Goal: Task Accomplishment & Management: Use online tool/utility

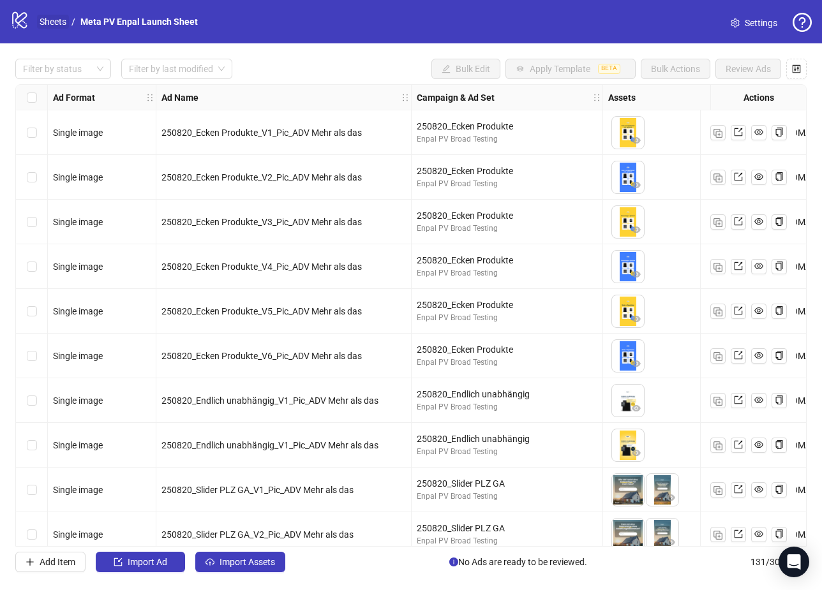
click at [48, 20] on link "Sheets" at bounding box center [53, 22] width 32 height 14
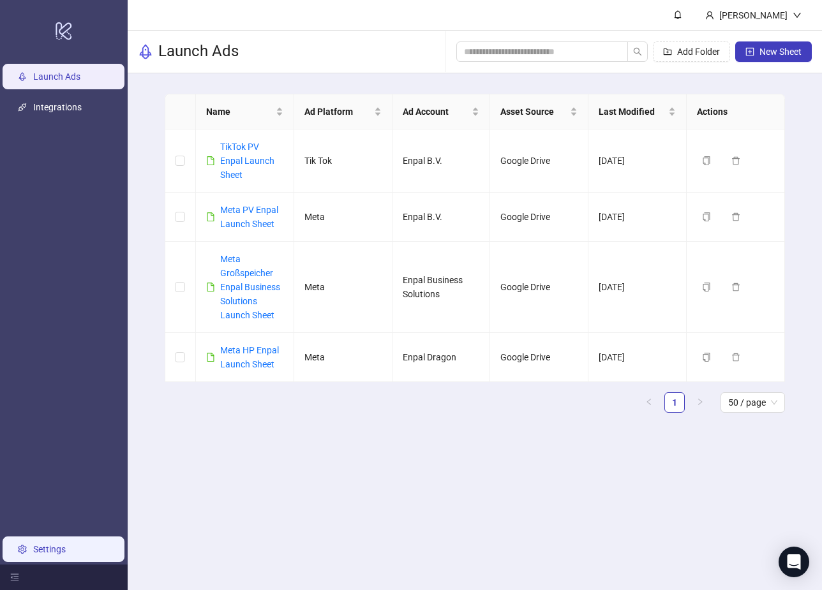
click at [47, 549] on link "Settings" at bounding box center [49, 549] width 33 height 10
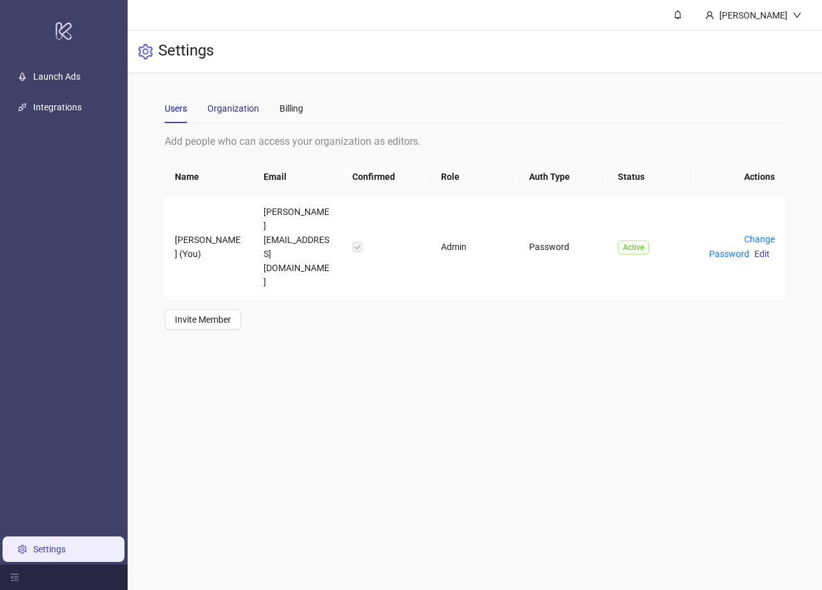
click at [237, 110] on div "Organization" at bounding box center [233, 108] width 52 height 14
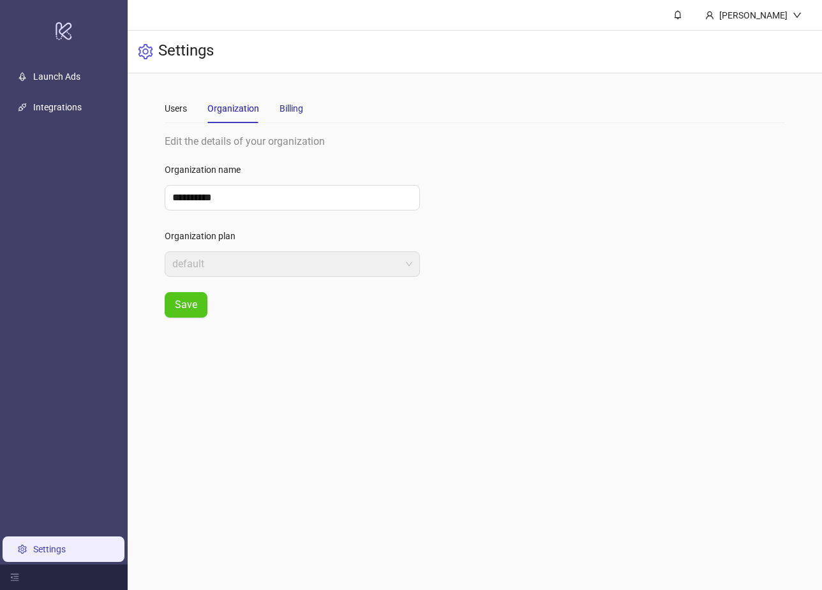
click at [295, 108] on div "Billing" at bounding box center [291, 108] width 24 height 14
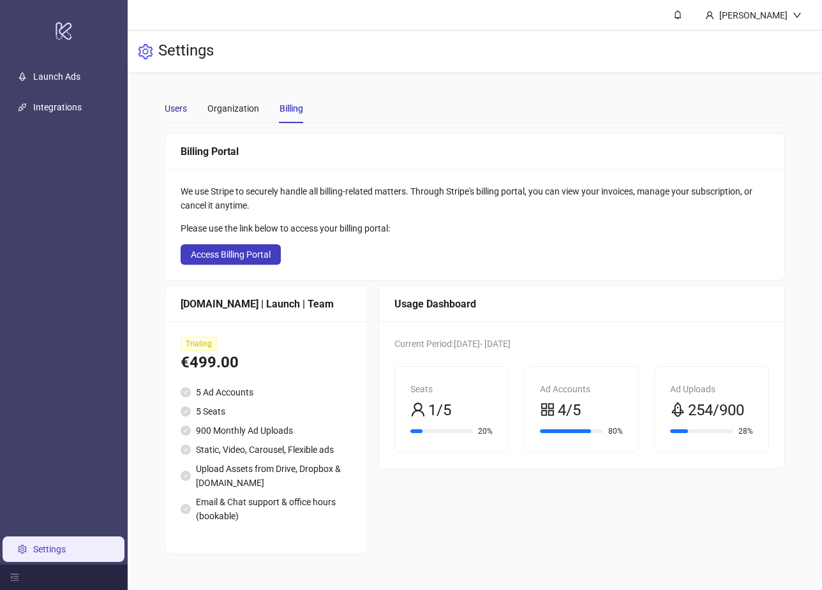
click at [179, 115] on div "Users" at bounding box center [176, 108] width 22 height 14
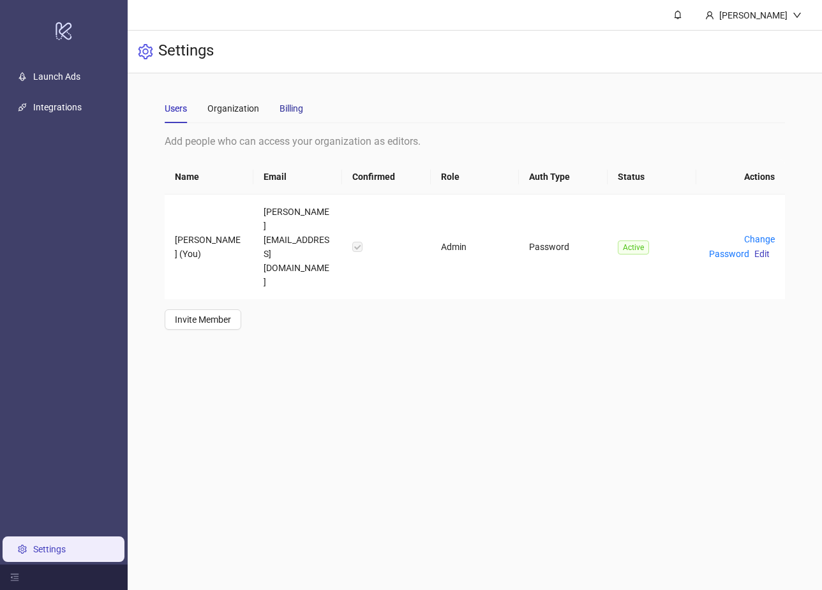
click at [295, 112] on div "Billing" at bounding box center [291, 108] width 24 height 14
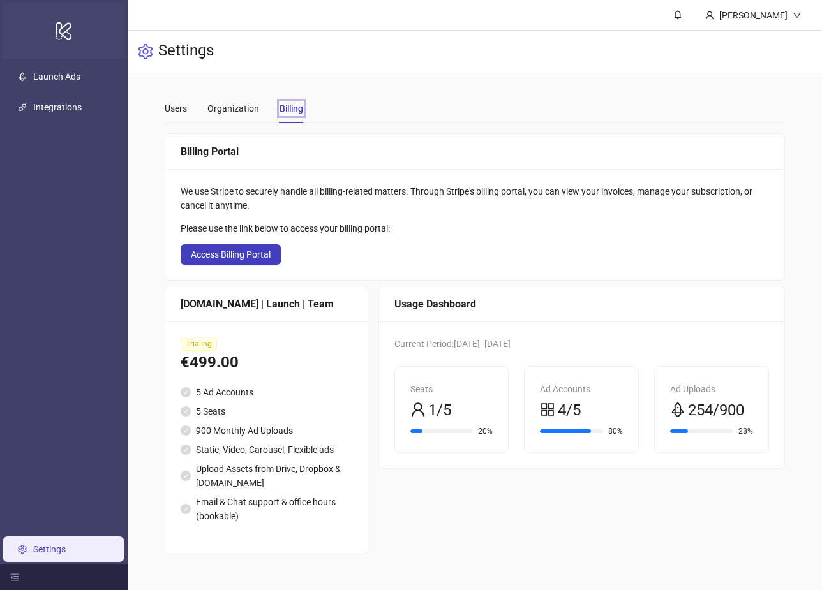
click at [68, 26] on icon "logo/logo-mobile" at bounding box center [64, 30] width 18 height 31
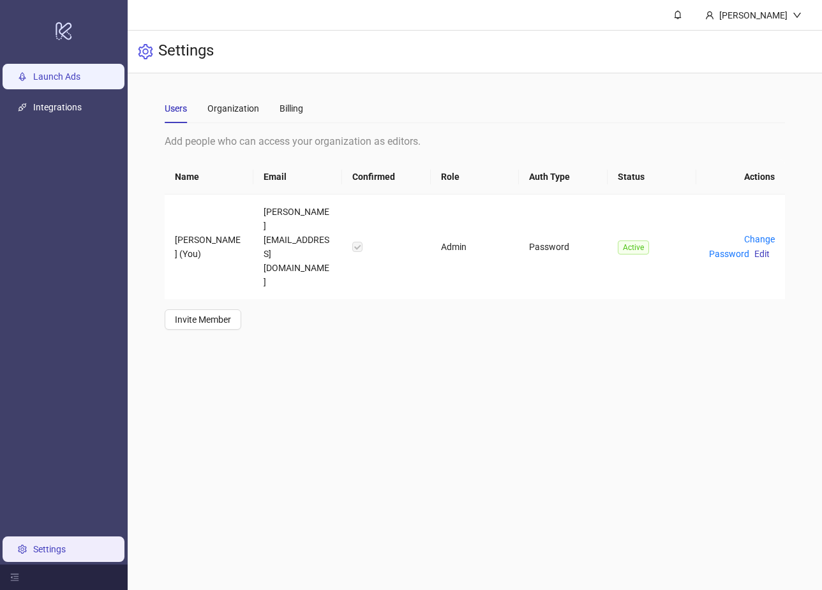
click at [38, 71] on link "Launch Ads" at bounding box center [56, 76] width 47 height 10
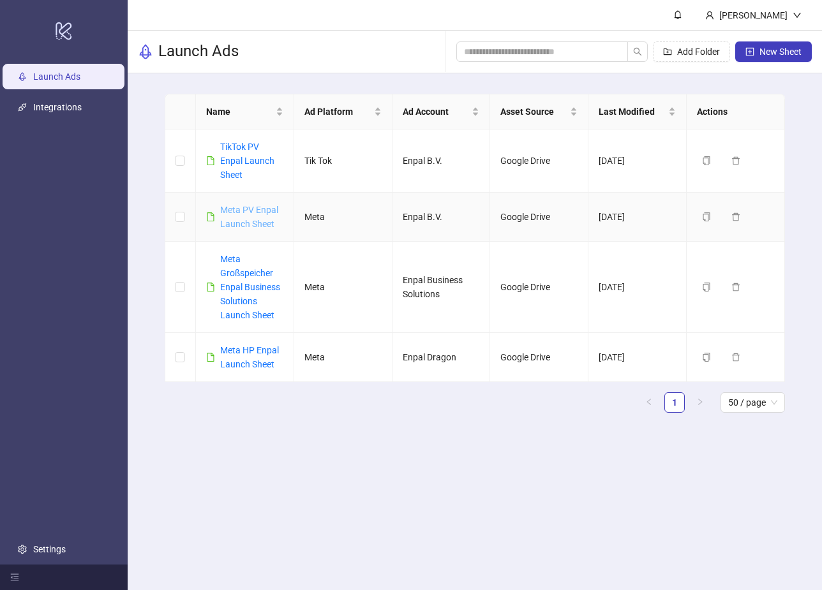
click at [241, 209] on link "Meta PV Enpal Launch Sheet" at bounding box center [249, 217] width 58 height 24
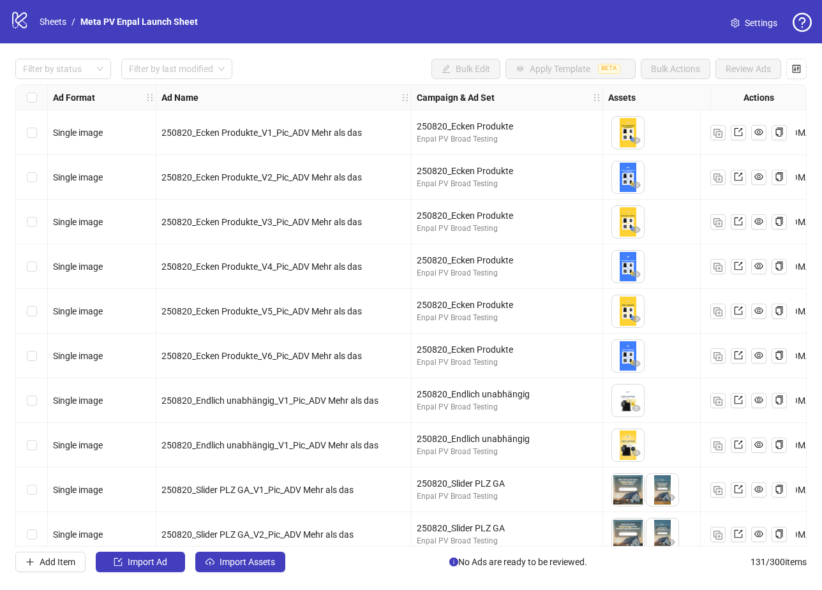
click at [337, 66] on div "Filter by status Filter by last modified Bulk Edit Apply Template BETA Bulk Act…" at bounding box center [410, 69] width 791 height 20
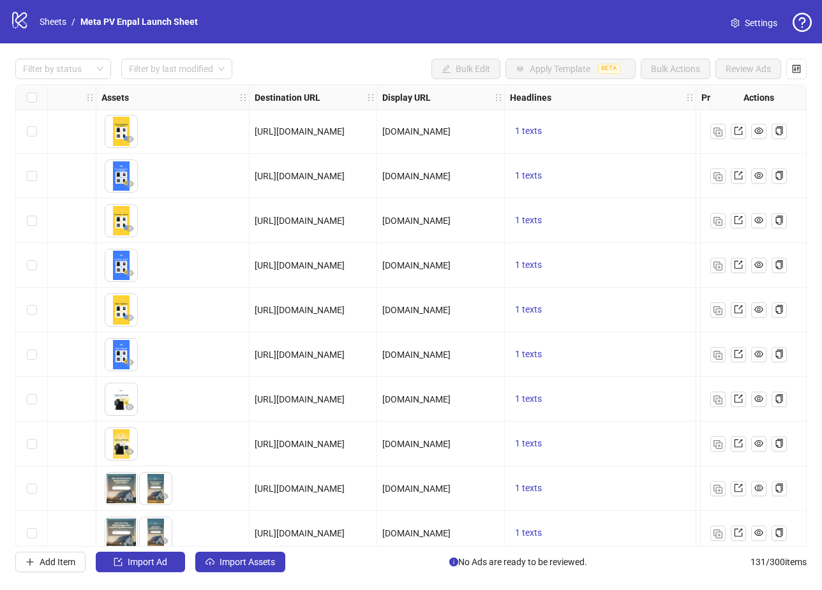
scroll to position [0, 506]
click at [353, 63] on div "Filter by status Filter by last modified Bulk Edit Apply Template BETA Bulk Act…" at bounding box center [410, 69] width 791 height 20
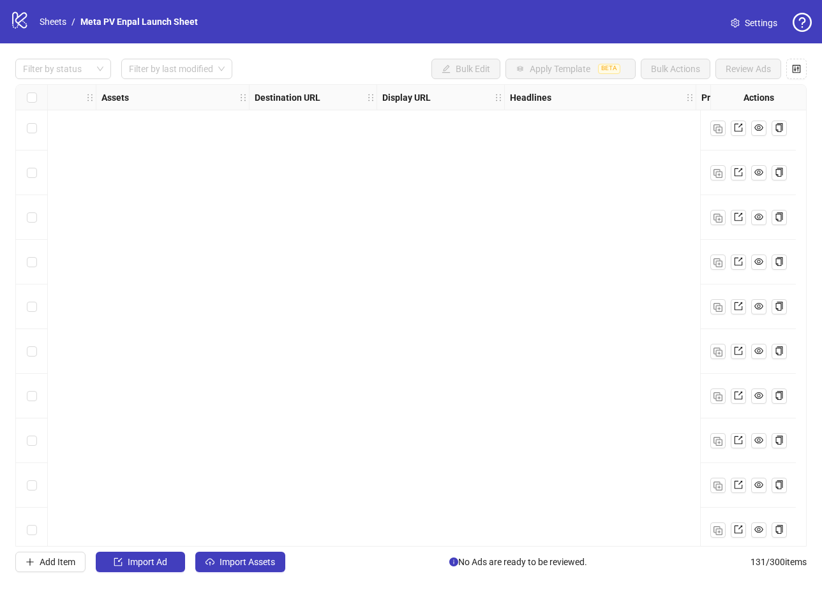
scroll to position [5419, 506]
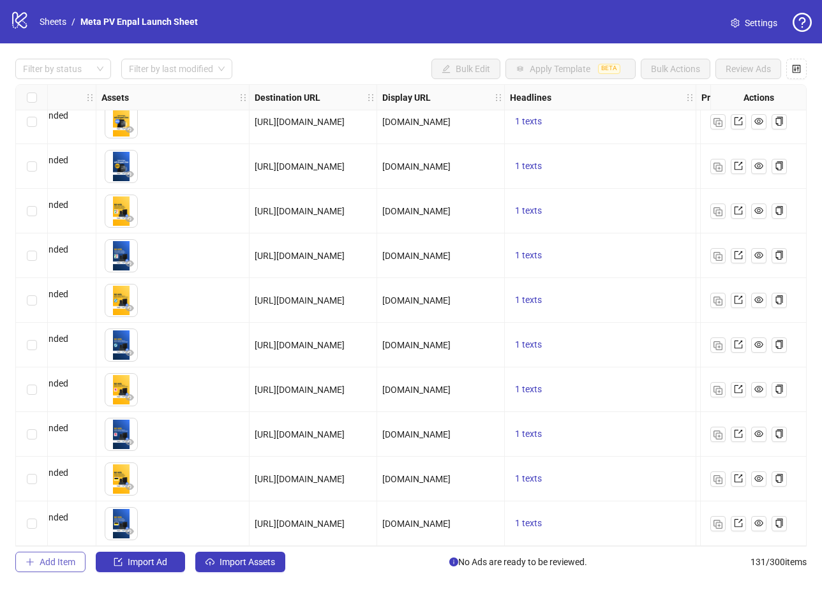
click at [56, 561] on span "Add Item" at bounding box center [58, 562] width 36 height 10
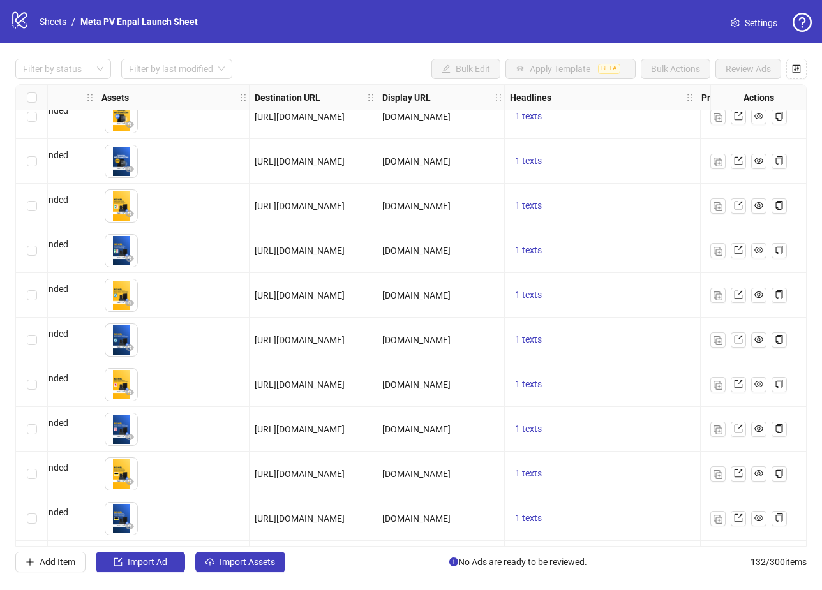
scroll to position [5464, 506]
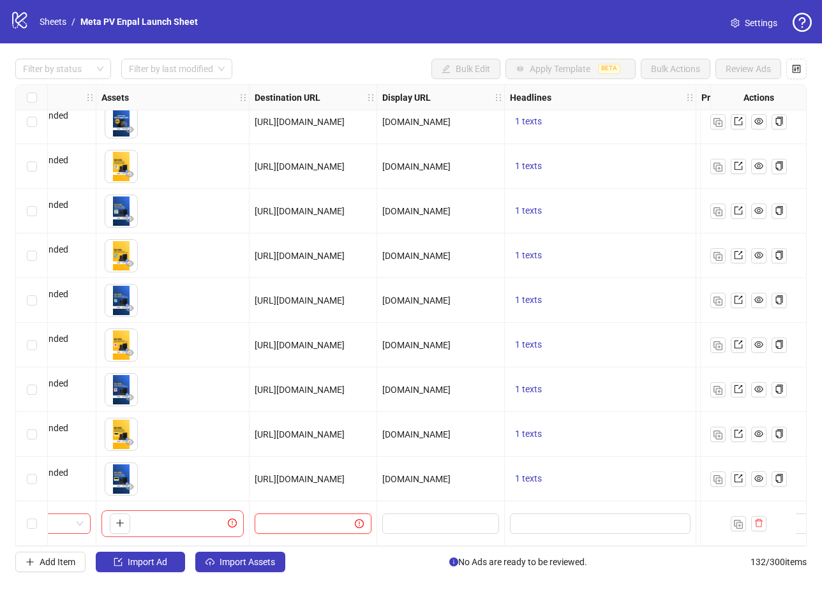
click at [306, 519] on input "text" at bounding box center [299, 524] width 75 height 14
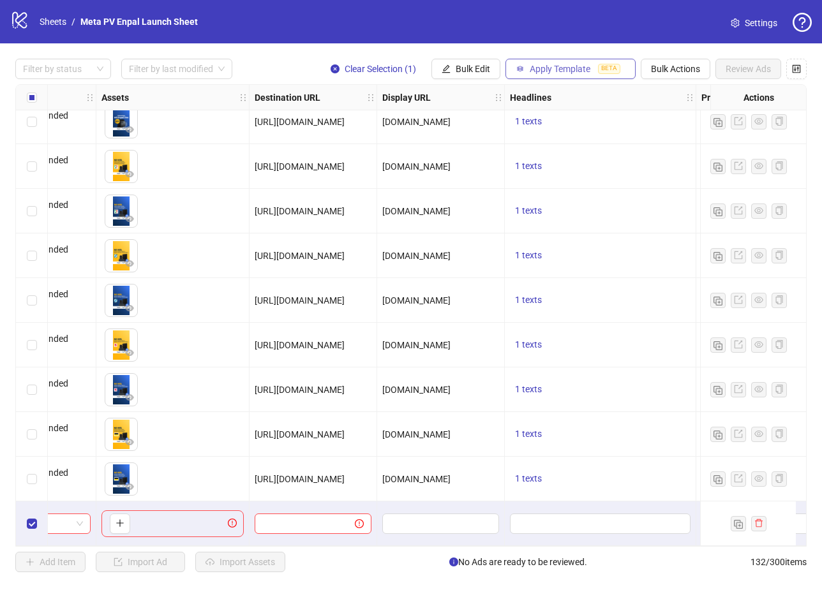
click at [545, 68] on span "Apply Template" at bounding box center [559, 69] width 61 height 10
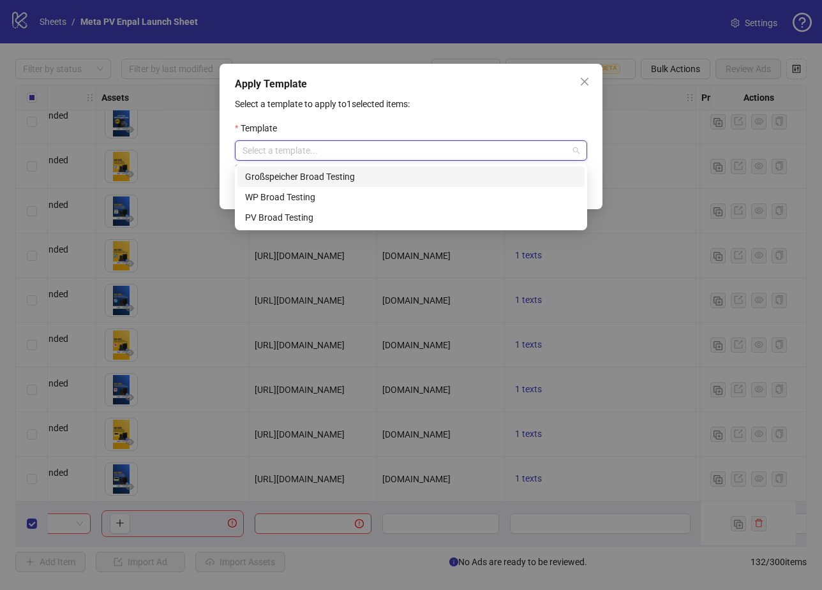
click at [348, 151] on input "search" at bounding box center [404, 150] width 325 height 19
click at [316, 216] on div "PV Broad Testing" at bounding box center [411, 218] width 332 height 14
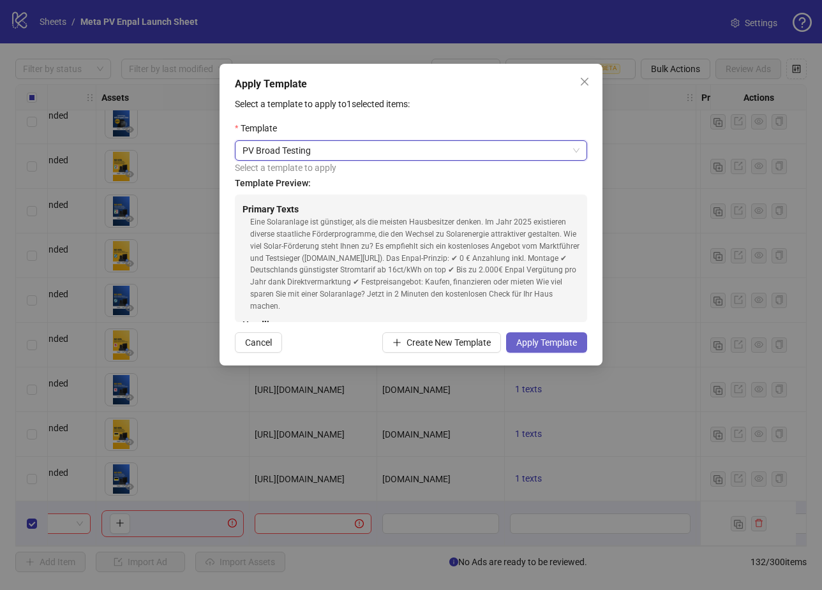
click at [547, 347] on span "Apply Template" at bounding box center [546, 342] width 61 height 10
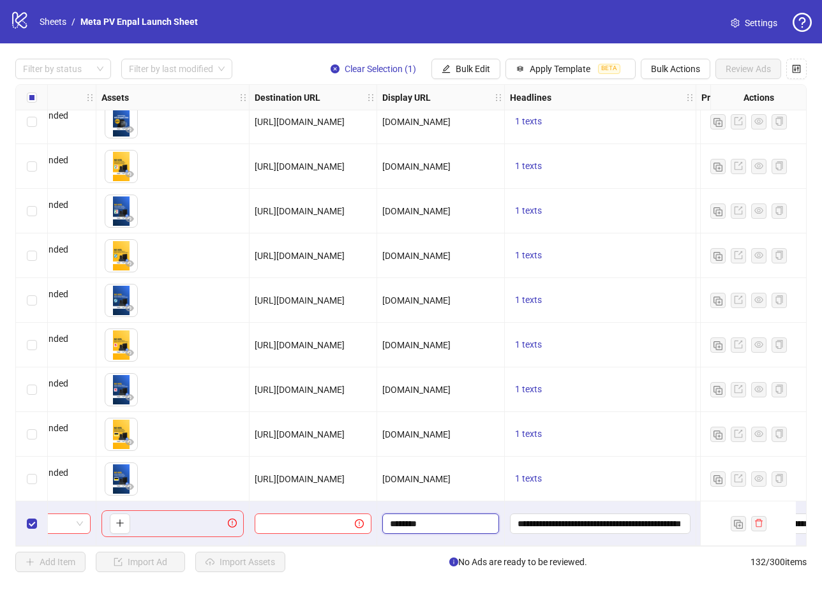
click at [462, 517] on input "********" at bounding box center [439, 524] width 99 height 14
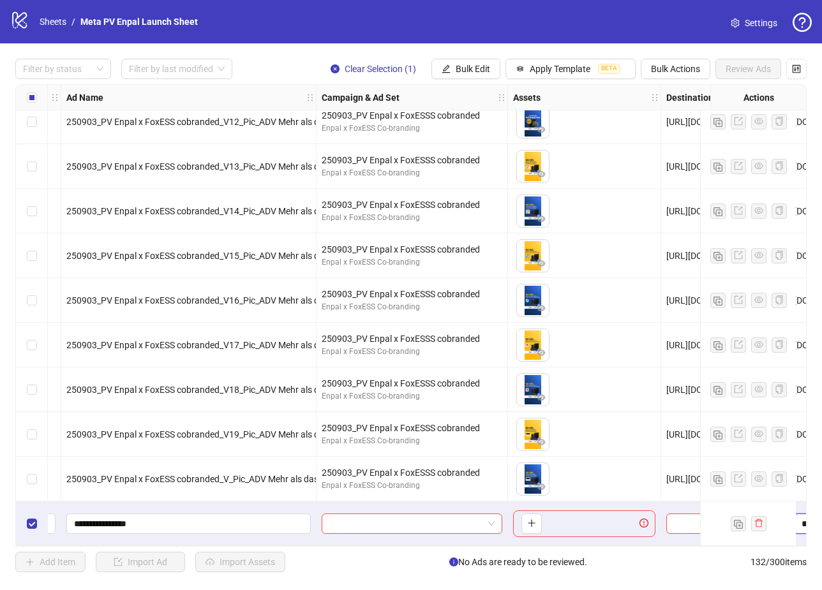
scroll to position [5464, 18]
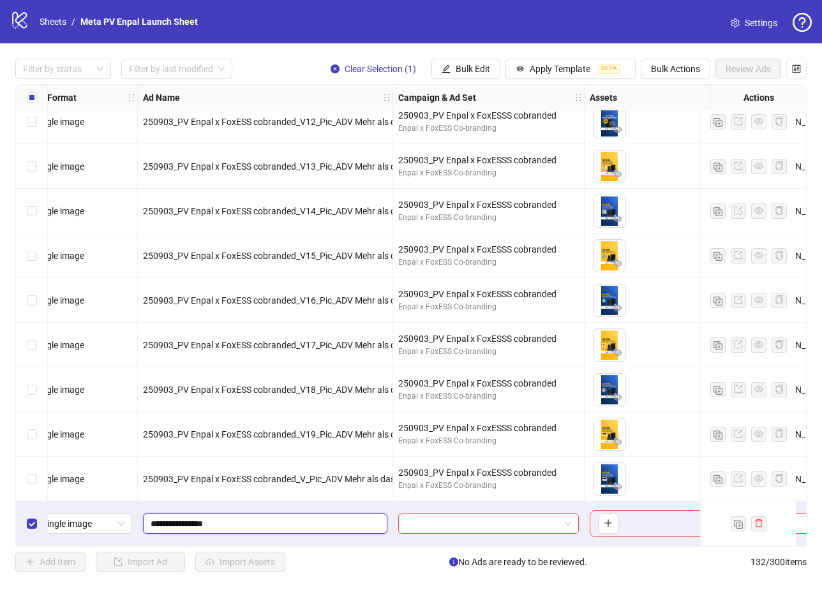
drag, startPoint x: 152, startPoint y: 519, endPoint x: 228, endPoint y: 519, distance: 75.9
click at [228, 519] on input "**********" at bounding box center [264, 524] width 226 height 14
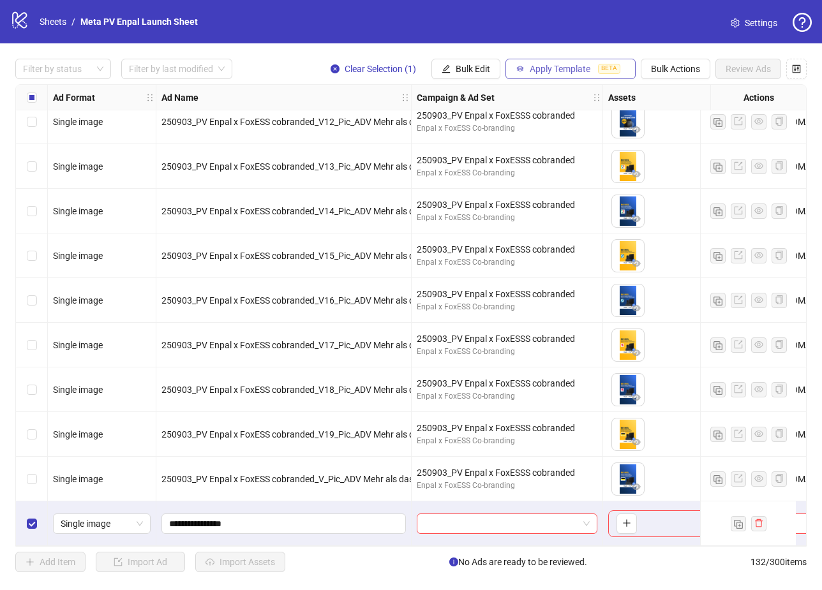
click at [589, 70] on span "Apply Template" at bounding box center [559, 69] width 61 height 10
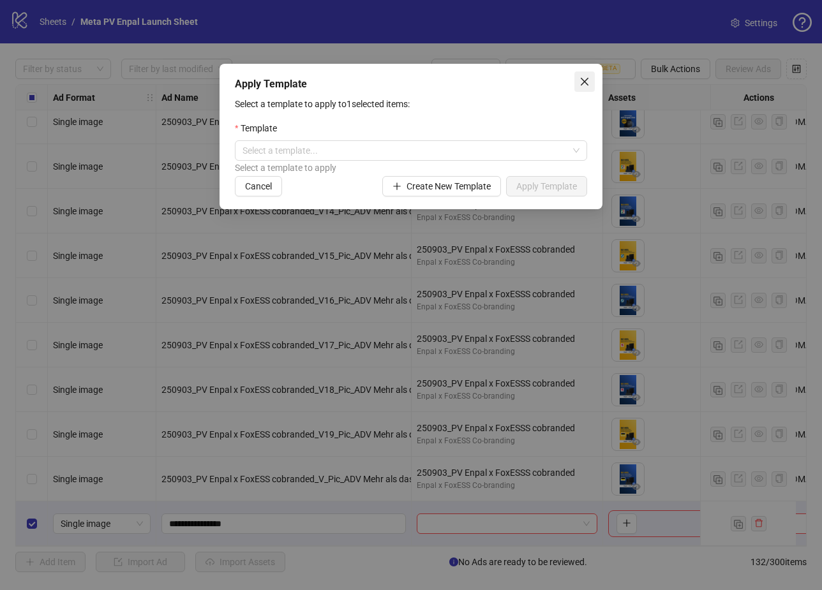
click at [587, 84] on icon "close" at bounding box center [584, 82] width 8 height 8
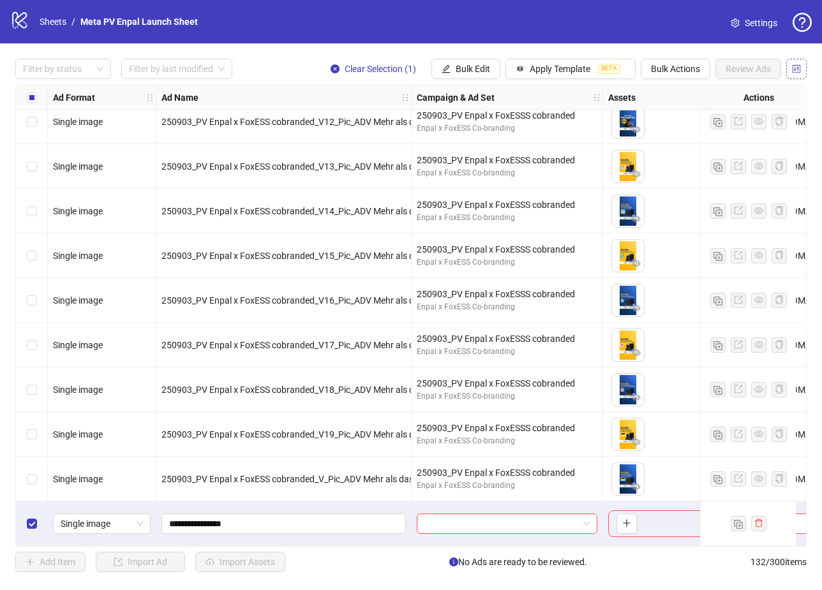
click at [798, 71] on icon "control" at bounding box center [796, 68] width 9 height 9
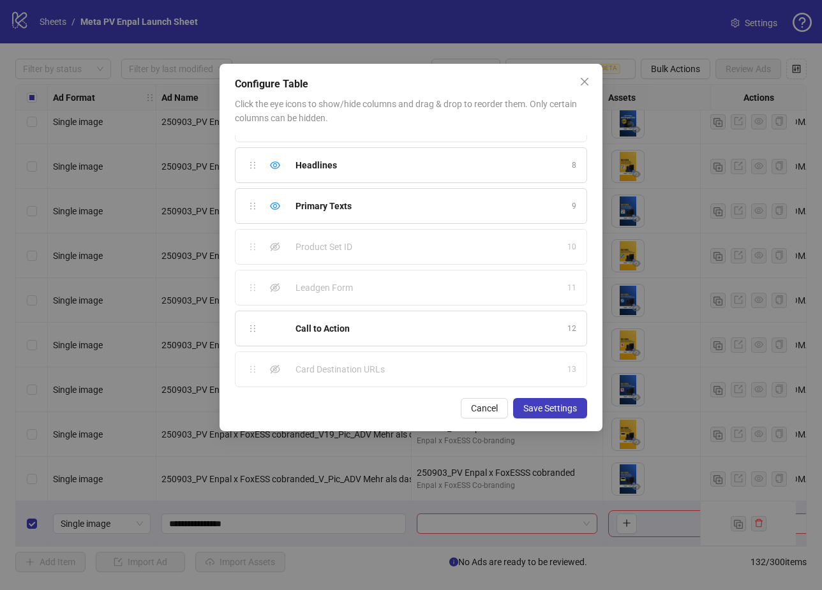
scroll to position [316, 0]
click at [584, 79] on icon "close" at bounding box center [584, 82] width 10 height 10
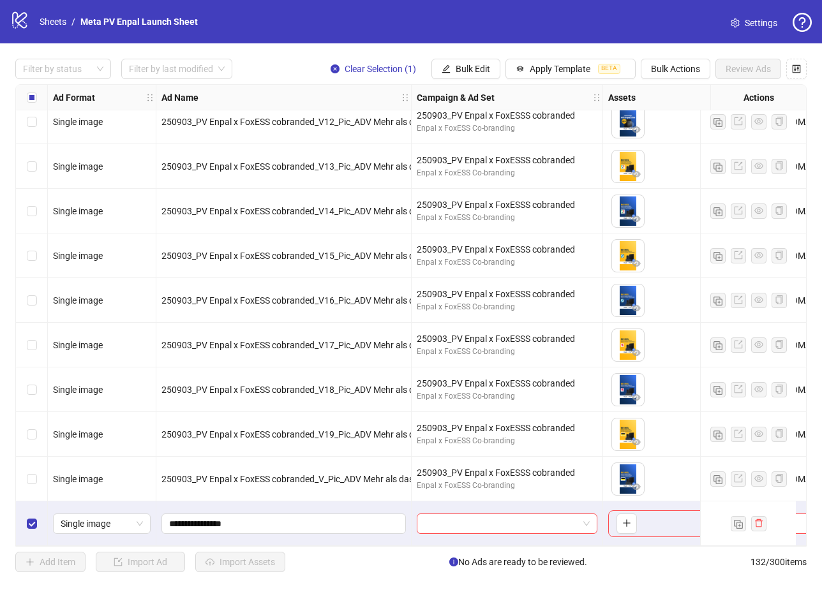
click at [757, 19] on span "Settings" at bounding box center [760, 23] width 33 height 14
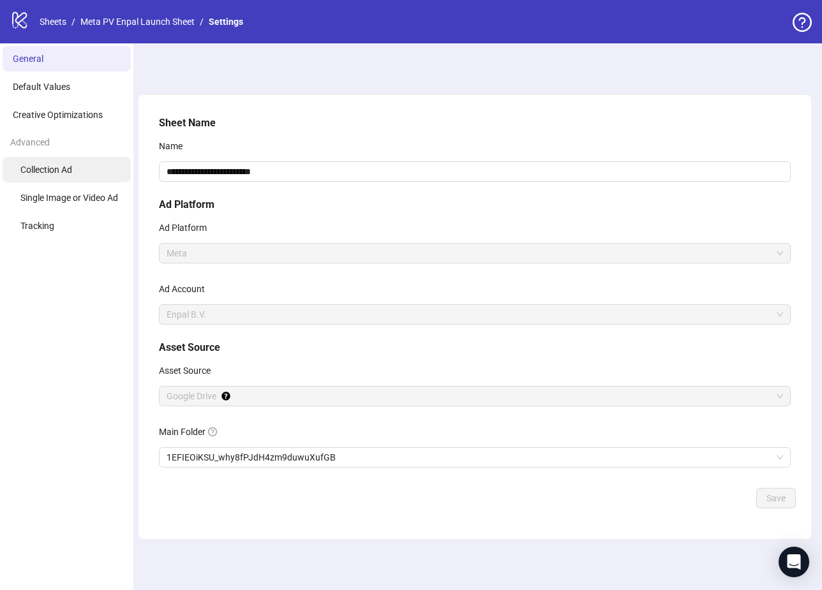
scroll to position [1, 0]
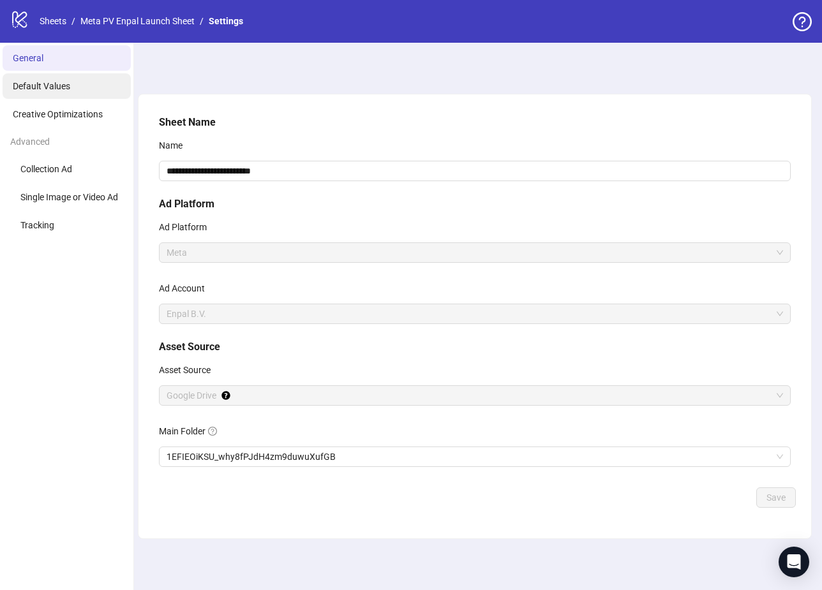
click at [43, 84] on span "Default Values" at bounding box center [41, 86] width 57 height 10
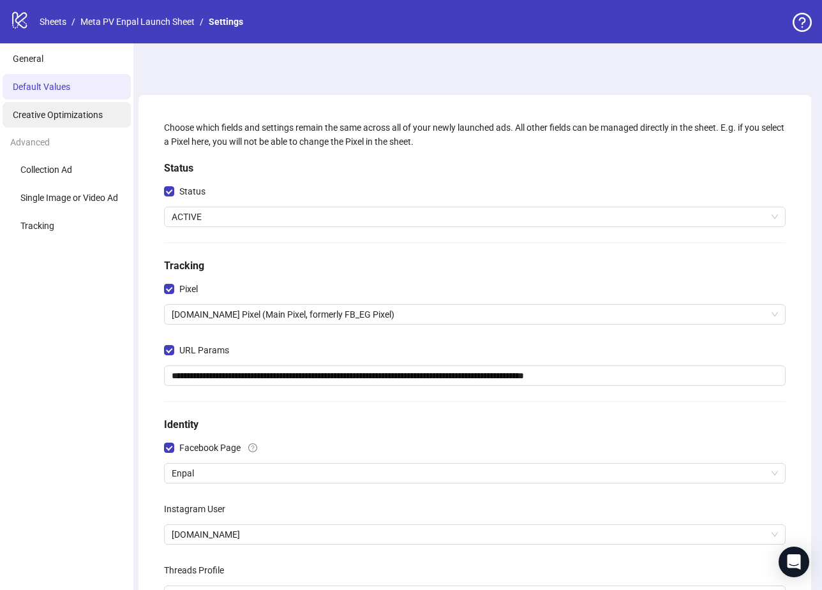
click at [50, 112] on span "Creative Optimizations" at bounding box center [58, 115] width 90 height 10
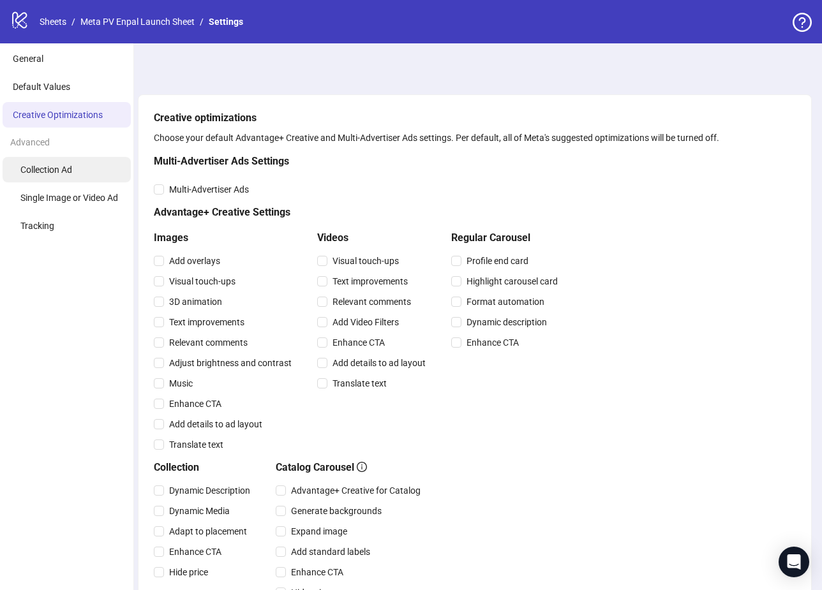
click at [67, 172] on span "Collection Ad" at bounding box center [46, 170] width 52 height 10
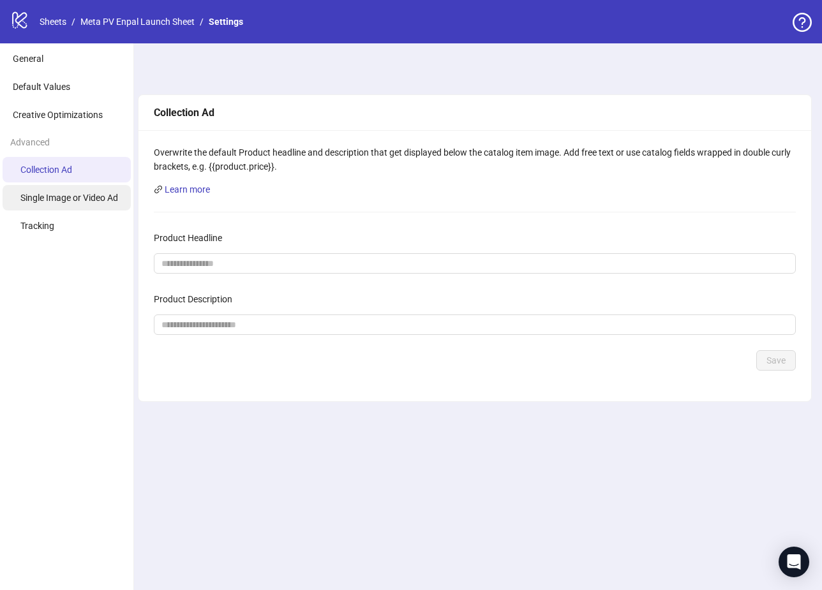
click at [69, 200] on span "Single Image or Video Ad" at bounding box center [69, 198] width 98 height 10
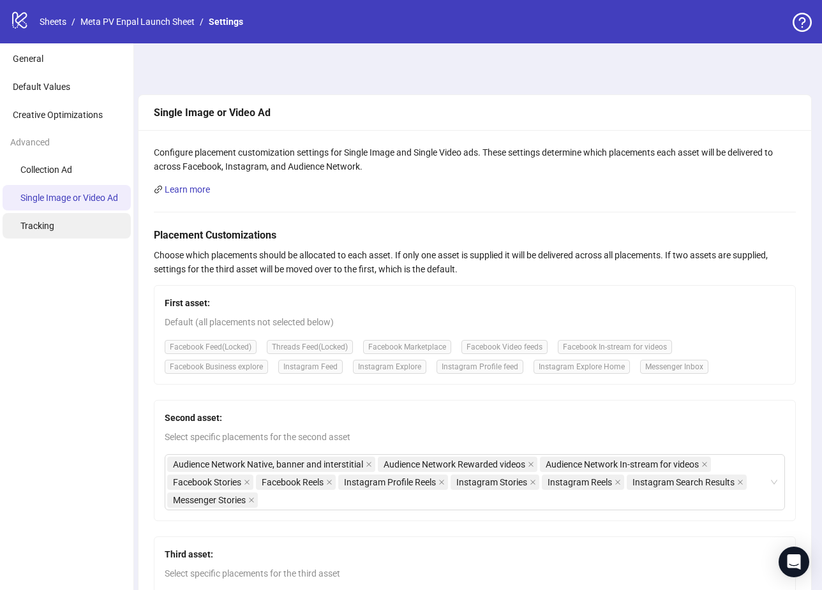
click at [71, 226] on li "Tracking" at bounding box center [67, 226] width 128 height 26
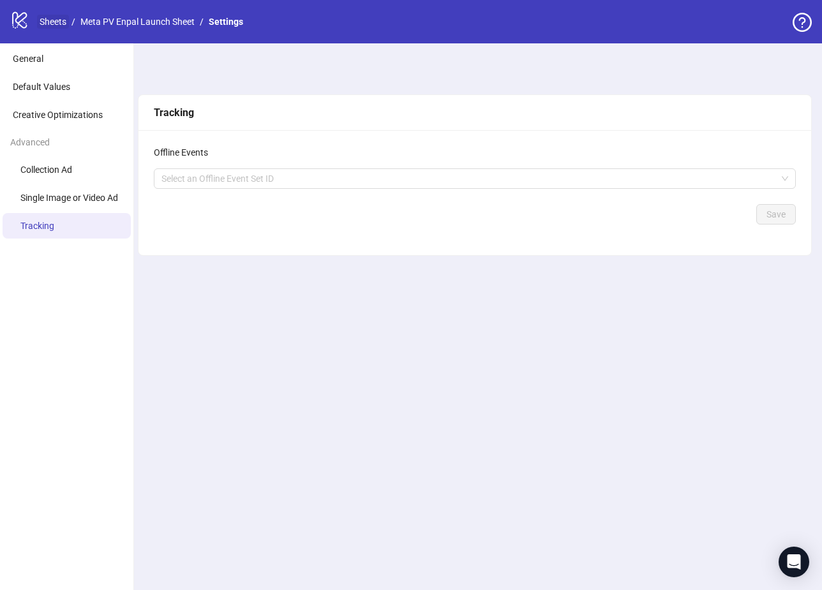
click at [51, 20] on link "Sheets" at bounding box center [53, 22] width 32 height 14
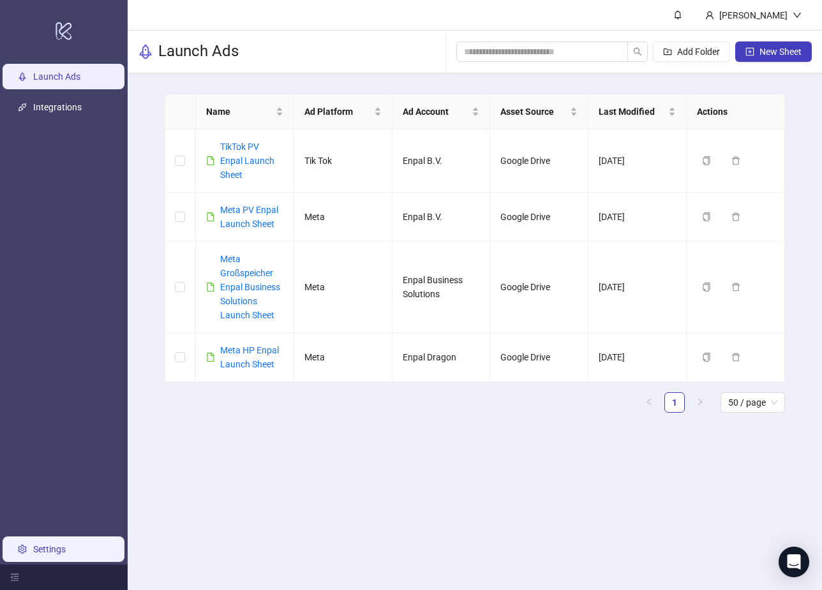
click at [33, 549] on link "Settings" at bounding box center [49, 549] width 33 height 10
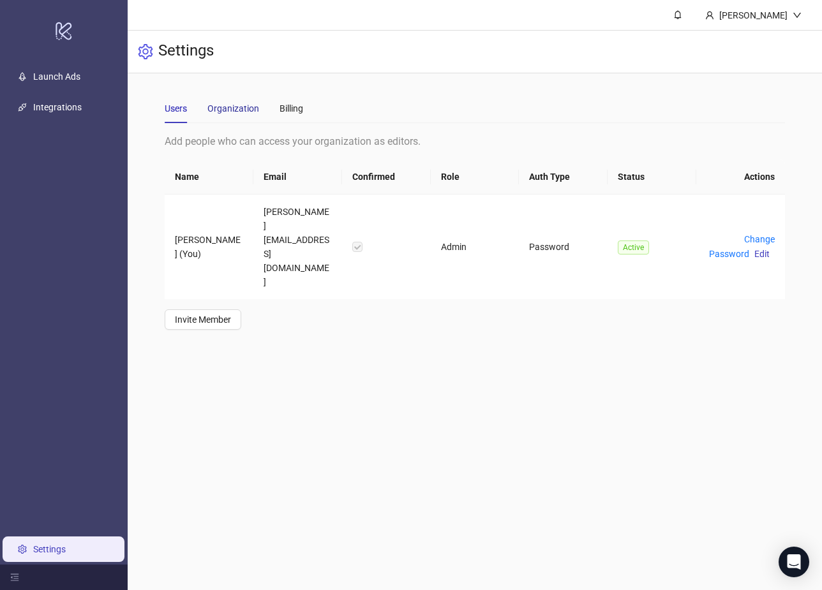
click at [240, 110] on div "Organization" at bounding box center [233, 108] width 52 height 14
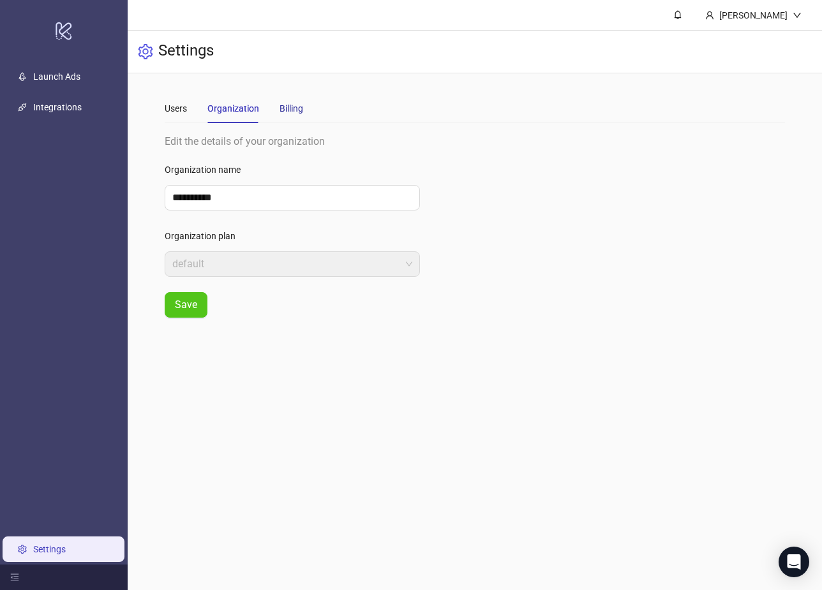
click at [284, 110] on div "Billing" at bounding box center [291, 108] width 24 height 14
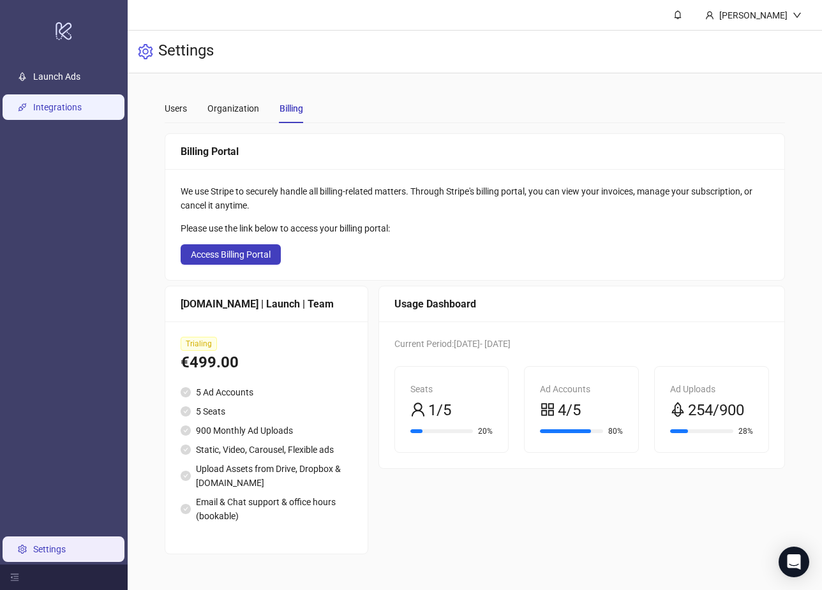
click at [65, 102] on link "Integrations" at bounding box center [57, 107] width 48 height 10
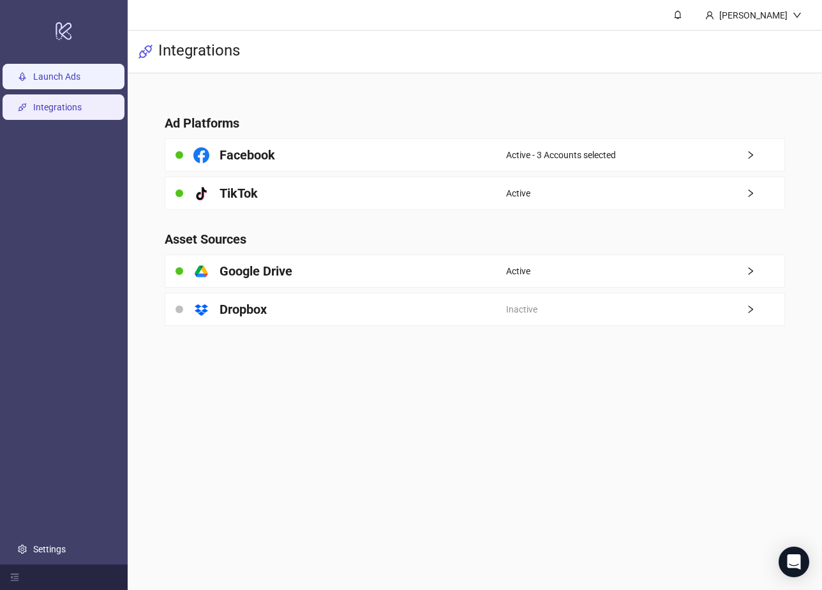
click at [59, 73] on link "Launch Ads" at bounding box center [56, 76] width 47 height 10
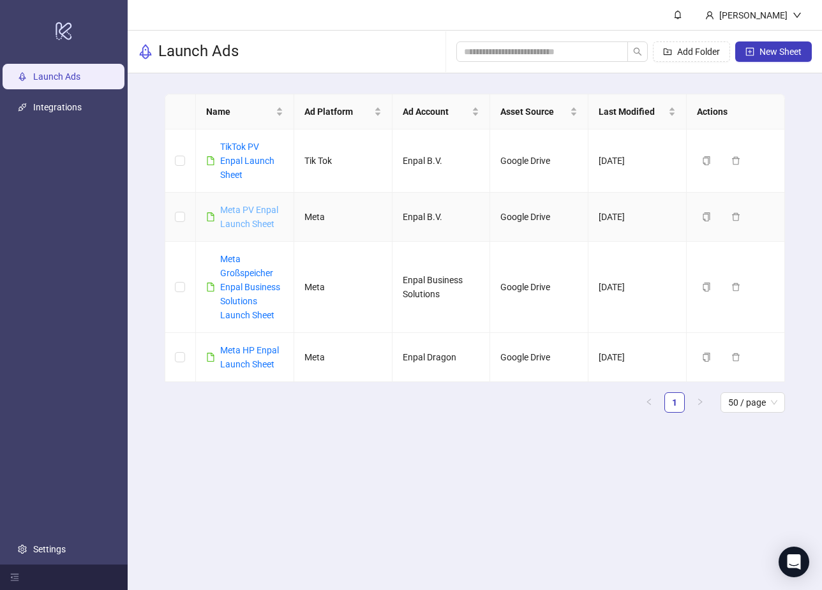
click at [247, 212] on link "Meta PV Enpal Launch Sheet" at bounding box center [249, 217] width 58 height 24
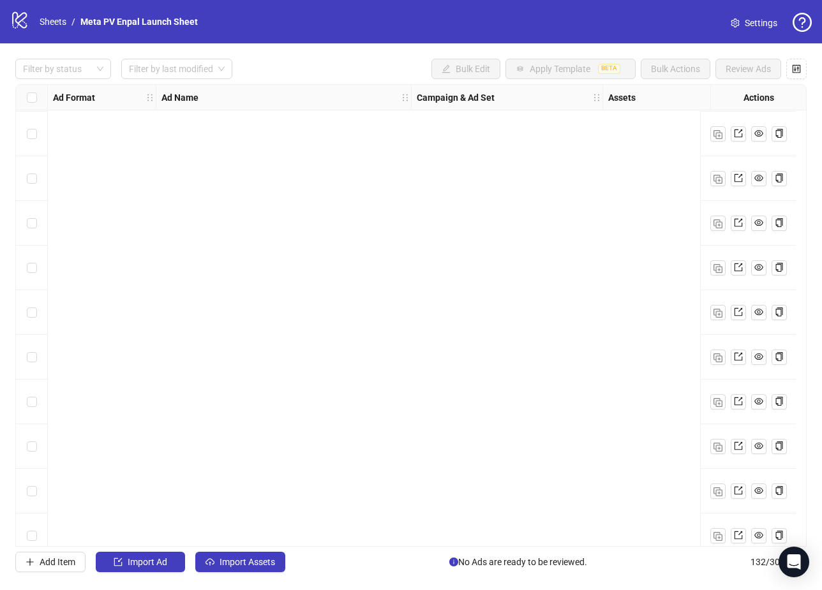
scroll to position [5464, 0]
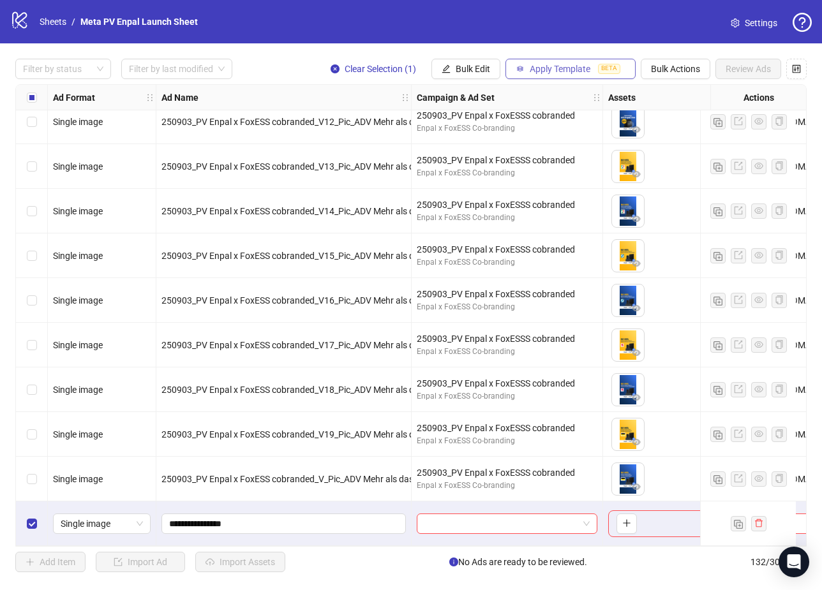
click at [558, 70] on span "Apply Template" at bounding box center [559, 69] width 61 height 10
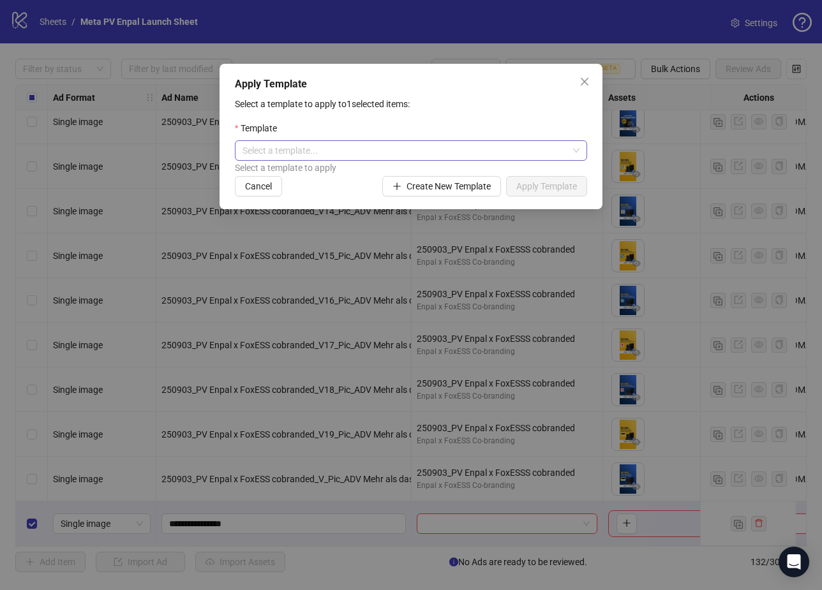
click at [490, 156] on input "search" at bounding box center [404, 150] width 325 height 19
click at [484, 133] on div "Template" at bounding box center [411, 130] width 352 height 19
click at [580, 77] on icon "close" at bounding box center [584, 82] width 10 height 10
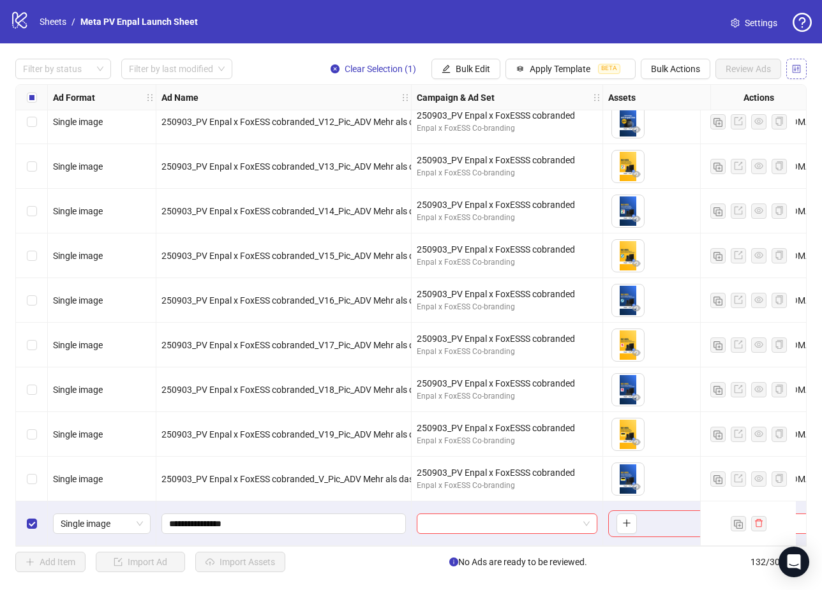
click at [796, 73] on span "button" at bounding box center [796, 69] width 9 height 10
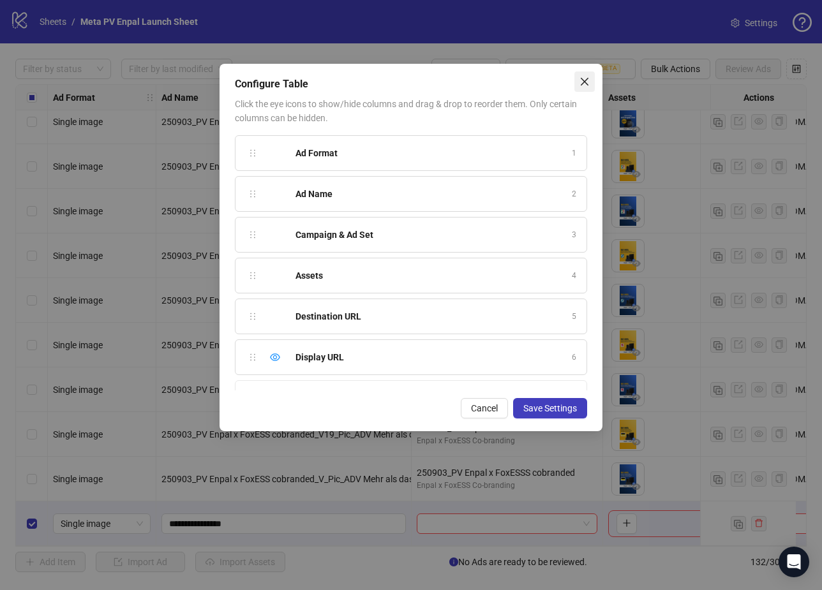
click at [588, 79] on icon "close" at bounding box center [584, 82] width 10 height 10
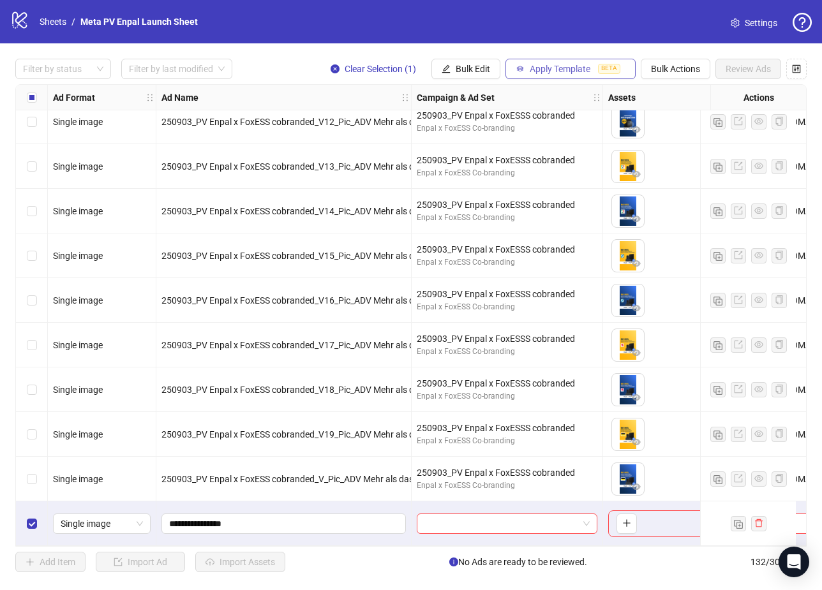
click at [575, 66] on span "Apply Template" at bounding box center [559, 69] width 61 height 10
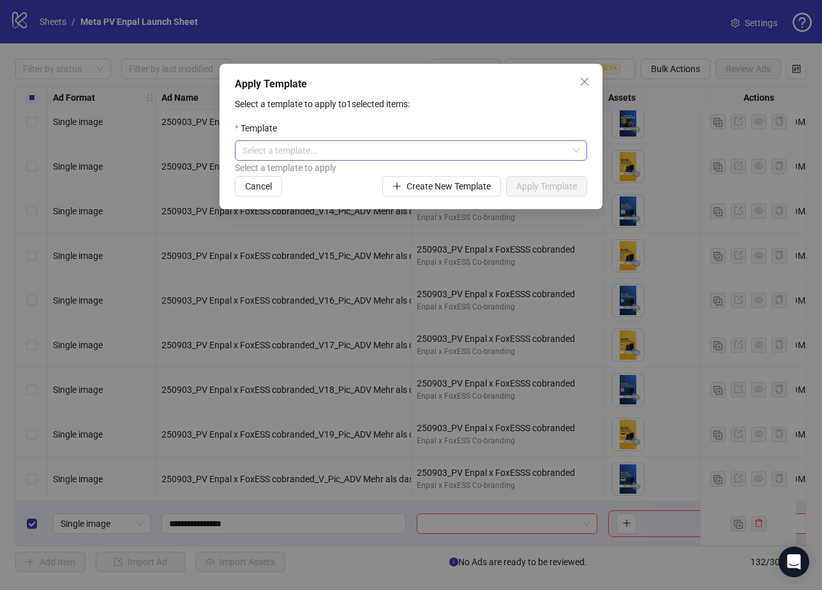
click at [367, 149] on input "search" at bounding box center [404, 150] width 325 height 19
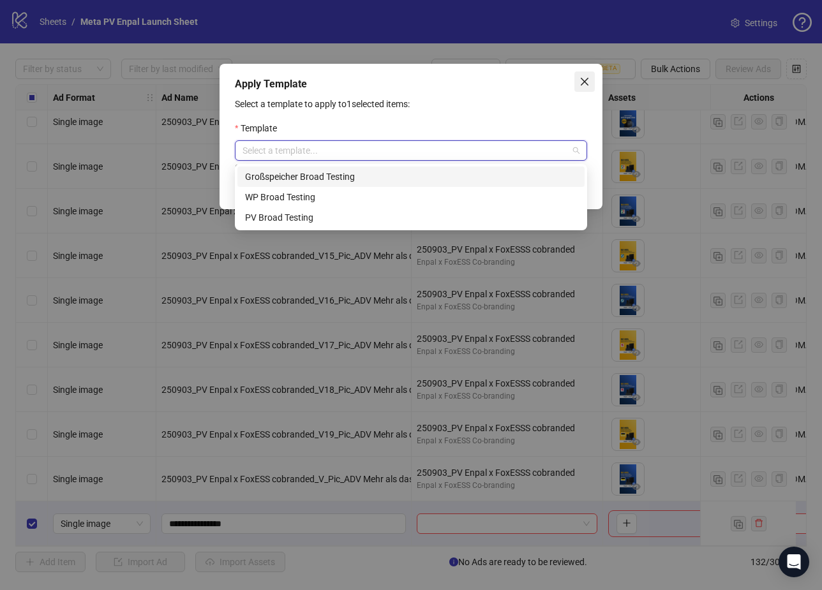
click at [581, 77] on icon "close" at bounding box center [584, 82] width 10 height 10
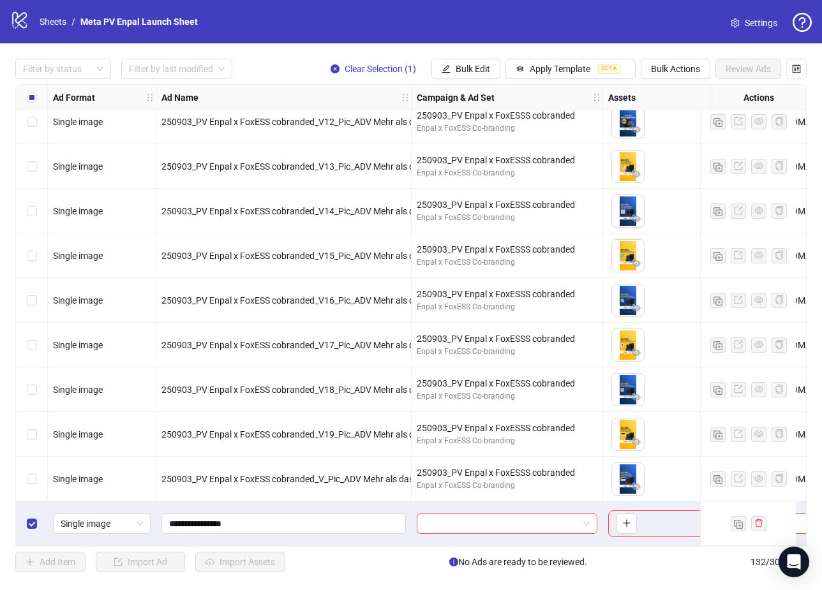
click at [425, 54] on div "Filter by status Filter by last modified Clear Selection (1) Bulk Edit Apply Te…" at bounding box center [411, 315] width 822 height 544
click at [589, 517] on span at bounding box center [506, 523] width 165 height 19
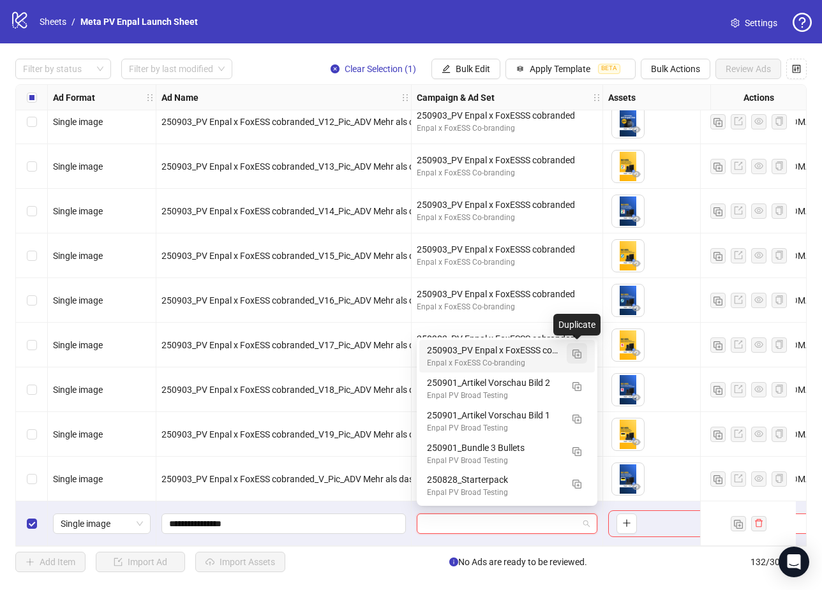
click at [580, 359] on button "button" at bounding box center [576, 353] width 20 height 20
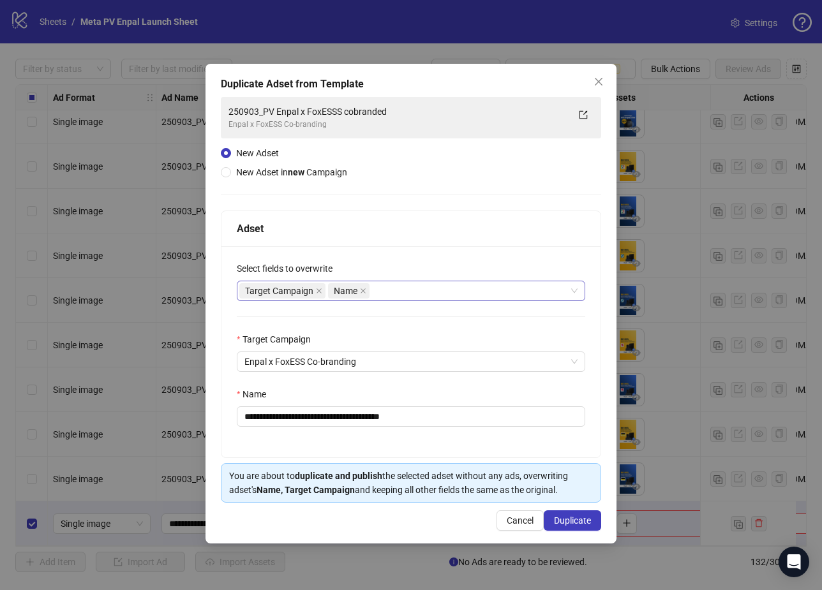
click at [420, 292] on div "Target Campaign Name" at bounding box center [404, 291] width 330 height 18
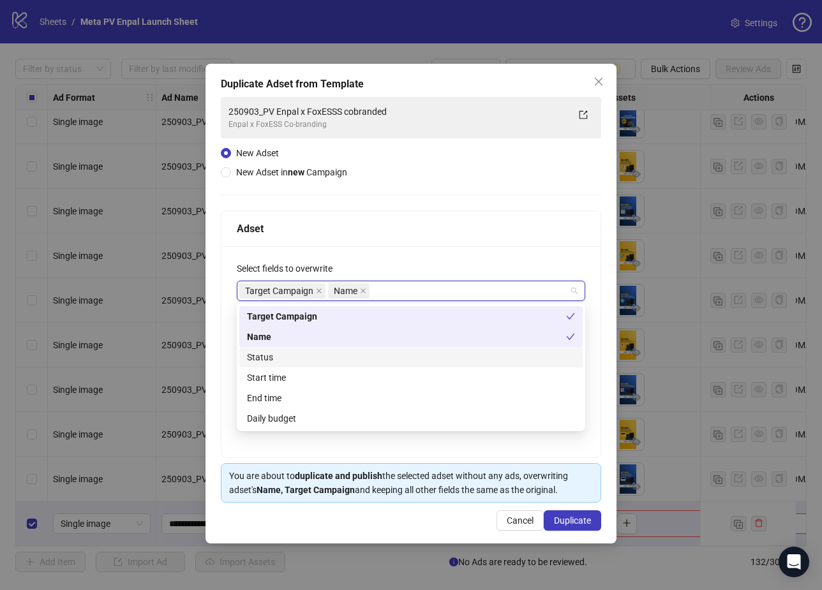
click at [297, 360] on div "Status" at bounding box center [411, 357] width 328 height 14
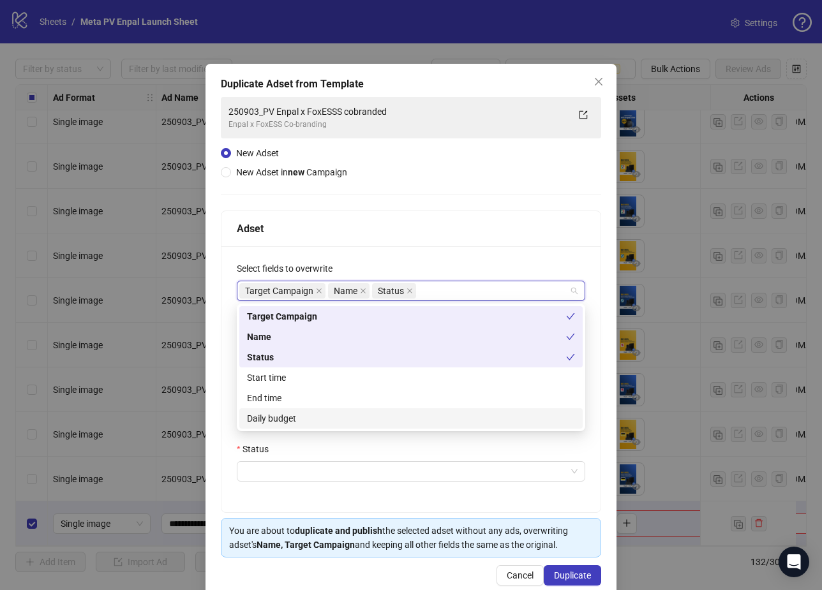
click at [296, 419] on div "Daily budget" at bounding box center [411, 418] width 328 height 14
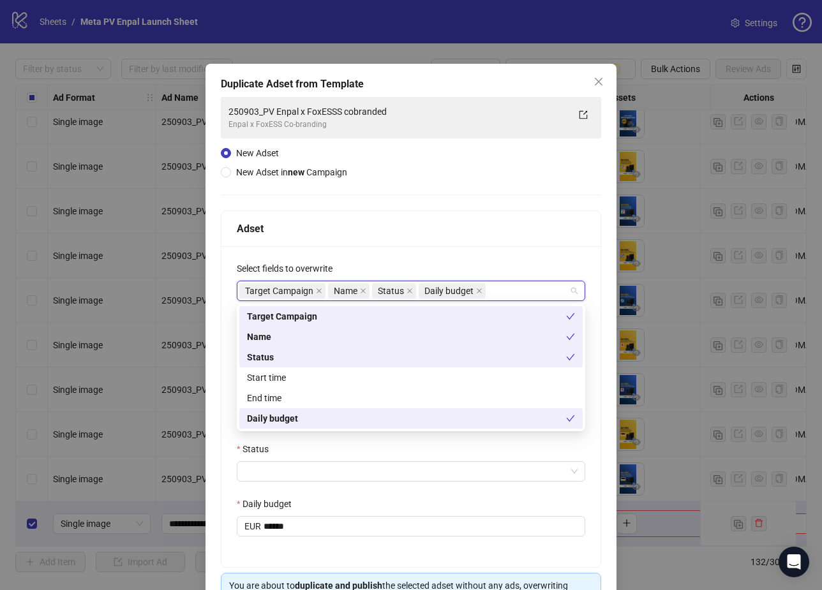
click at [234, 248] on div "**********" at bounding box center [410, 406] width 379 height 321
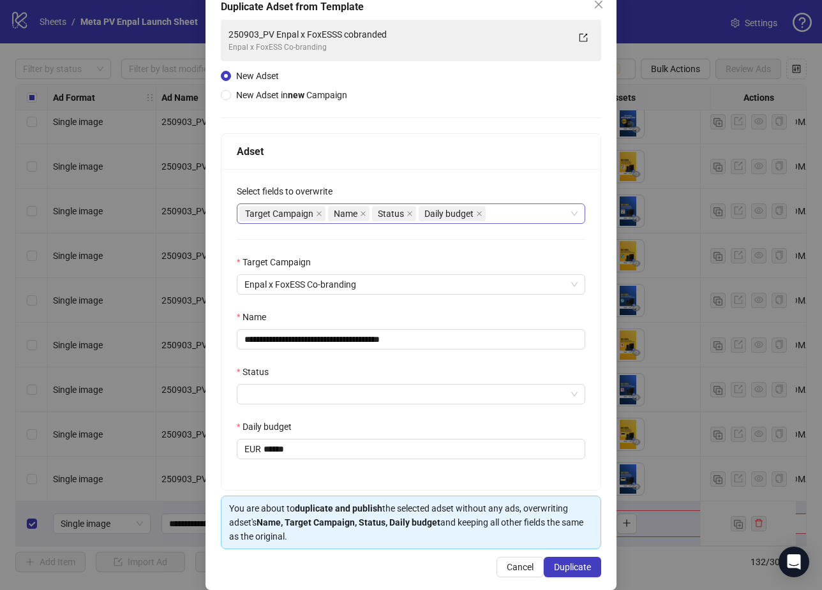
scroll to position [94, 0]
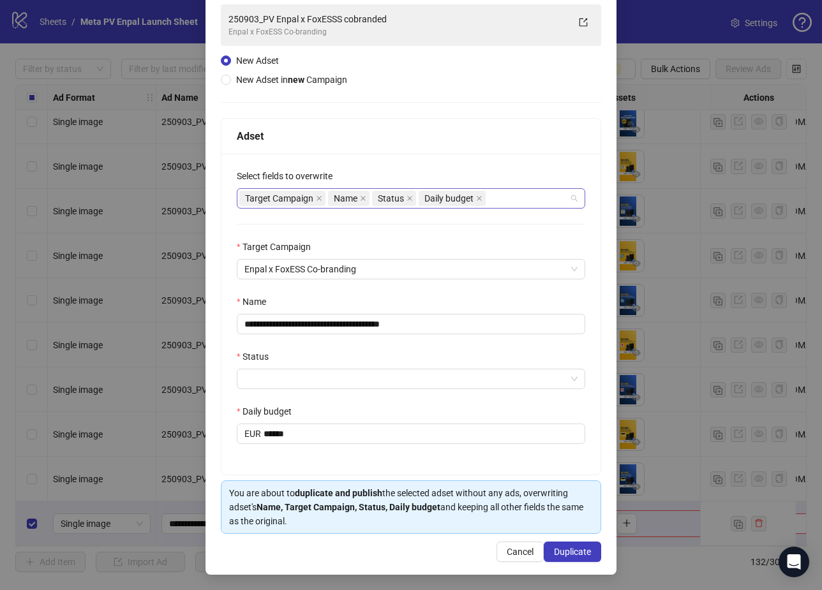
click at [521, 201] on div "Target Campaign Name Status Daily budget" at bounding box center [404, 198] width 330 height 18
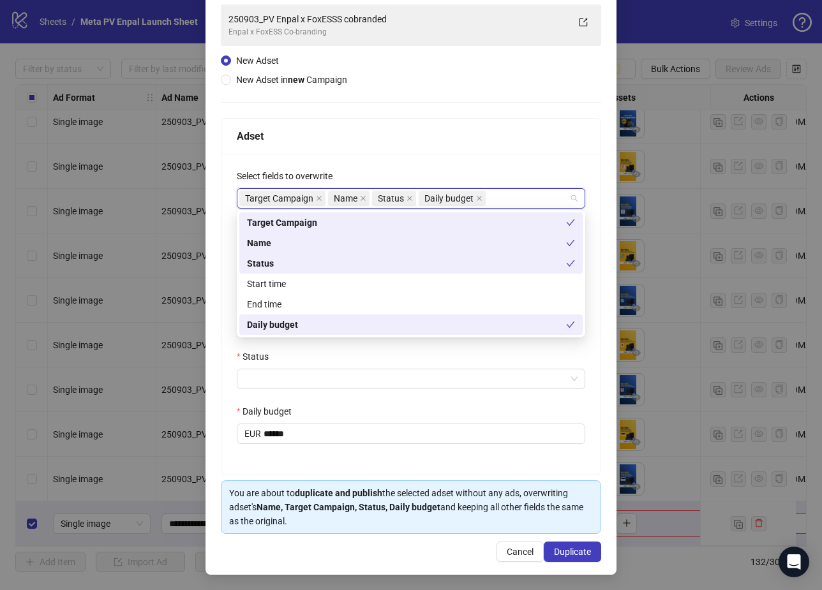
click at [226, 189] on div "**********" at bounding box center [410, 314] width 379 height 321
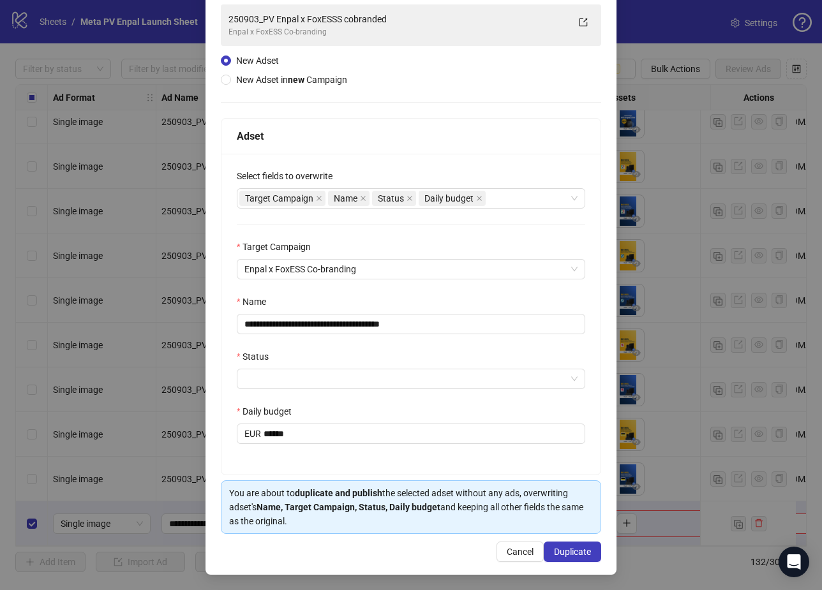
click at [536, 209] on div "**********" at bounding box center [410, 314] width 379 height 321
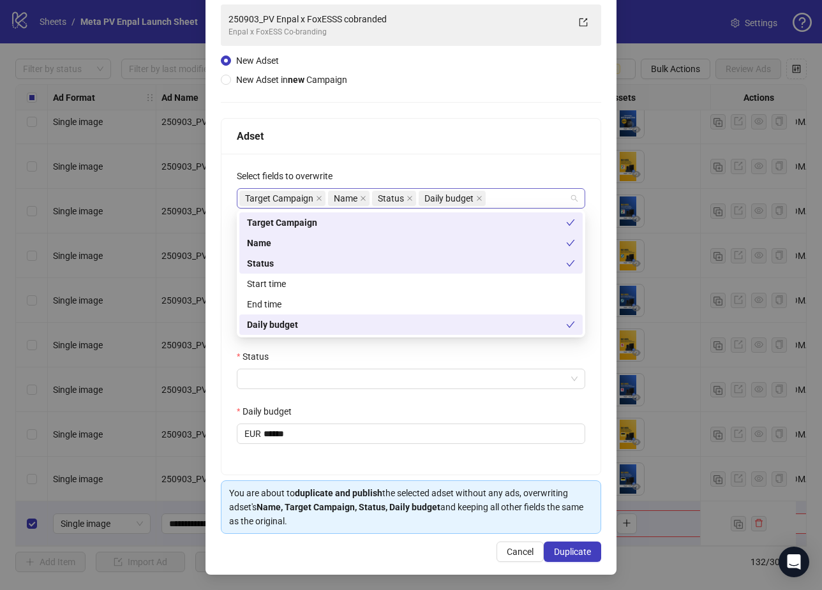
click at [536, 198] on div "Target Campaign Name Status Daily budget" at bounding box center [404, 198] width 330 height 18
click at [337, 284] on div "Start time" at bounding box center [411, 284] width 328 height 14
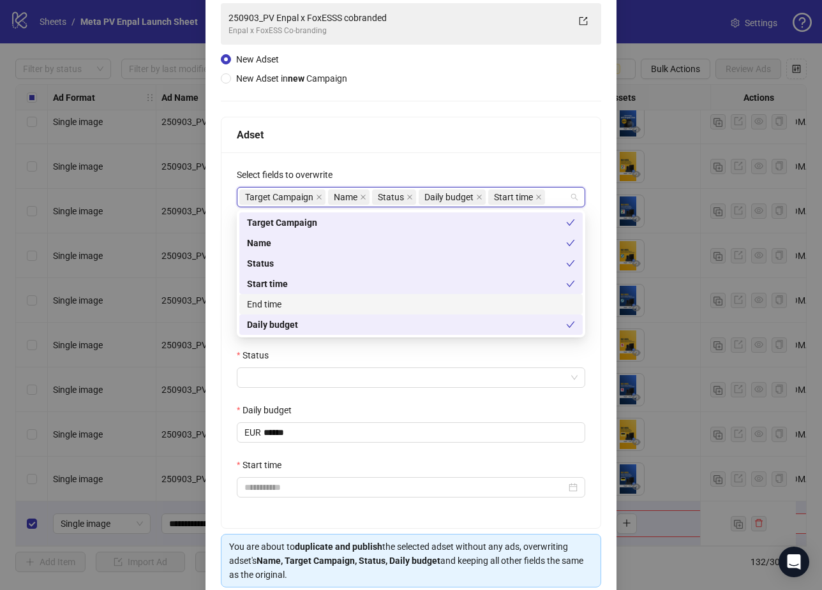
click at [315, 306] on div "End time" at bounding box center [411, 304] width 328 height 14
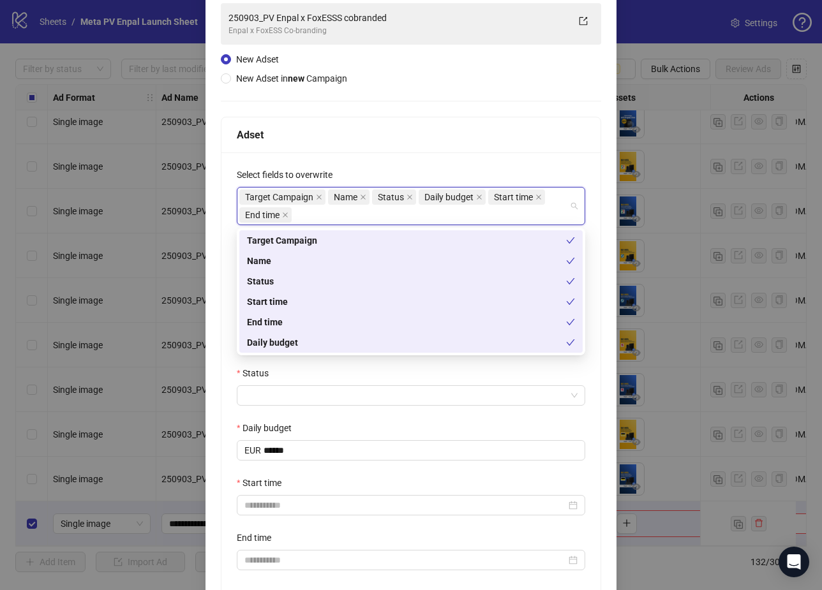
click at [226, 215] on div "**********" at bounding box center [410, 376] width 379 height 448
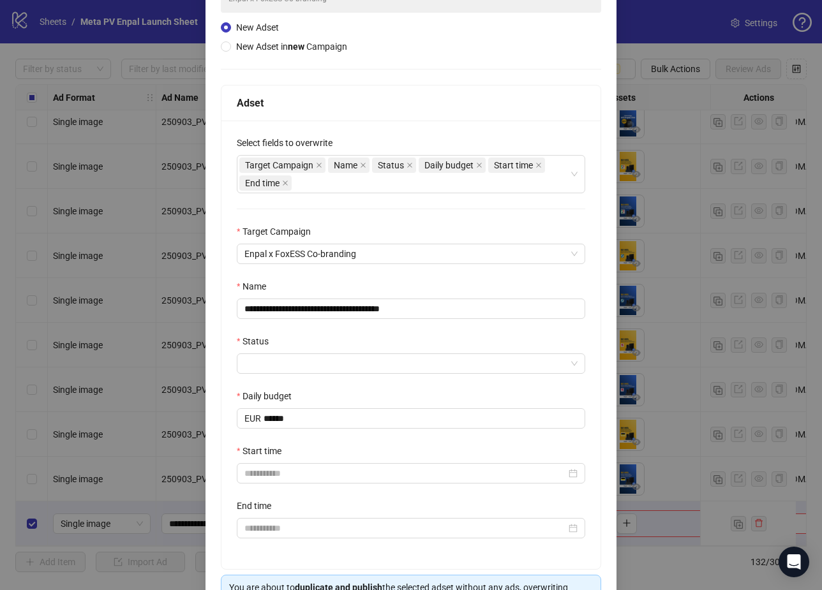
scroll to position [132, 0]
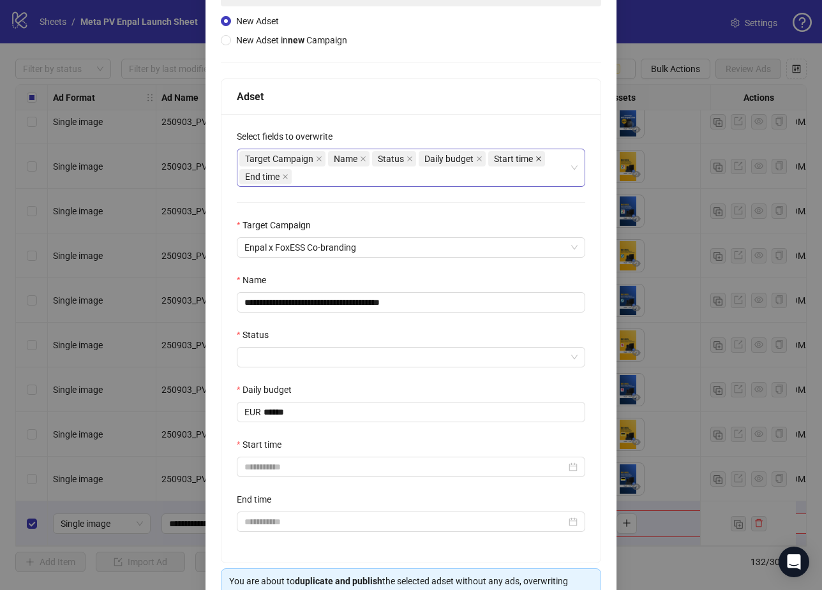
click at [536, 157] on icon "close" at bounding box center [538, 158] width 5 height 5
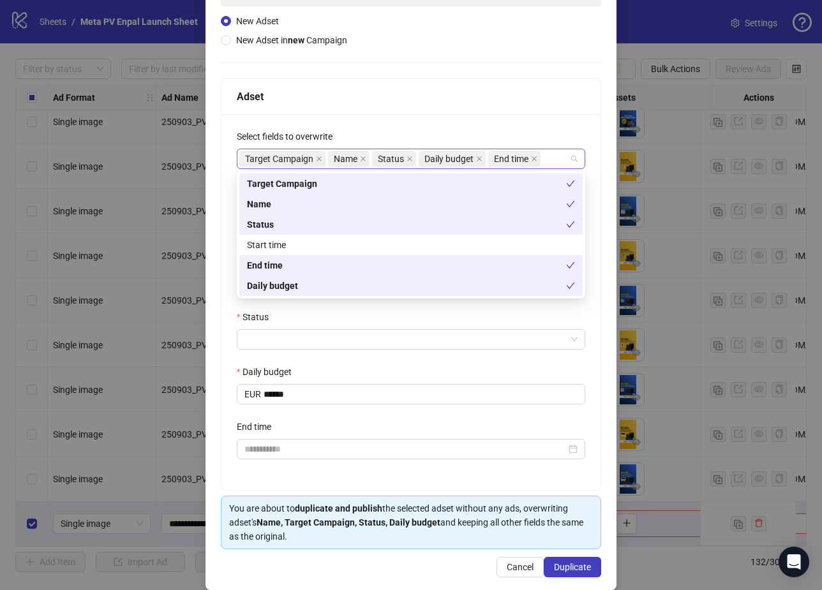
click at [538, 158] on span "End time" at bounding box center [514, 158] width 52 height 15
click at [535, 157] on icon "close" at bounding box center [533, 158] width 5 height 5
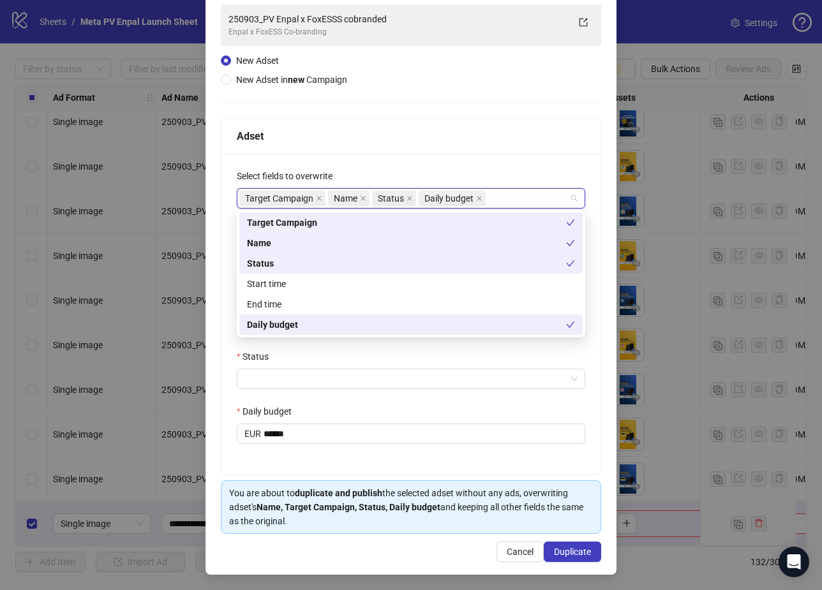
scroll to position [94, 0]
click at [570, 169] on div "Select fields to overwrite" at bounding box center [411, 178] width 348 height 19
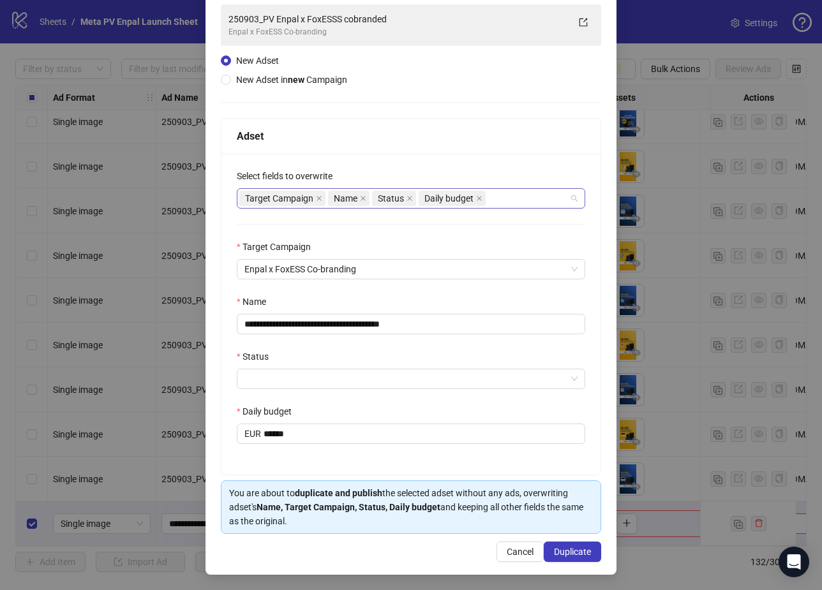
click at [509, 194] on div "Target Campaign Name Status Daily budget" at bounding box center [404, 198] width 330 height 18
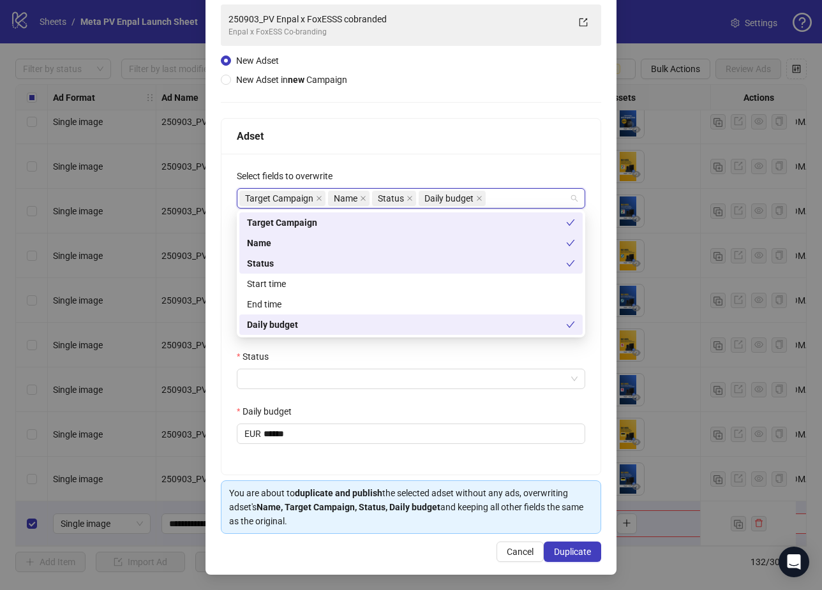
click at [509, 194] on div "Target Campaign Name Status Daily budget" at bounding box center [404, 198] width 330 height 18
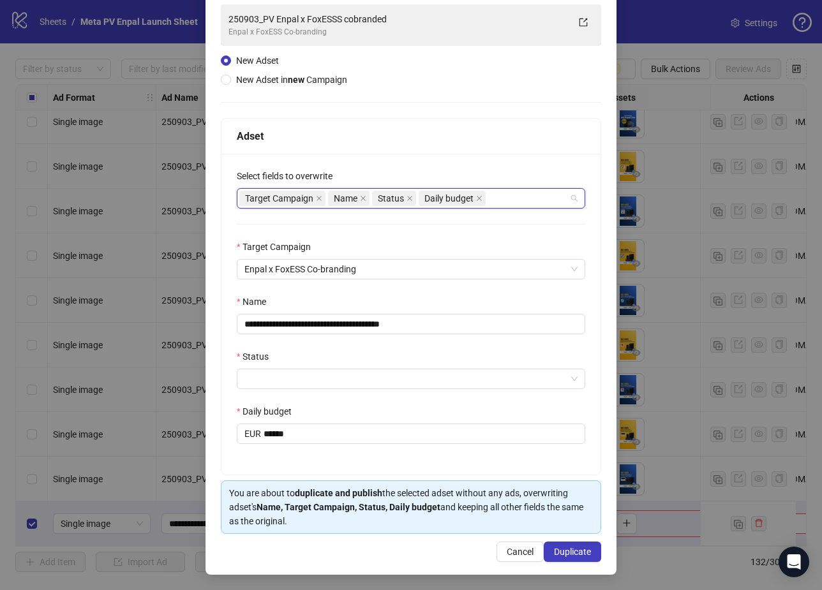
click at [508, 195] on div "Target Campaign Name Status Daily budget" at bounding box center [404, 198] width 330 height 18
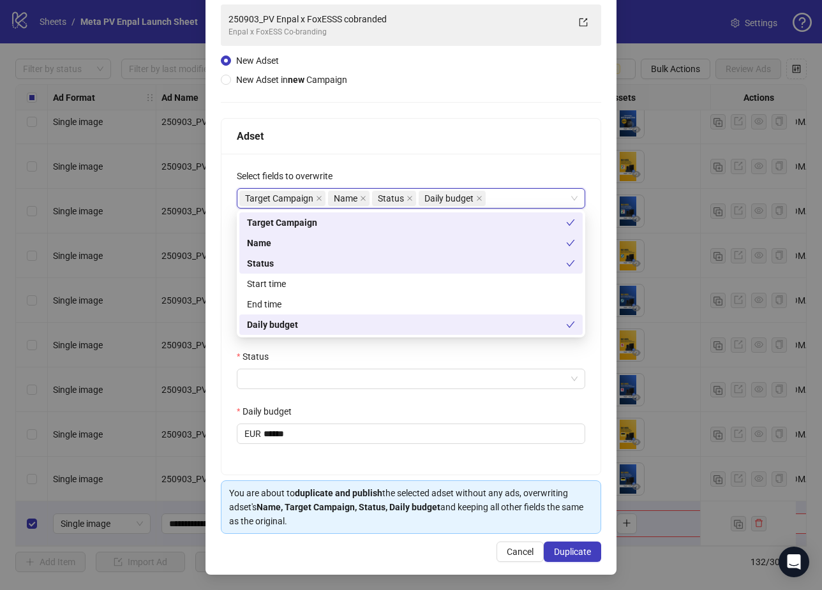
click at [224, 203] on div "**********" at bounding box center [410, 314] width 379 height 321
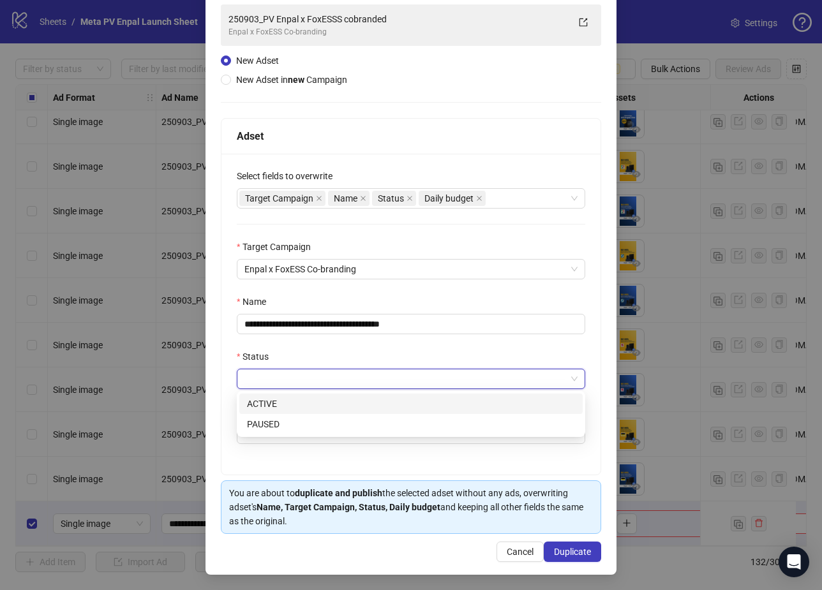
click at [270, 374] on input "Status" at bounding box center [405, 378] width 322 height 19
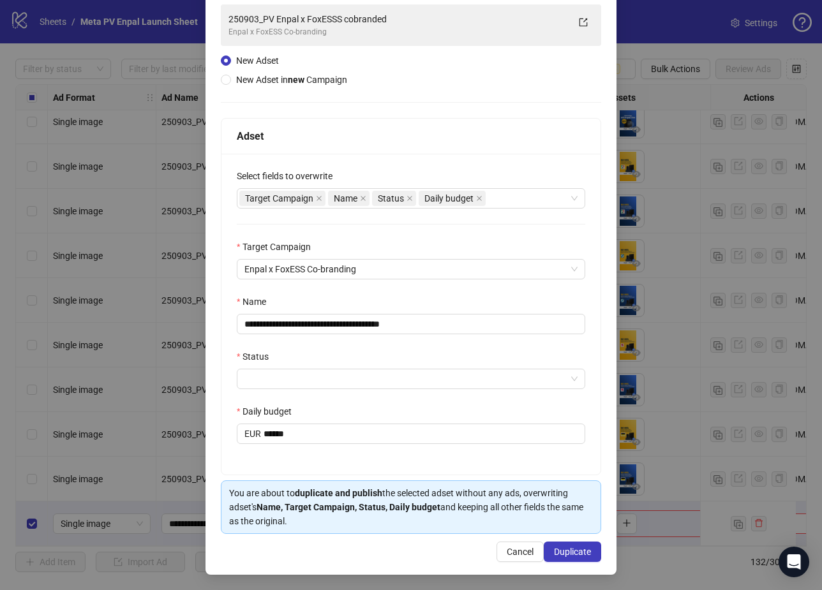
click at [267, 353] on label "Status" at bounding box center [257, 357] width 40 height 14
click at [267, 369] on input "Status" at bounding box center [405, 378] width 322 height 19
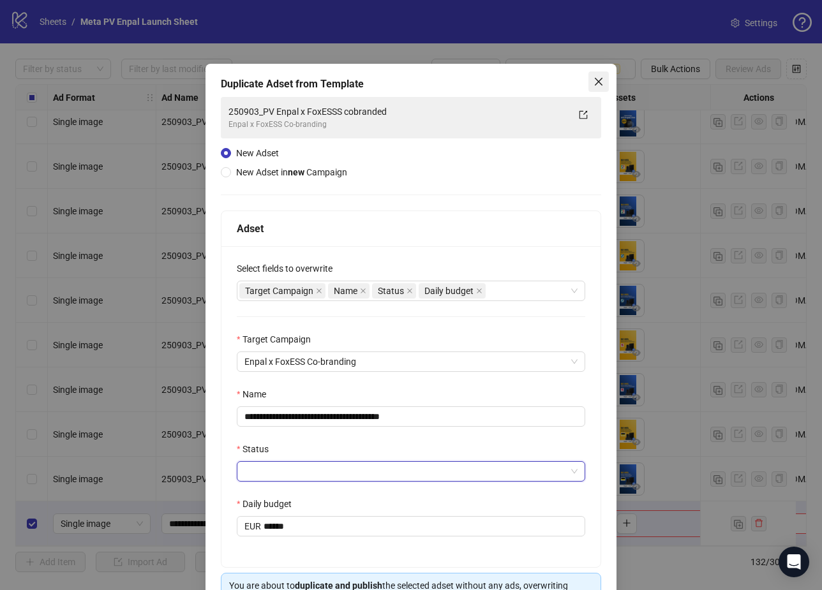
click at [595, 77] on icon "close" at bounding box center [598, 82] width 10 height 10
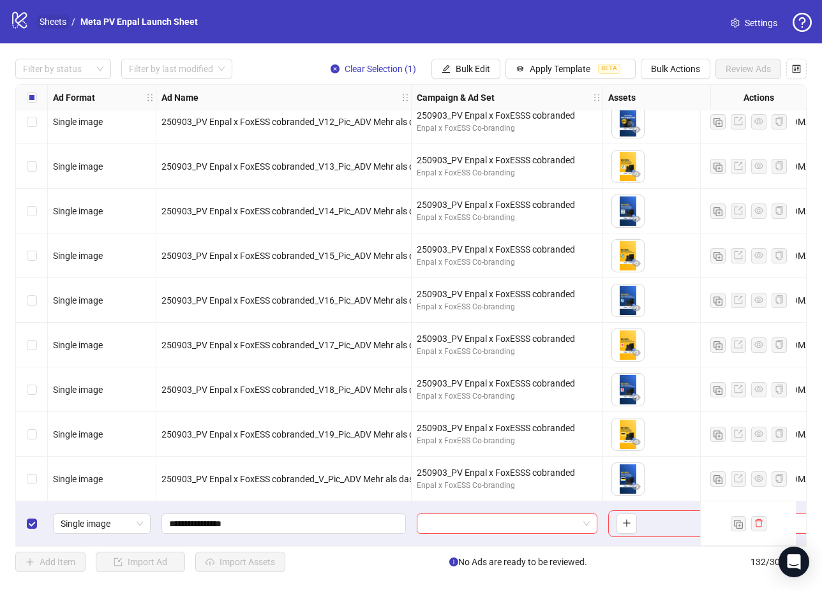
click at [56, 18] on link "Sheets" at bounding box center [53, 22] width 32 height 14
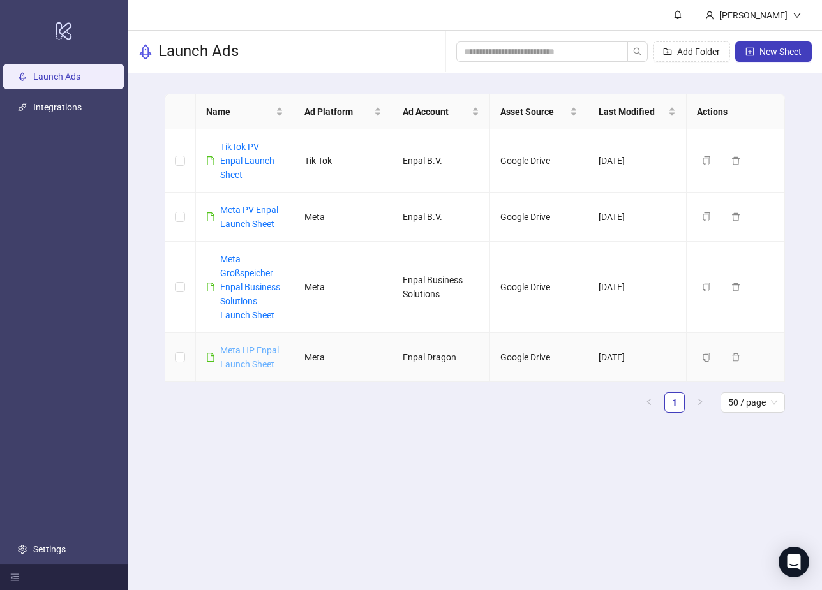
click at [239, 353] on link "Meta HP Enpal Launch Sheet" at bounding box center [249, 357] width 59 height 24
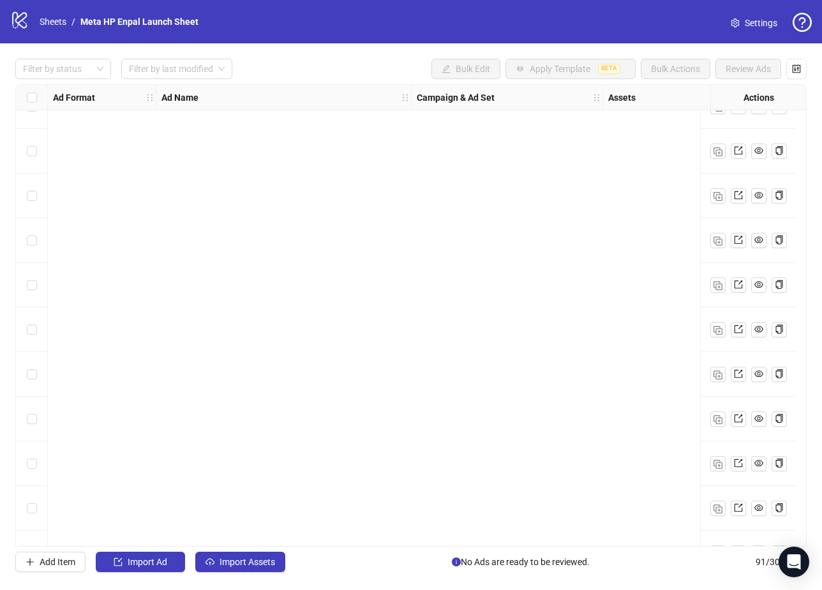
scroll to position [3633, 0]
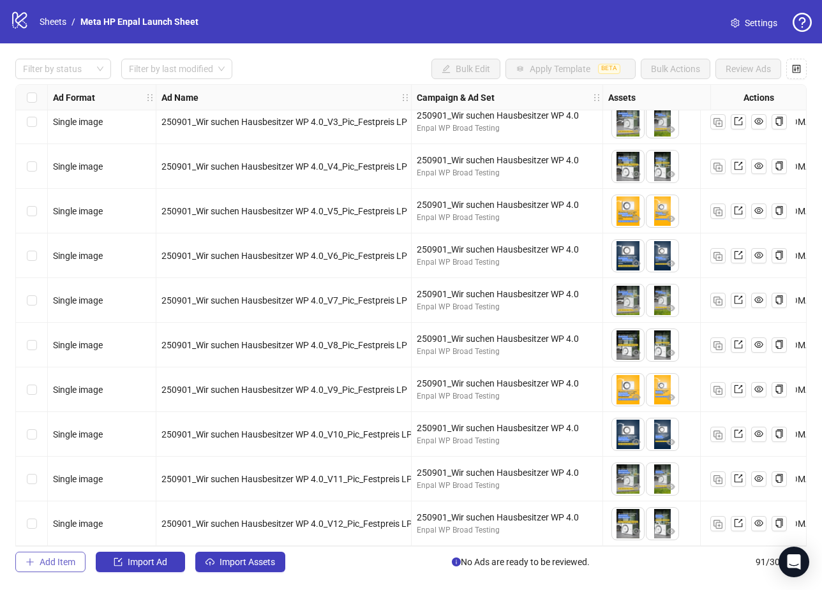
click at [51, 561] on span "Add Item" at bounding box center [58, 562] width 36 height 10
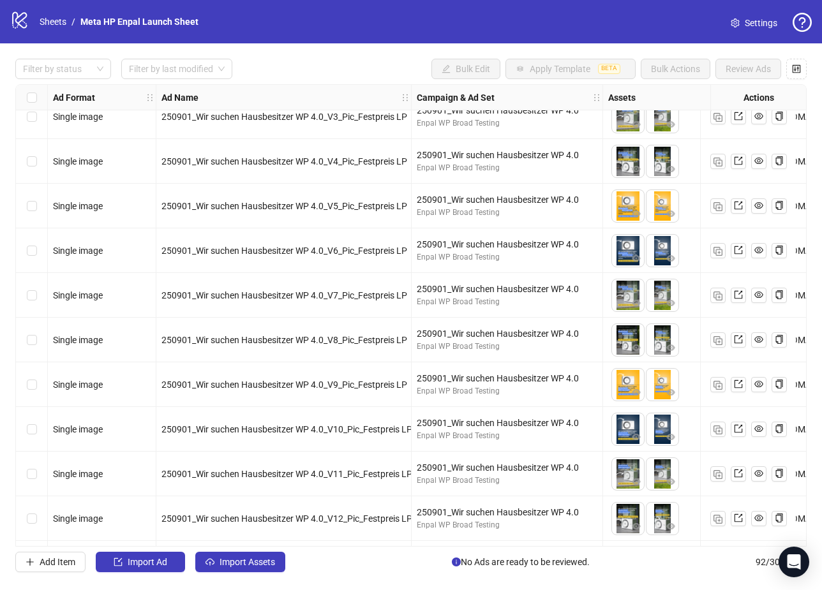
scroll to position [3678, 0]
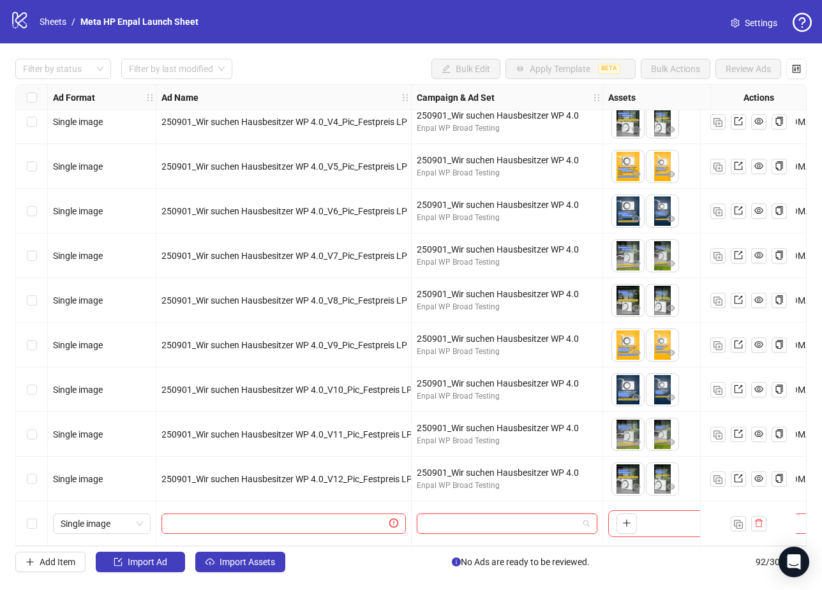
click at [464, 523] on input "search" at bounding box center [501, 523] width 154 height 19
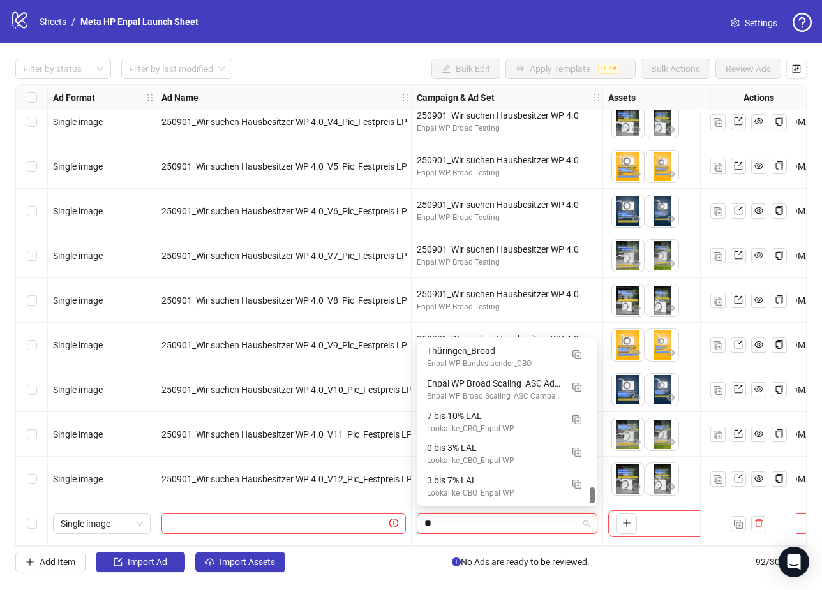
scroll to position [97, 0]
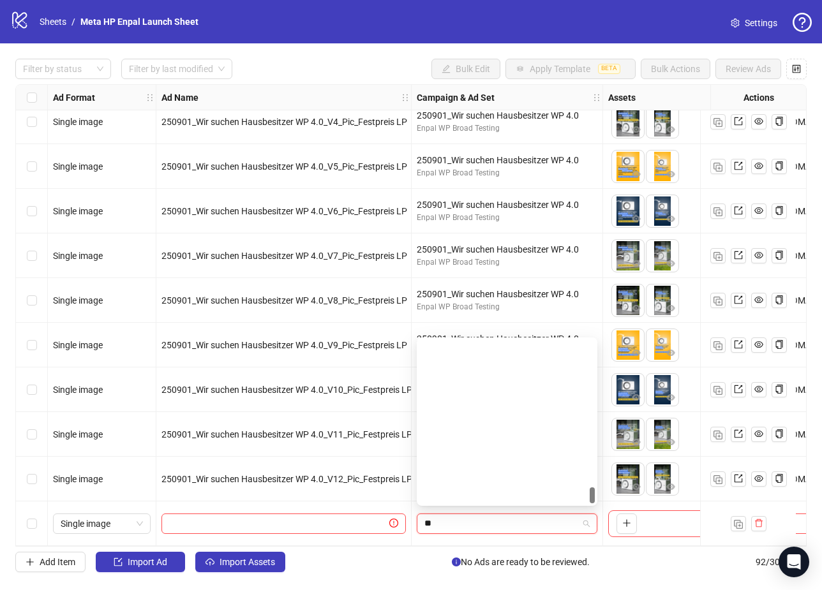
type input "***"
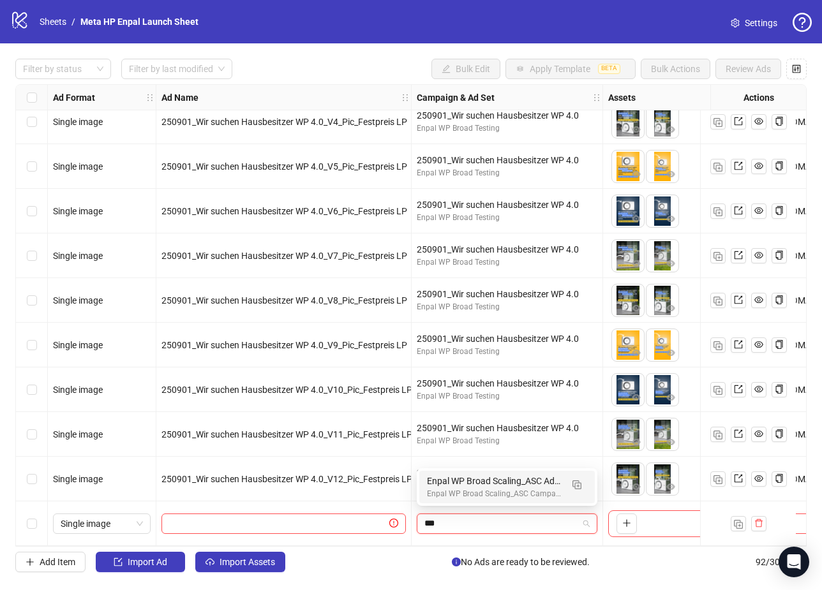
scroll to position [0, 0]
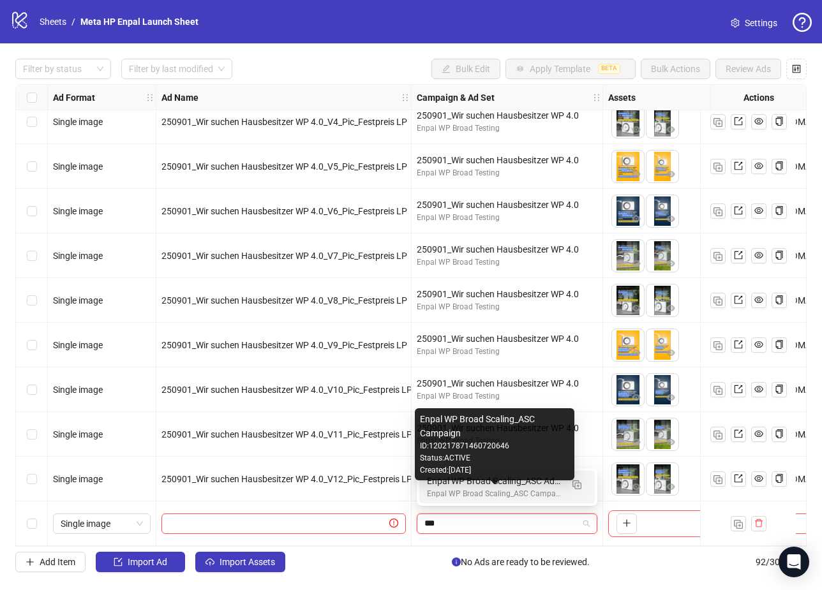
click at [507, 489] on div "Enpal WP Broad Scaling_ASC Campaign" at bounding box center [494, 494] width 135 height 12
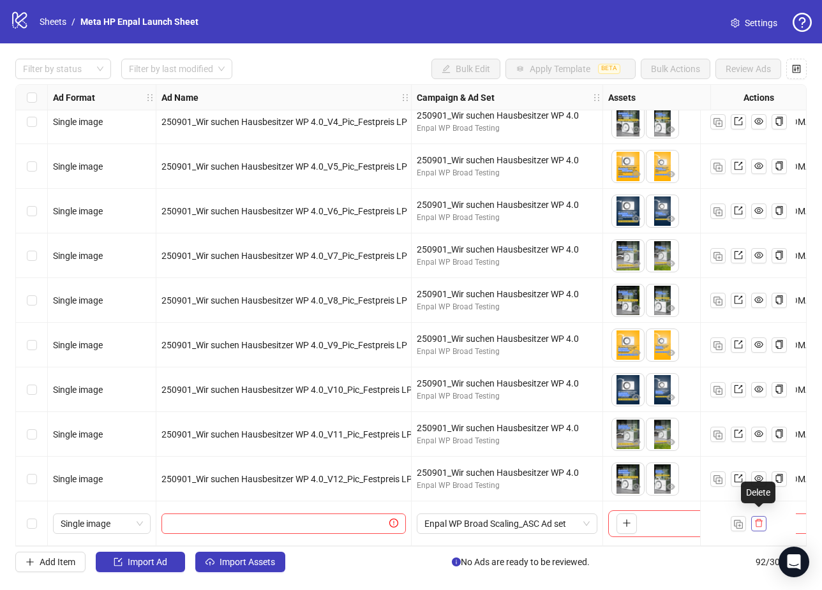
click at [763, 521] on button "button" at bounding box center [758, 523] width 15 height 15
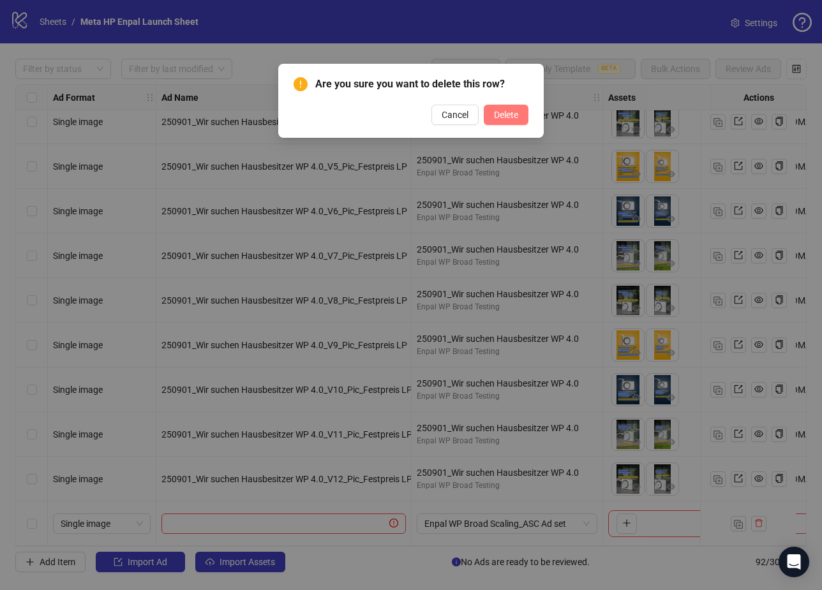
click at [501, 108] on button "Delete" at bounding box center [506, 115] width 45 height 20
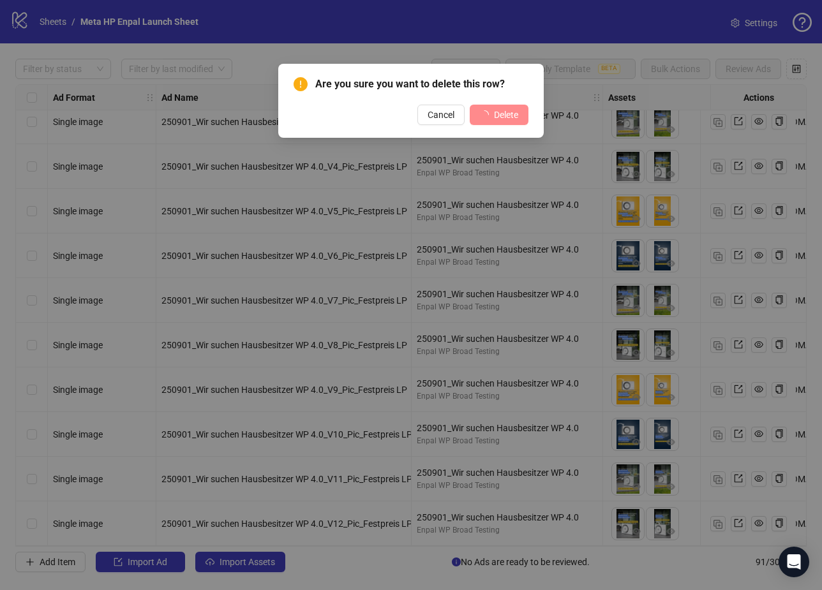
scroll to position [3633, 0]
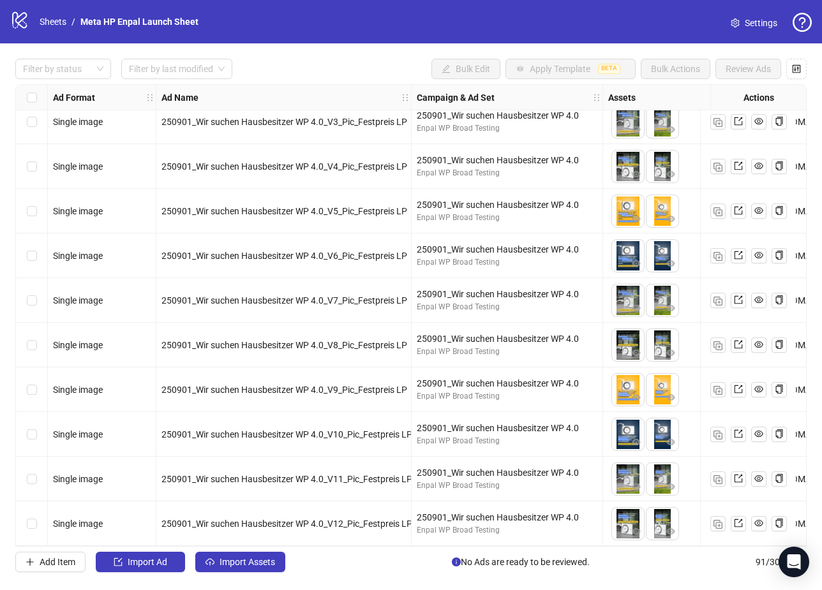
click at [324, 52] on div "Filter by status Filter by last modified Bulk Edit Apply Template BETA Bulk Act…" at bounding box center [411, 315] width 822 height 544
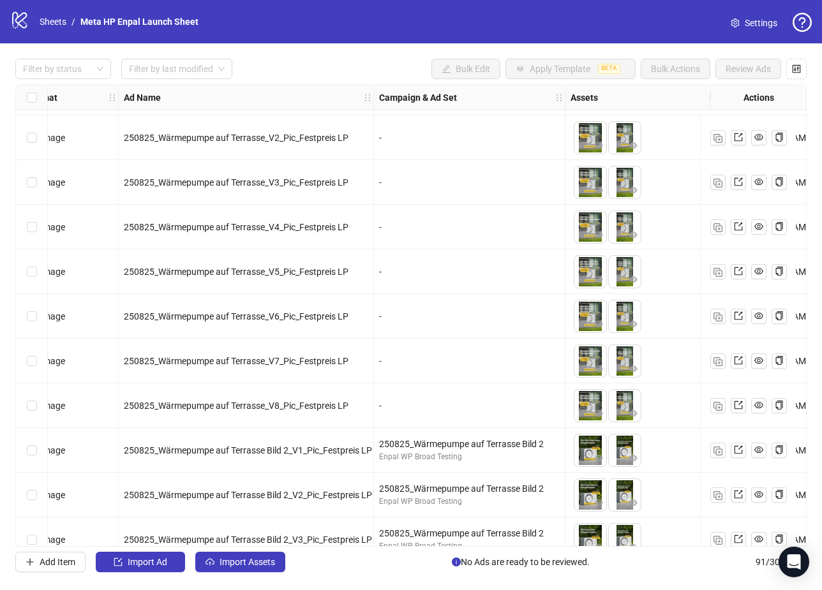
scroll to position [1379, 87]
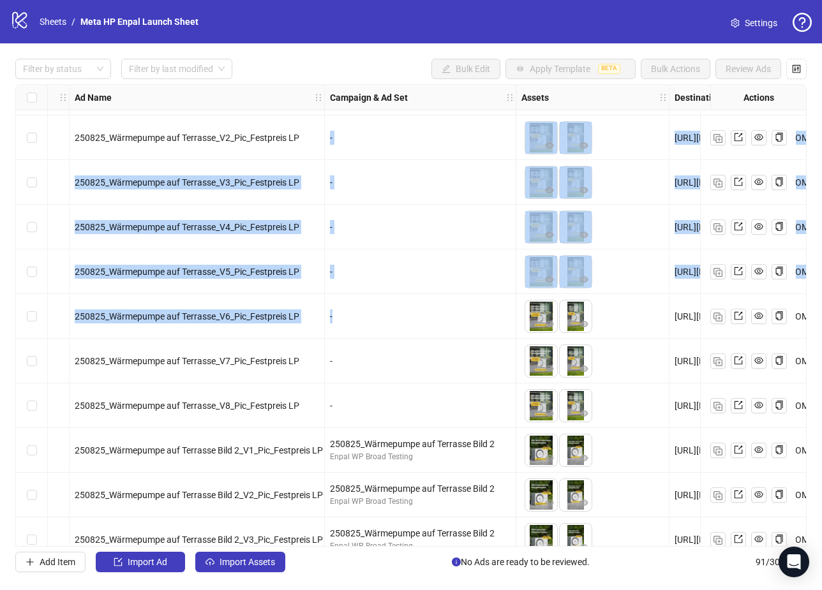
drag, startPoint x: 330, startPoint y: 138, endPoint x: 344, endPoint y: 318, distance: 180.5
click at [344, 318] on div "-" at bounding box center [420, 316] width 181 height 14
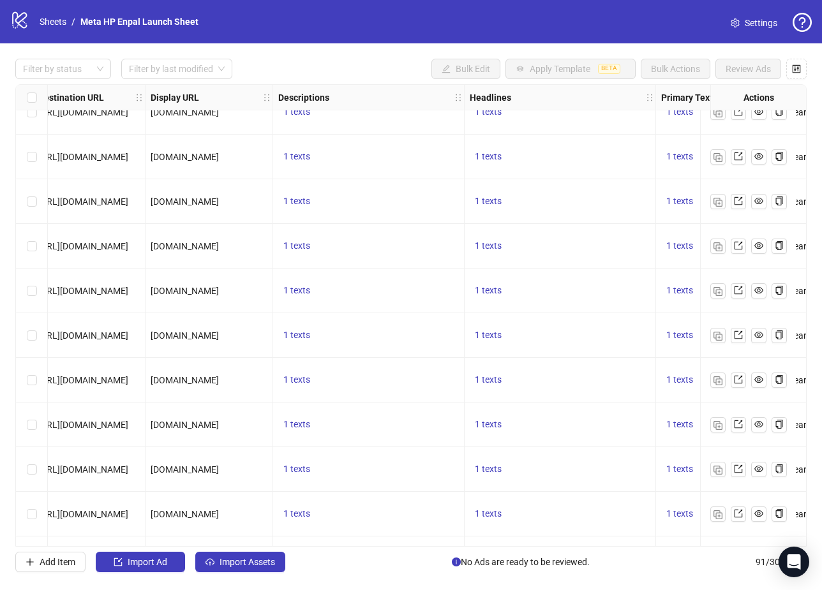
scroll to position [1271, 908]
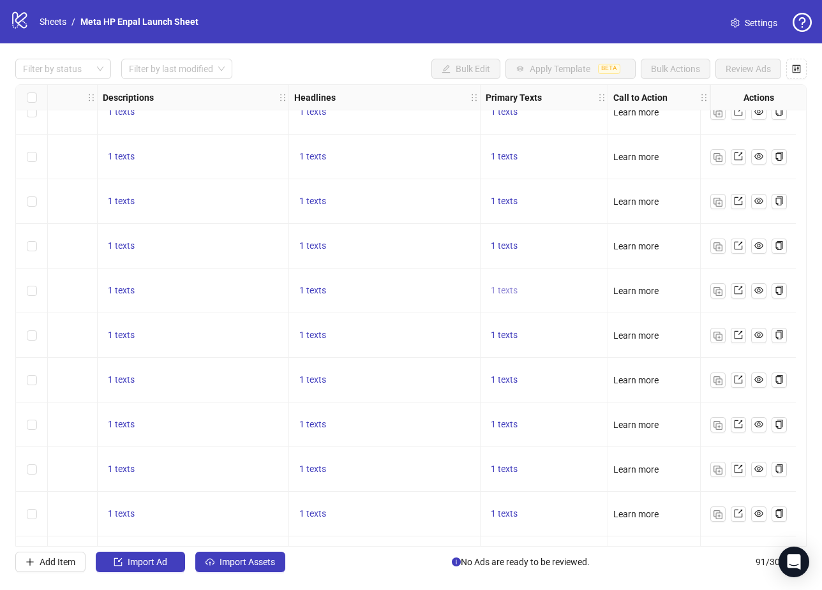
click at [498, 290] on span "1 texts" at bounding box center [504, 290] width 27 height 10
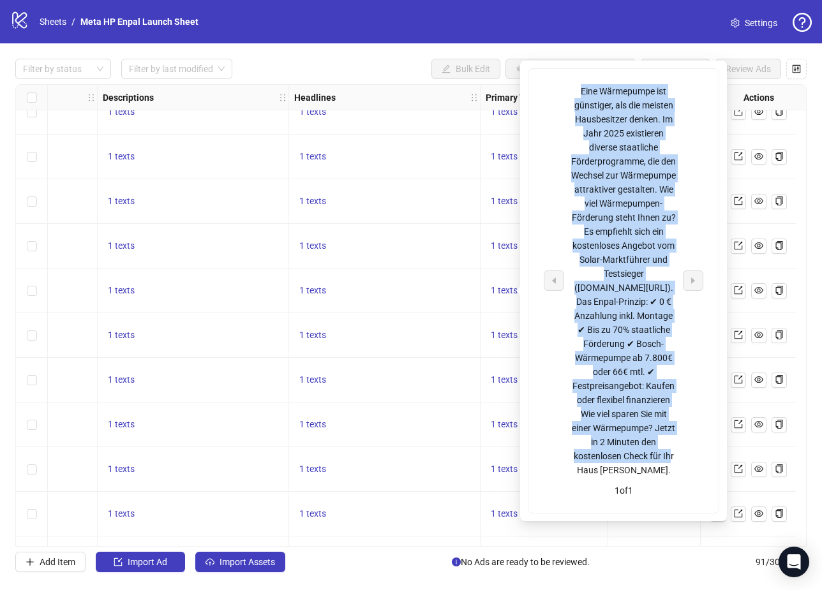
drag, startPoint x: 579, startPoint y: 85, endPoint x: 653, endPoint y: 457, distance: 379.2
click at [653, 457] on div "Eine Wärmepumpe ist günstiger, als die meisten Hausbesitzer denken. Im Jahr 202…" at bounding box center [623, 280] width 106 height 393
drag, startPoint x: 656, startPoint y: 475, endPoint x: 574, endPoint y: 91, distance: 393.2
click at [574, 91] on div "Eine Wärmepumpe ist günstiger, als die meisten Hausbesitzer denken. Im Jahr 202…" at bounding box center [623, 280] width 106 height 393
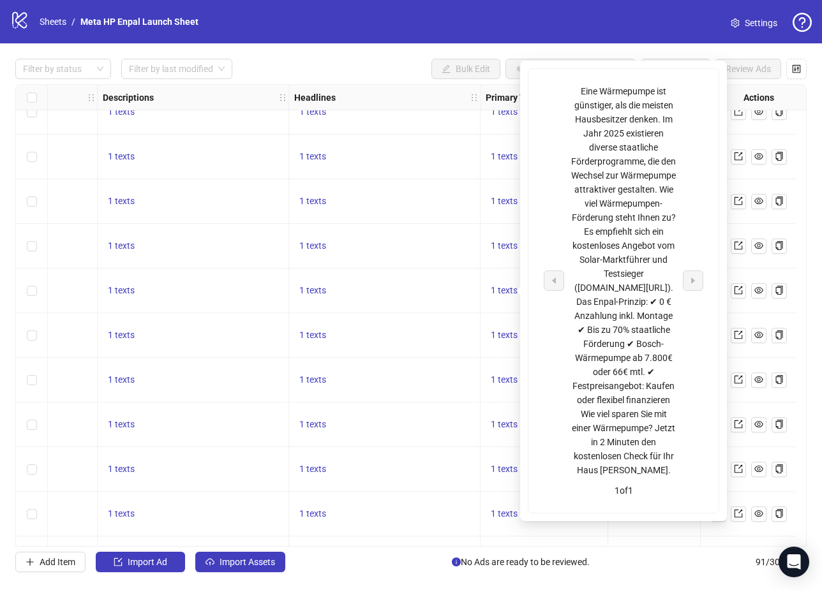
click at [482, 281] on div "1 texts" at bounding box center [544, 291] width 128 height 45
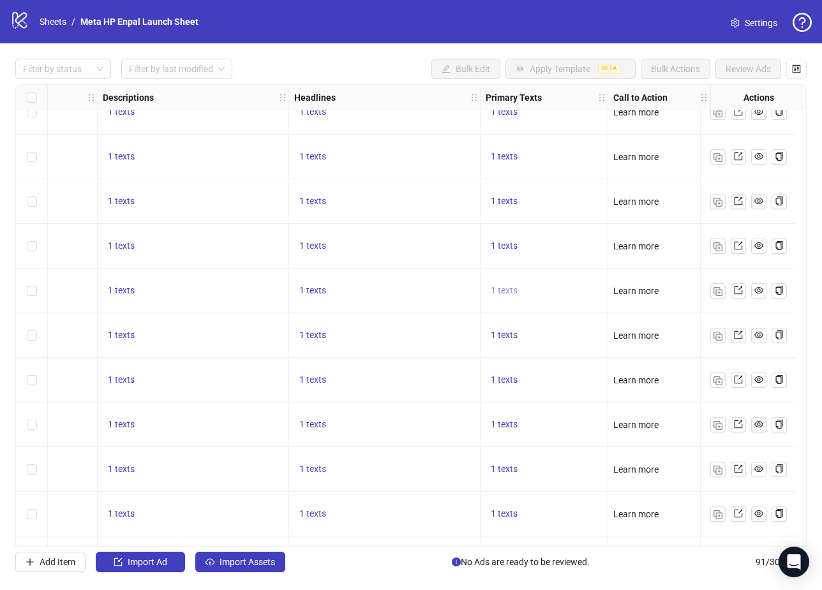
click at [496, 288] on span "1 texts" at bounding box center [504, 290] width 27 height 10
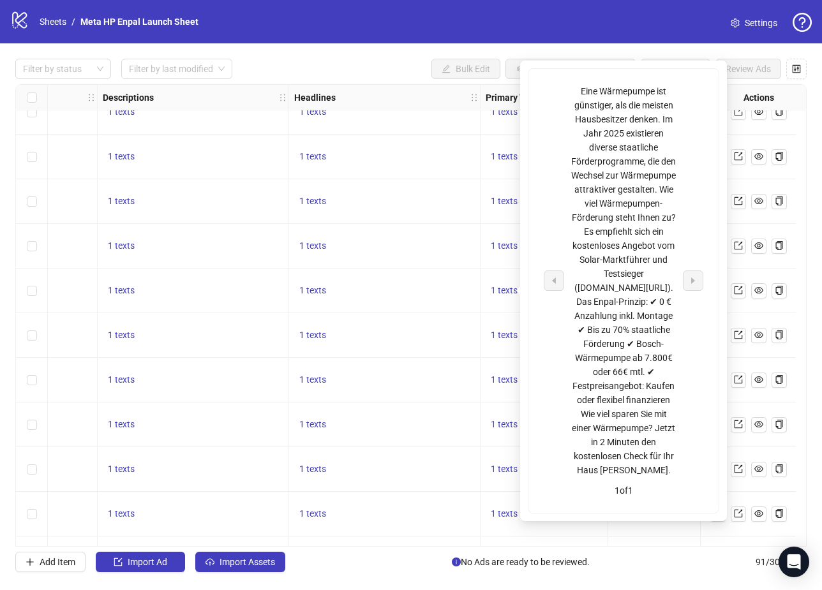
click at [480, 297] on div "1 texts" at bounding box center [544, 291] width 128 height 45
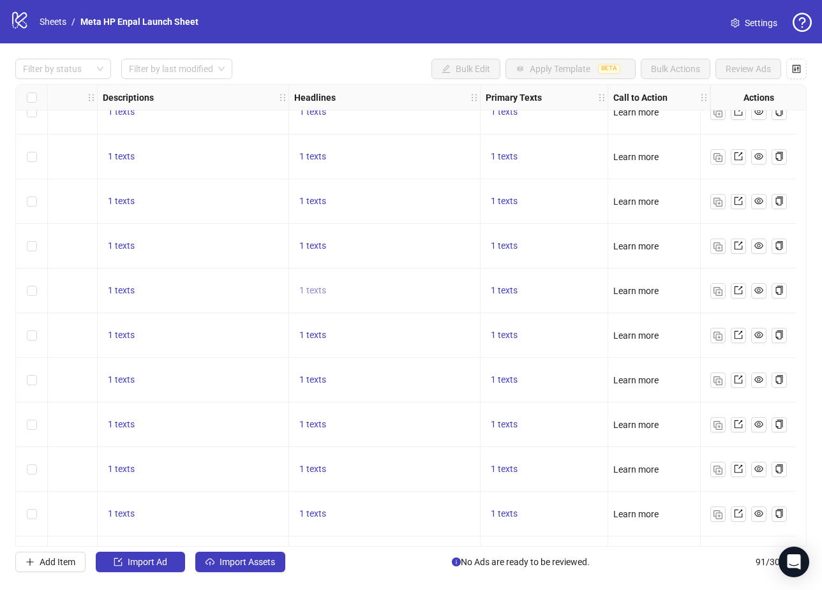
click at [304, 289] on span "1 texts" at bounding box center [312, 290] width 27 height 10
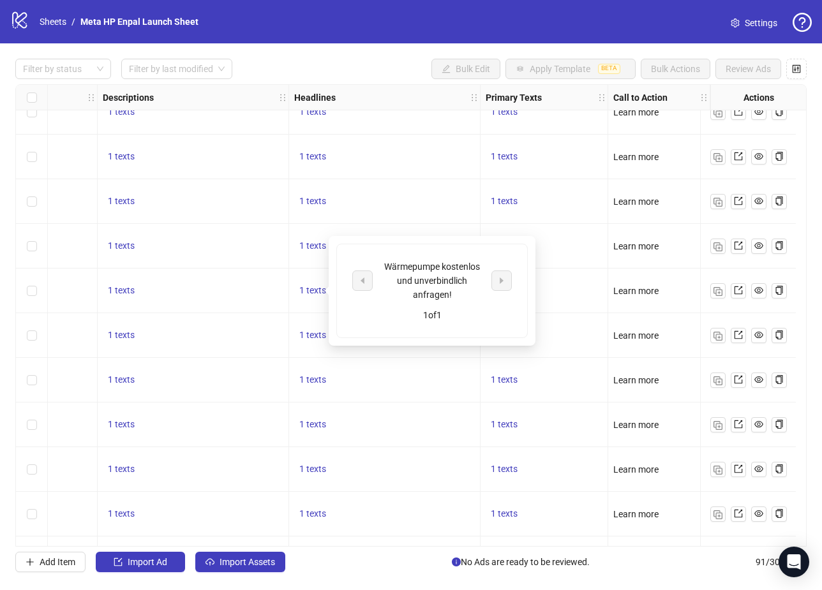
click at [389, 258] on div "Wärmepumpe kostenlos und unverbindlich anfragen! 1 of 1" at bounding box center [432, 290] width 190 height 93
click at [163, 294] on div "1 texts" at bounding box center [193, 290] width 181 height 15
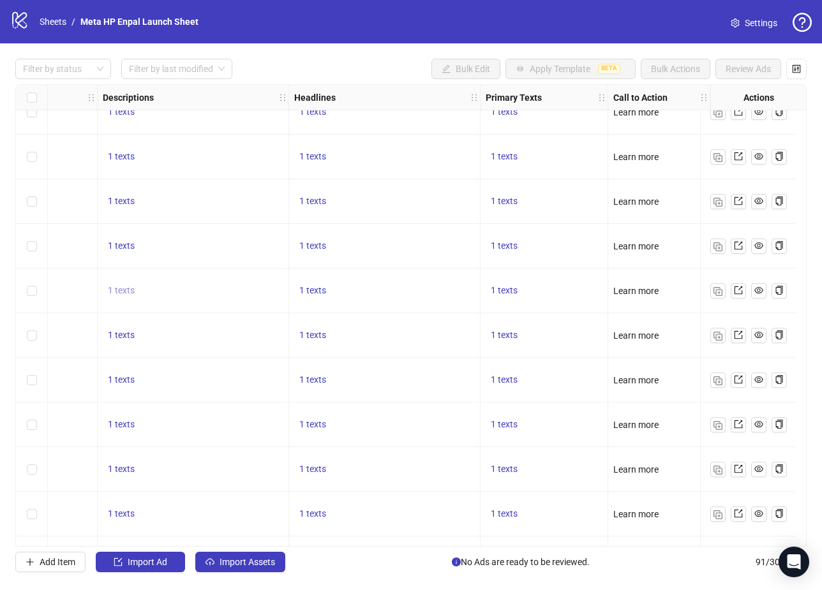
click at [108, 292] on span "1 texts" at bounding box center [121, 290] width 27 height 10
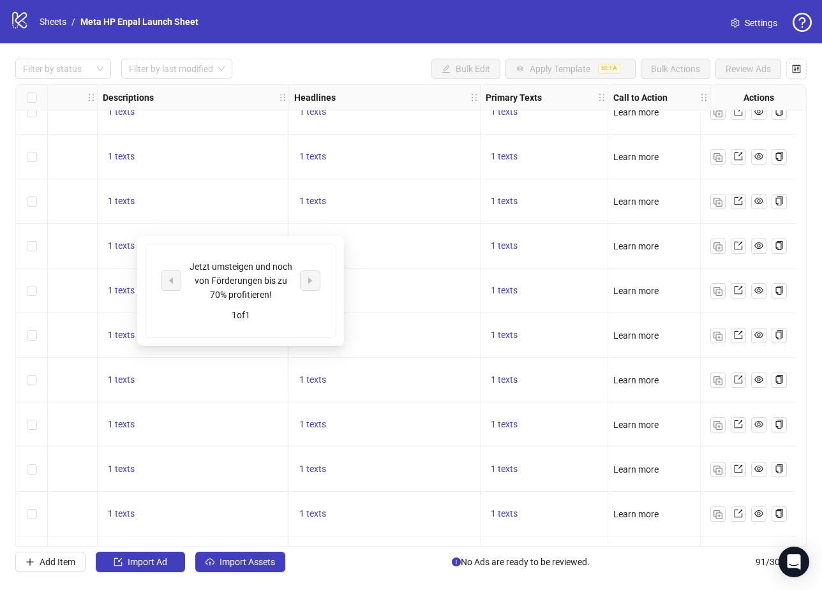
click at [181, 207] on div "1 texts" at bounding box center [193, 201] width 181 height 15
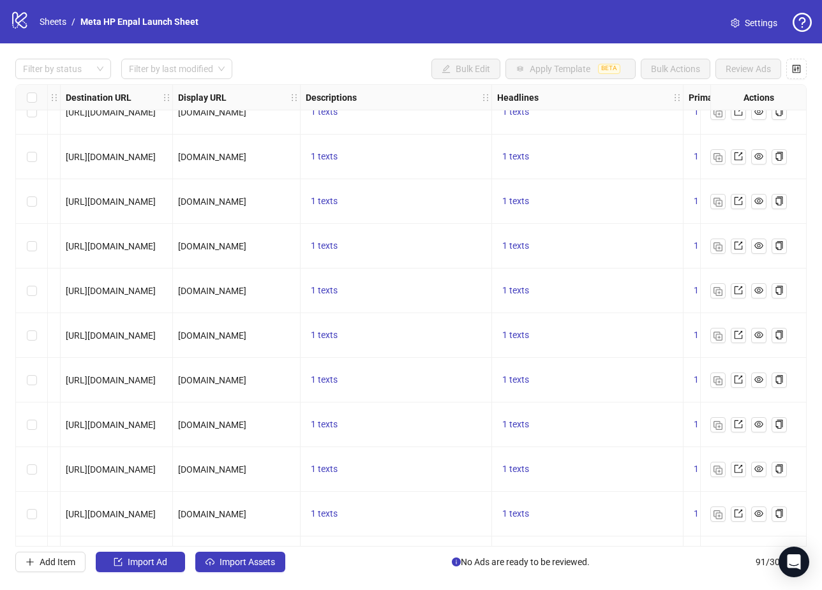
scroll to position [1271, 706]
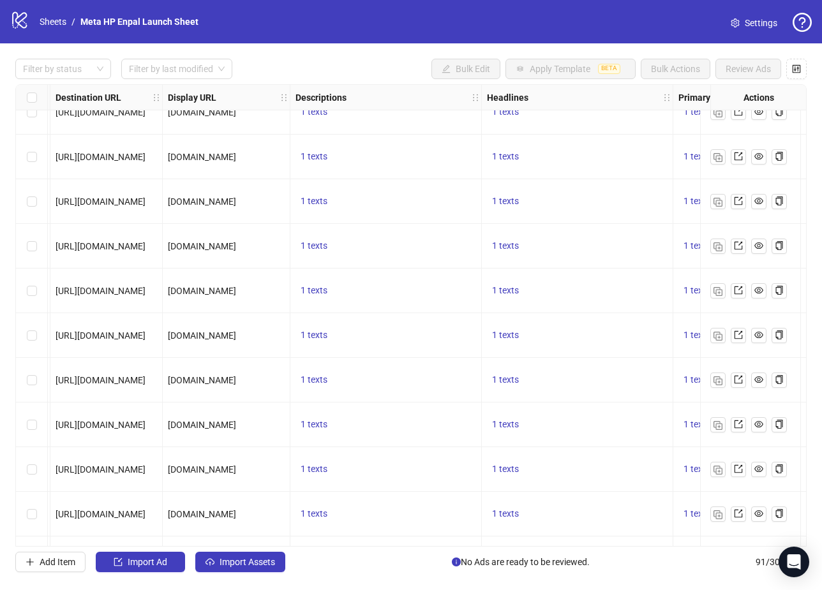
click at [361, 292] on div "1 texts" at bounding box center [385, 290] width 181 height 15
click at [547, 292] on div "1 texts" at bounding box center [577, 290] width 181 height 15
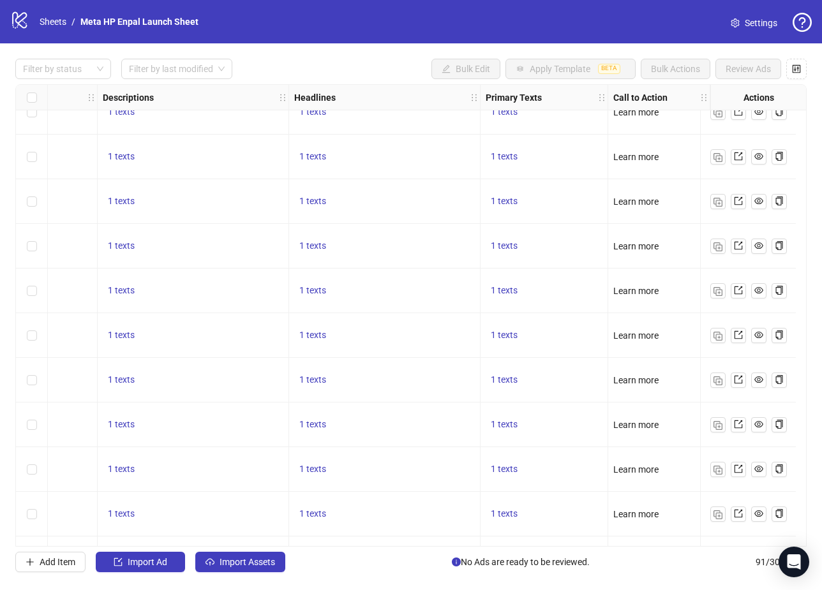
click at [560, 299] on div "1 texts" at bounding box center [544, 291] width 128 height 45
click at [313, 203] on span "1 texts" at bounding box center [312, 201] width 27 height 10
click at [298, 183] on div "1 texts" at bounding box center [384, 201] width 191 height 45
click at [304, 201] on span "1 texts" at bounding box center [312, 201] width 27 height 10
click at [293, 182] on div "1 texts" at bounding box center [384, 201] width 191 height 45
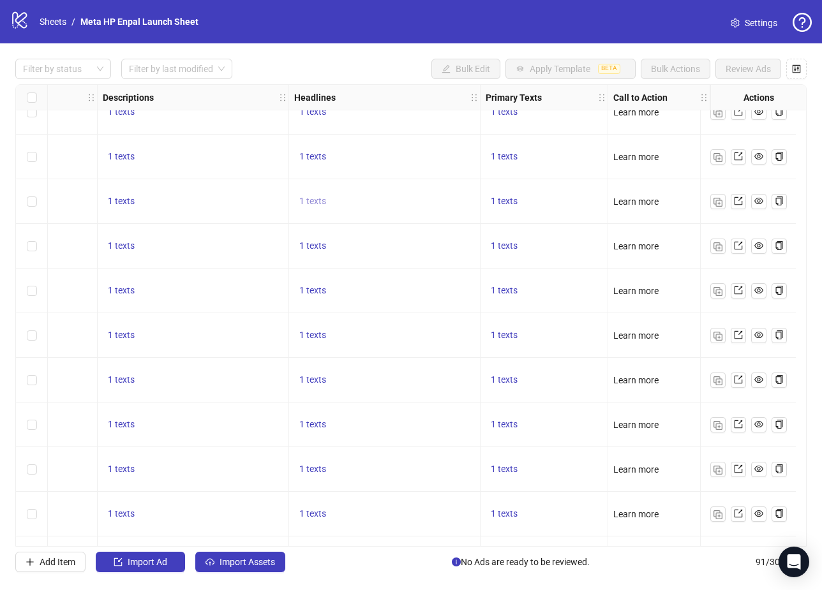
click at [313, 199] on span "1 texts" at bounding box center [312, 201] width 27 height 10
click at [350, 187] on div "Wärmepumpe kostenlos und unverbindlich anfragen! 1 of 1" at bounding box center [432, 201] width 190 height 93
click at [297, 177] on div "1 texts" at bounding box center [384, 157] width 191 height 45
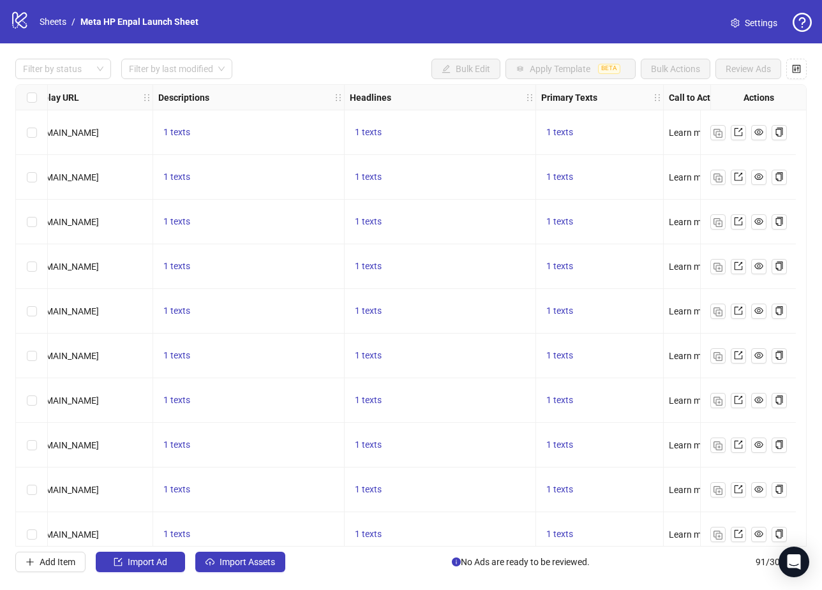
scroll to position [0, 908]
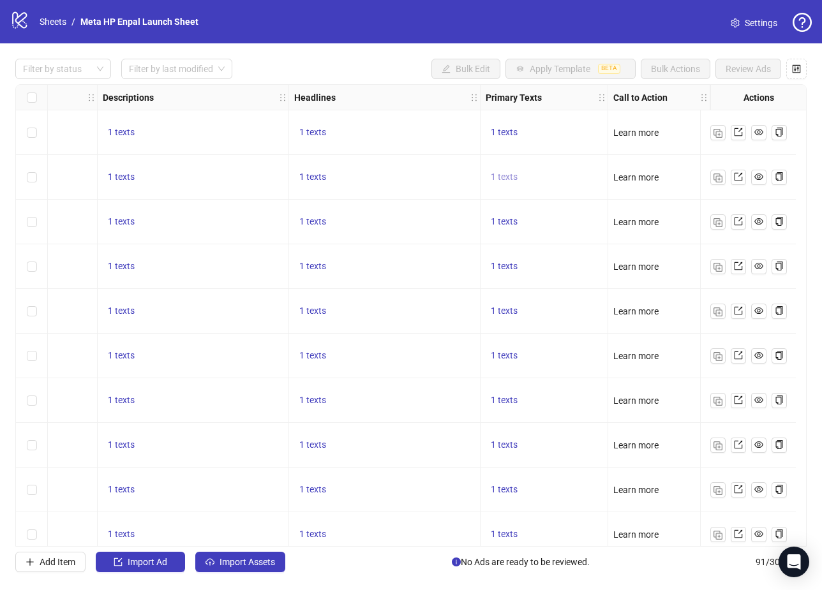
click at [499, 173] on span "1 texts" at bounding box center [504, 177] width 27 height 10
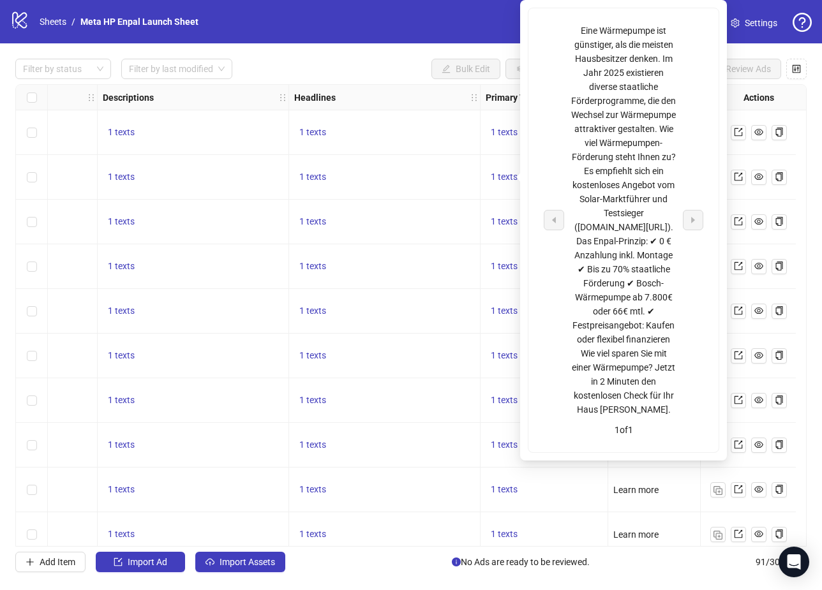
click at [385, 216] on div "1 texts" at bounding box center [384, 221] width 181 height 15
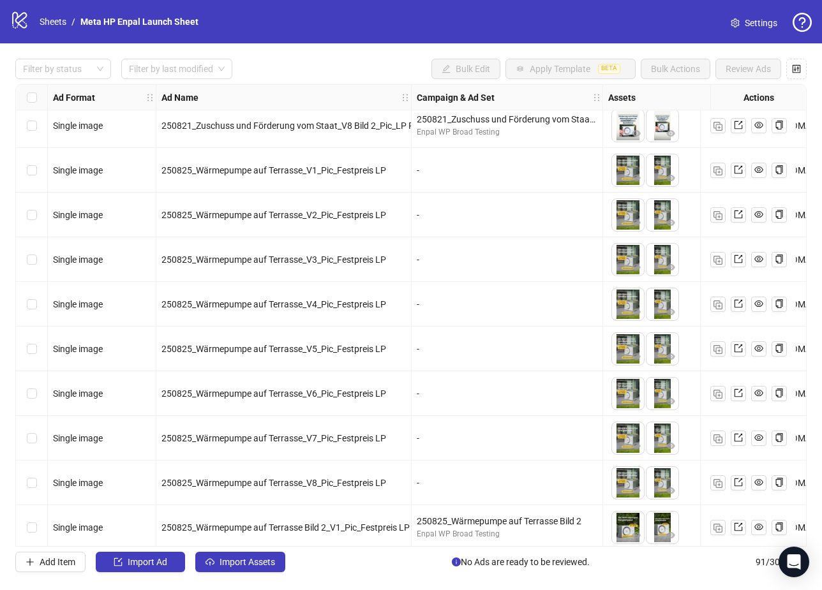
scroll to position [1387, 0]
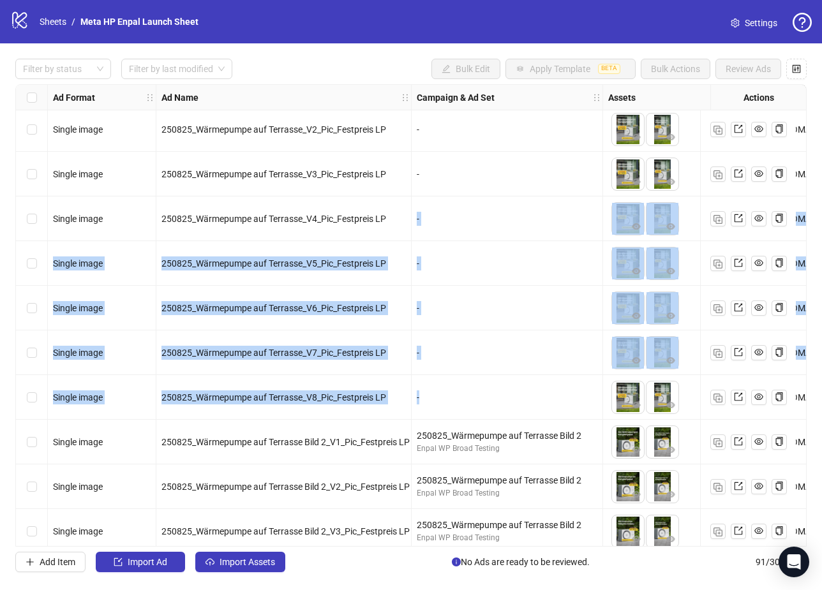
drag, startPoint x: 420, startPoint y: 398, endPoint x: 415, endPoint y: 208, distance: 190.2
click at [415, 208] on div "-" at bounding box center [506, 218] width 191 height 45
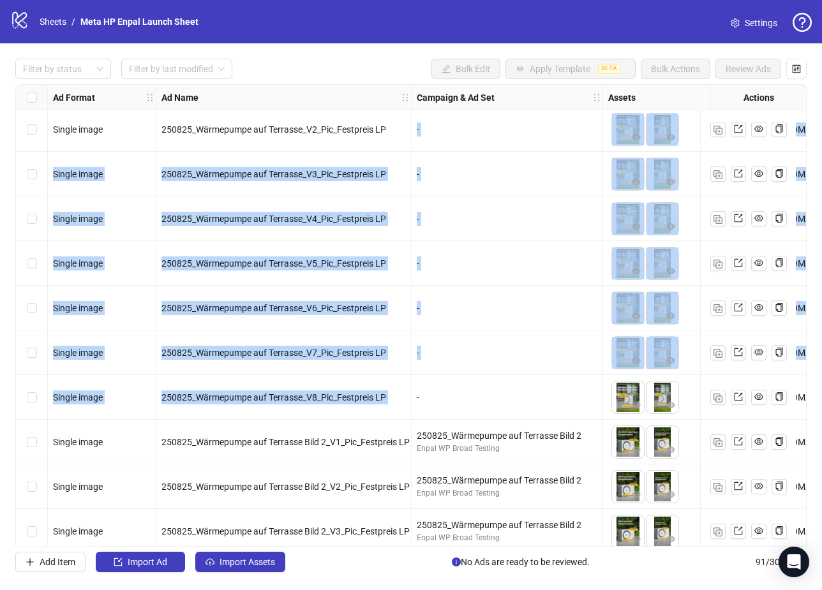
drag, startPoint x: 415, startPoint y: 125, endPoint x: 429, endPoint y: 381, distance: 256.1
click at [429, 381] on div "-" at bounding box center [506, 397] width 191 height 45
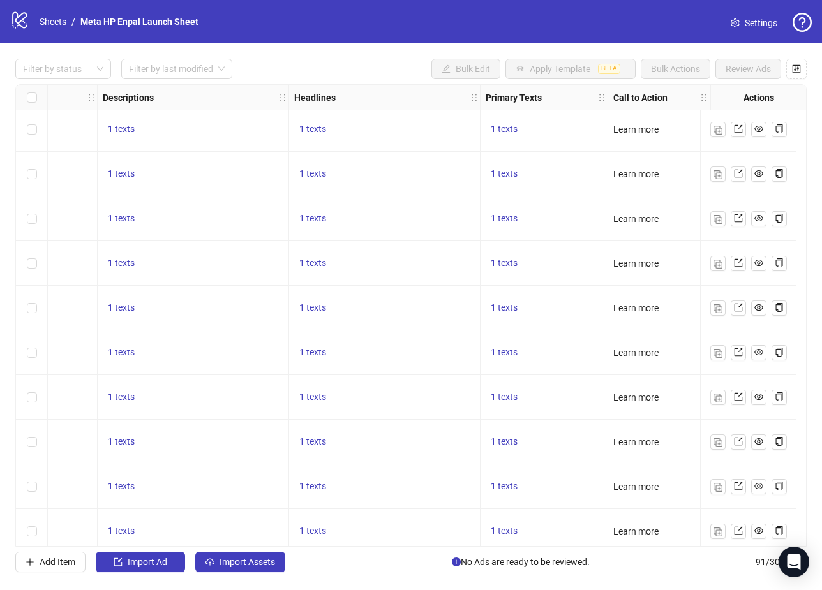
scroll to position [1387, 454]
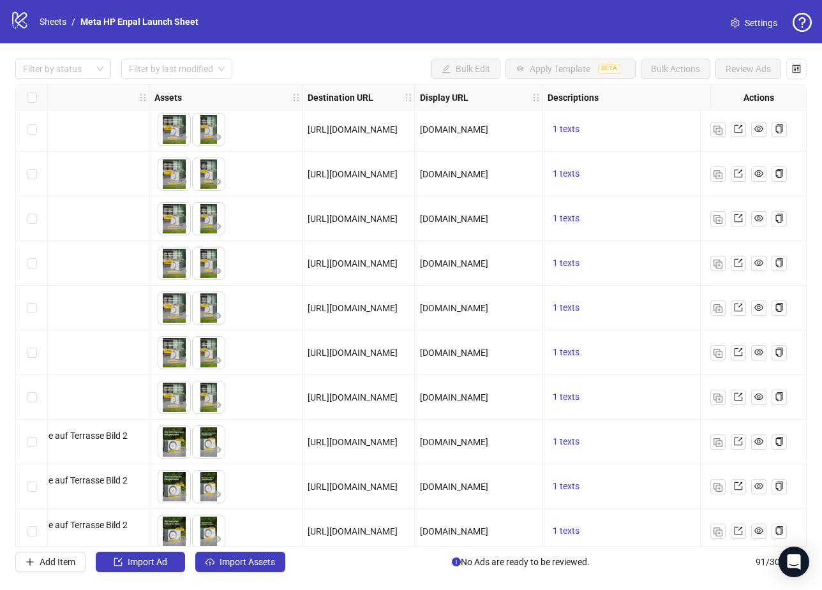
click at [571, 33] on div "logo/logo-mobile Sheets / Meta HP Enpal Launch Sheet Settings" at bounding box center [410, 21] width 801 height 23
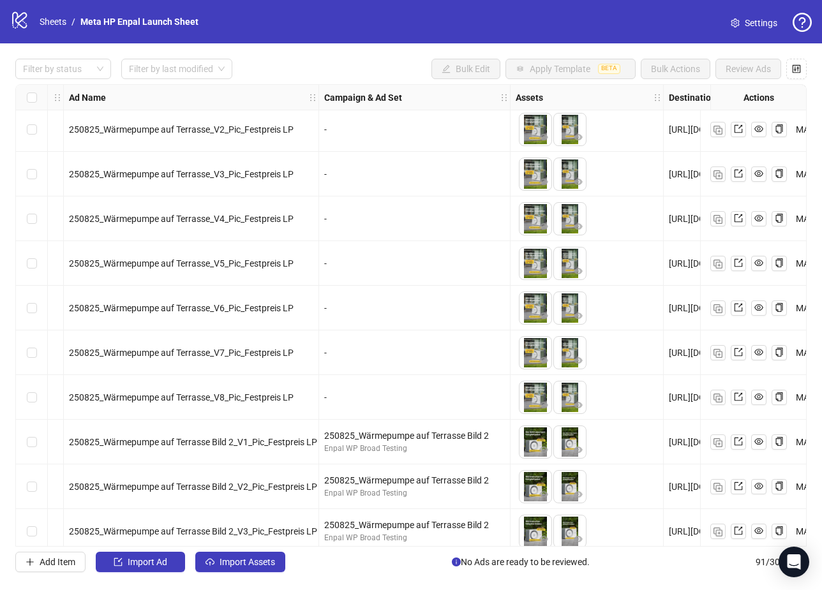
scroll to position [1387, 0]
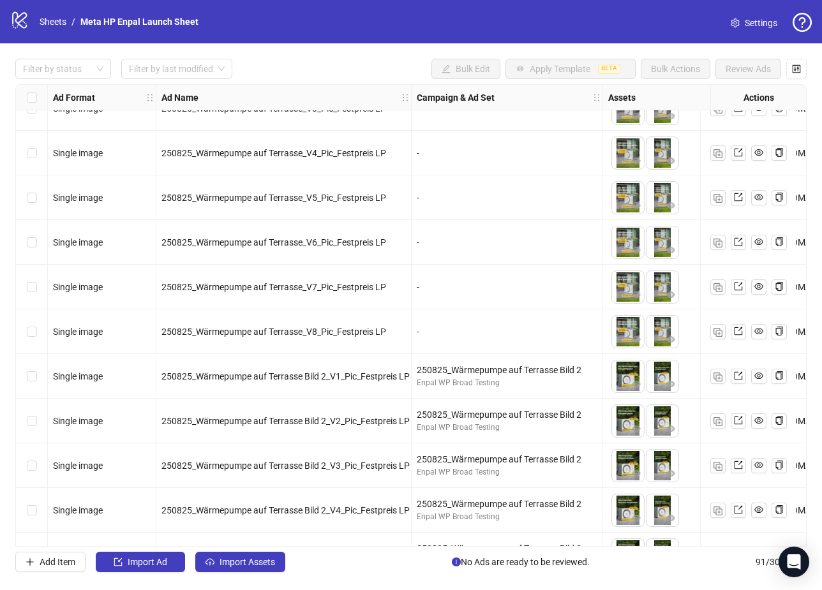
scroll to position [1456, 0]
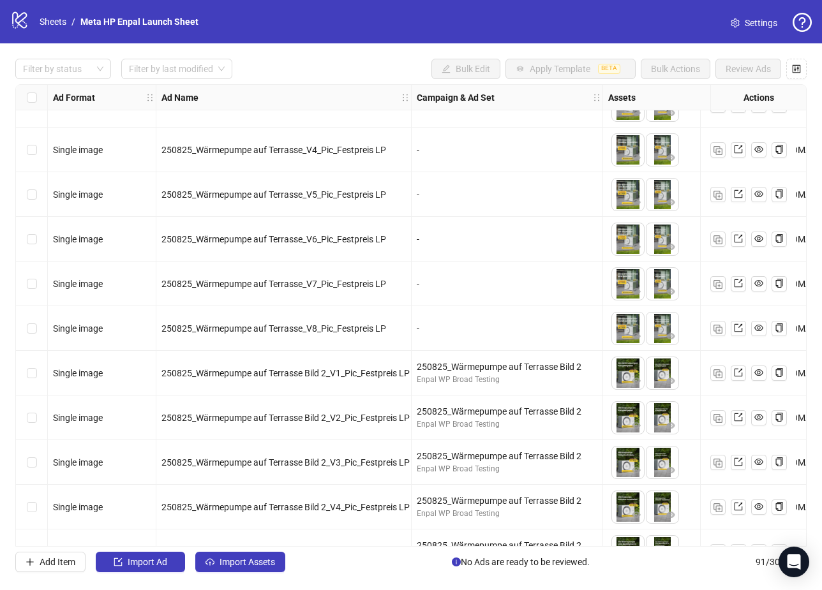
click at [464, 313] on div "-" at bounding box center [506, 328] width 191 height 45
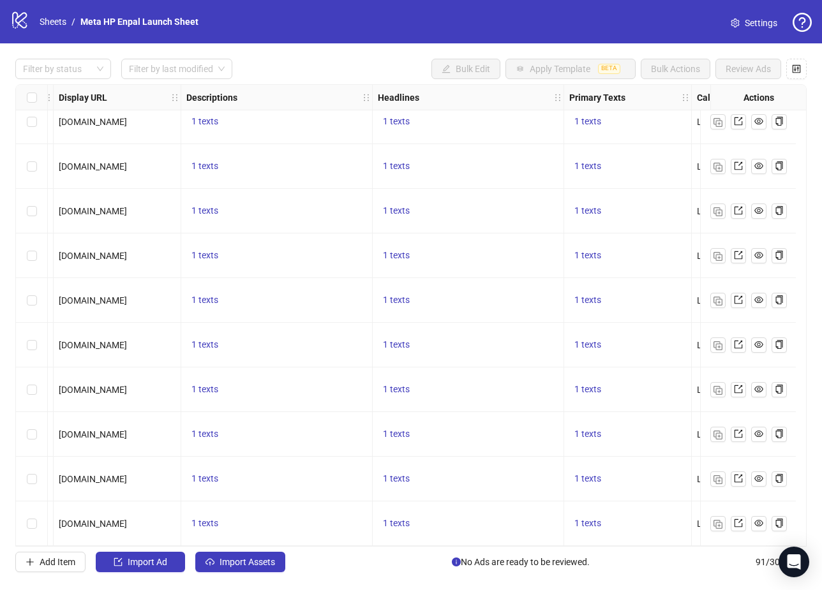
scroll to position [3633, 908]
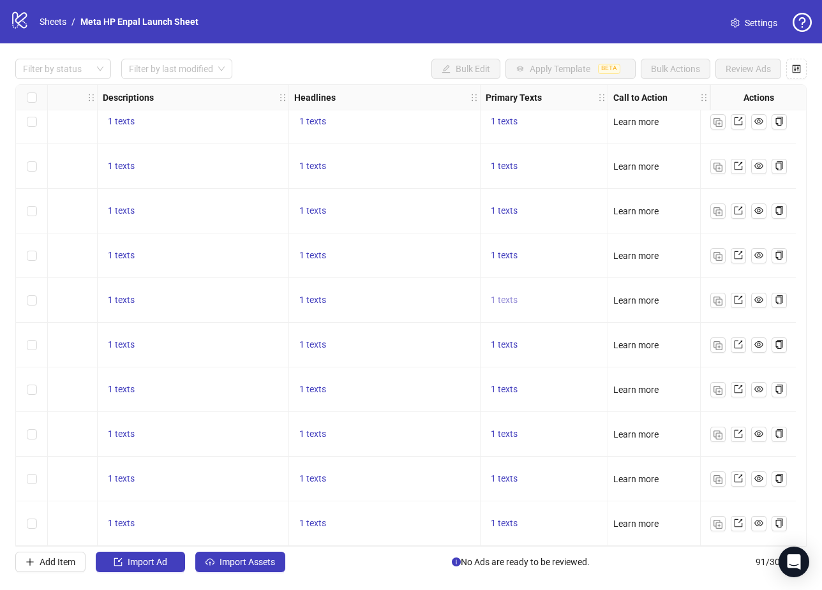
click at [499, 295] on span "1 texts" at bounding box center [504, 300] width 27 height 10
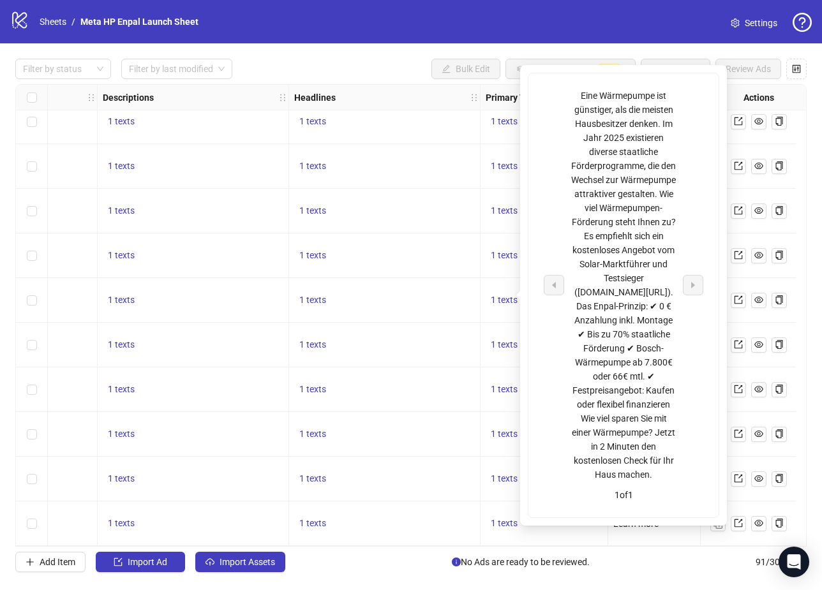
click at [628, 307] on div "Eine Wärmepumpe ist günstiger, als die meisten Hausbesitzer denken. Im Jahr 202…" at bounding box center [623, 285] width 106 height 393
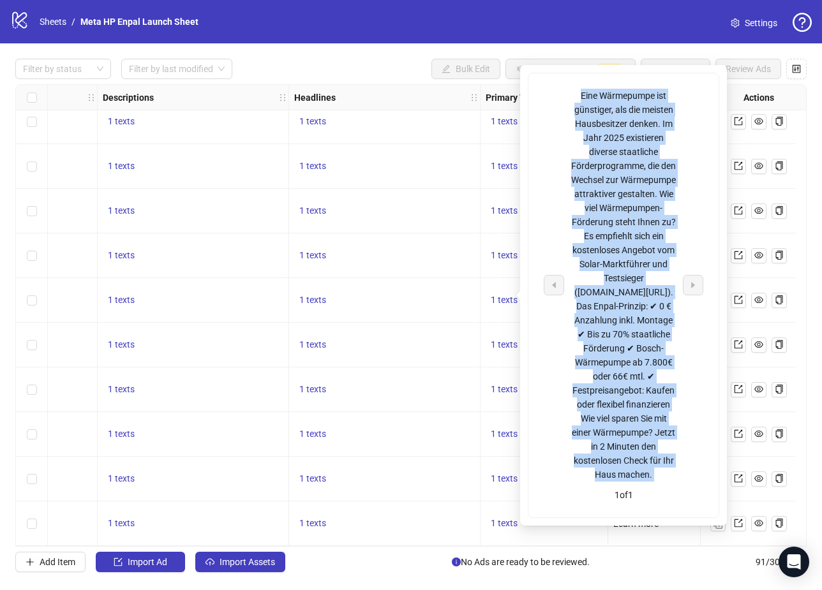
click at [628, 307] on div "Eine Wärmepumpe ist günstiger, als die meisten Hausbesitzer denken. Im Jahr 202…" at bounding box center [623, 285] width 106 height 393
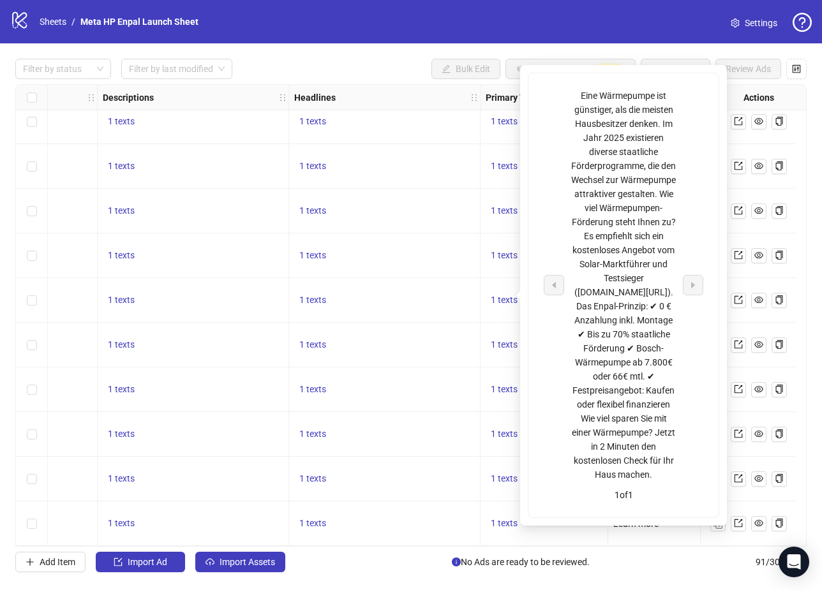
click at [424, 299] on div "1 texts" at bounding box center [384, 300] width 181 height 15
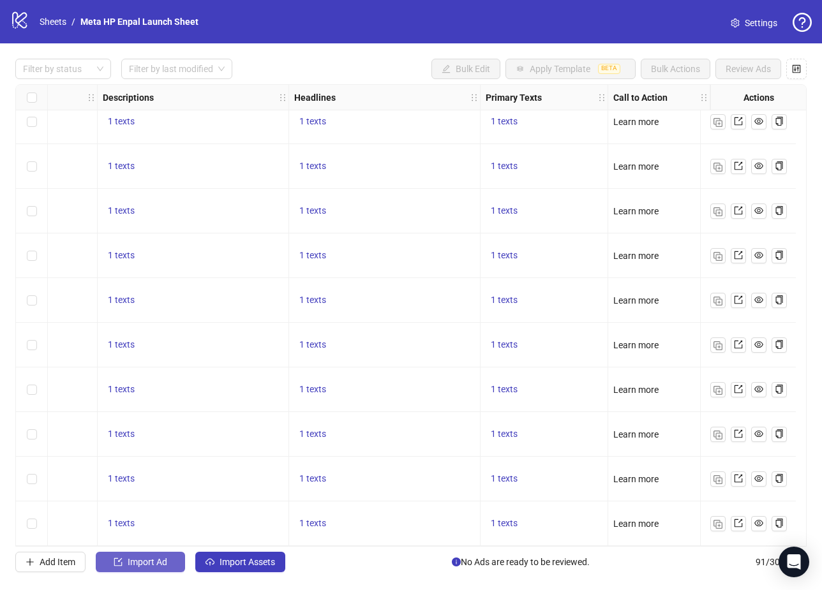
click at [129, 566] on span "Import Ad" at bounding box center [148, 562] width 40 height 10
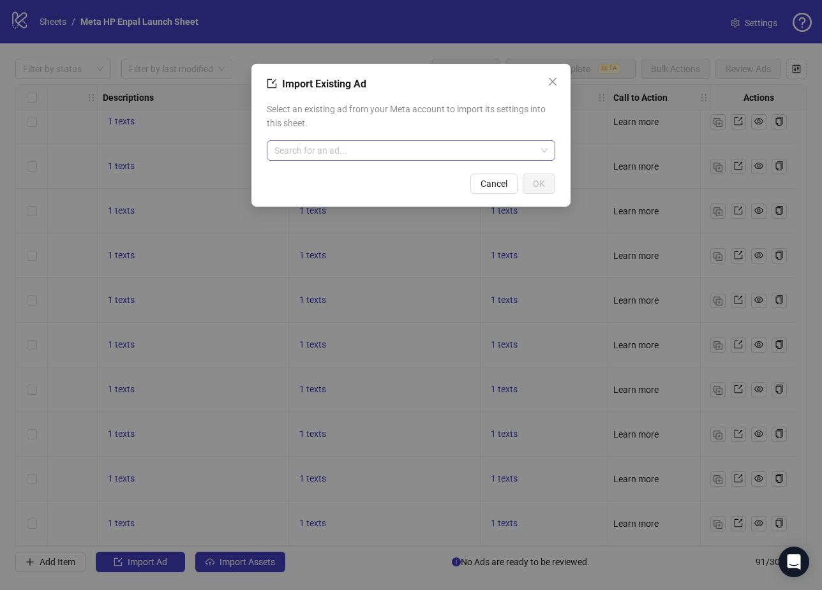
click at [399, 145] on input "search" at bounding box center [405, 150] width 262 height 19
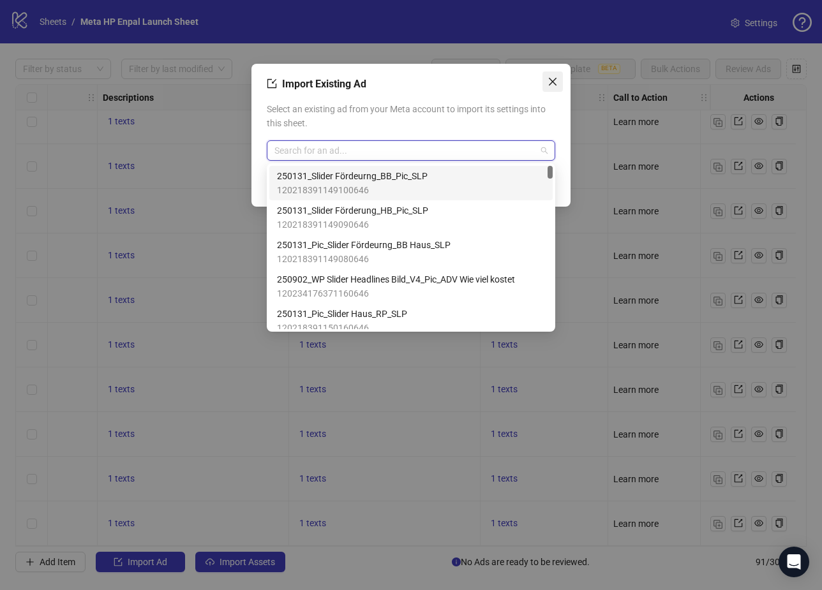
click at [553, 77] on icon "close" at bounding box center [552, 82] width 10 height 10
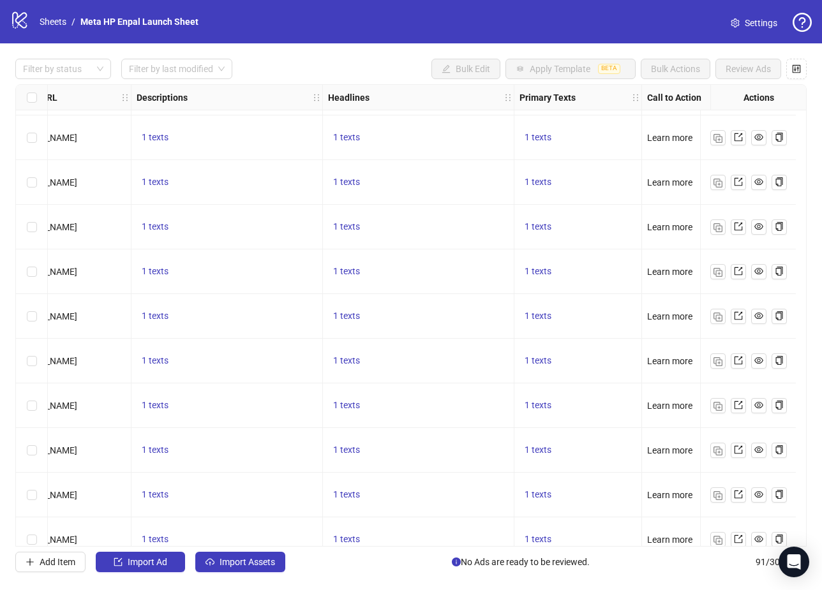
scroll to position [2317, 908]
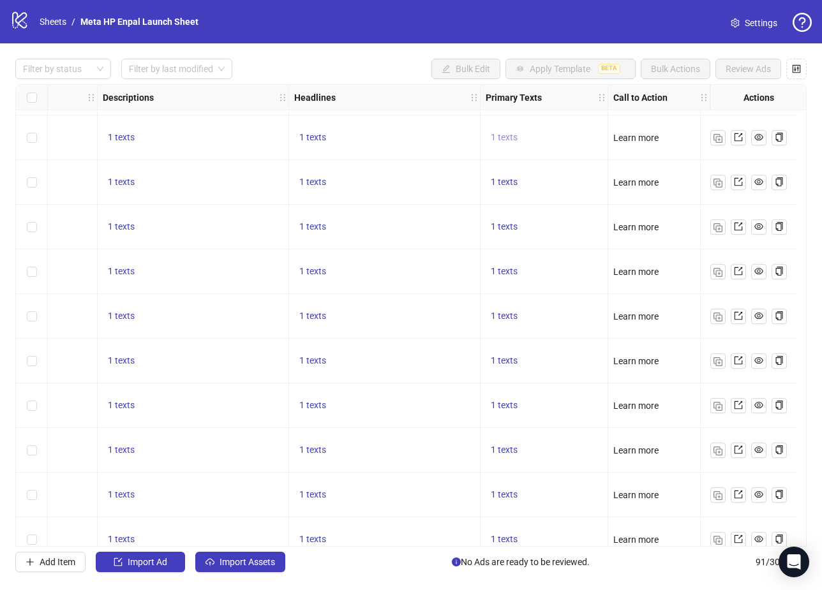
click at [492, 133] on span "1 texts" at bounding box center [504, 137] width 27 height 10
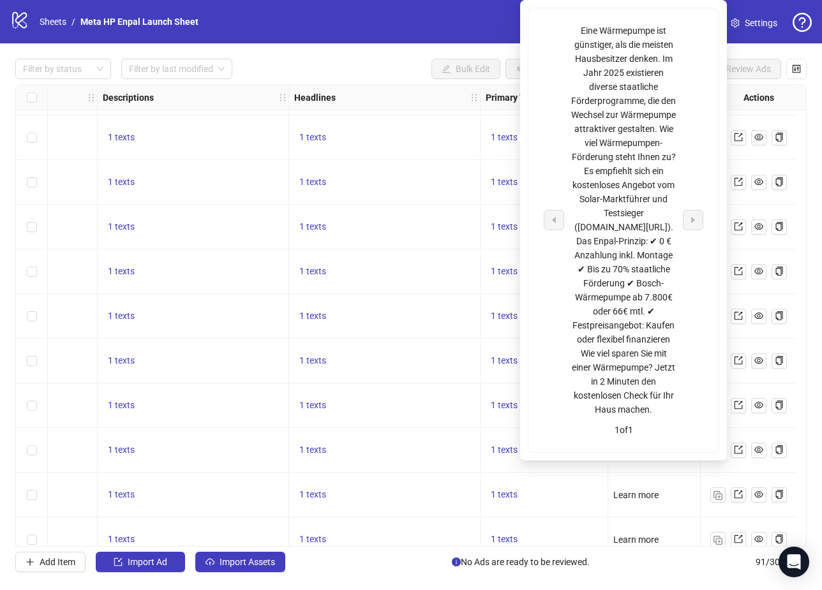
drag, startPoint x: 580, startPoint y: 29, endPoint x: 661, endPoint y: 415, distance: 394.3
click at [661, 415] on div "Eine Wärmepumpe ist günstiger, als die meisten Hausbesitzer denken. Im Jahr 202…" at bounding box center [623, 220] width 106 height 393
click at [587, 29] on div "Eine Wärmepumpe ist günstiger, als die meisten Hausbesitzer denken. Im Jahr 202…" at bounding box center [623, 220] width 106 height 393
click at [454, 27] on div "logo/logo-mobile Sheets / Meta HP Enpal Launch Sheet Settings" at bounding box center [410, 21] width 801 height 23
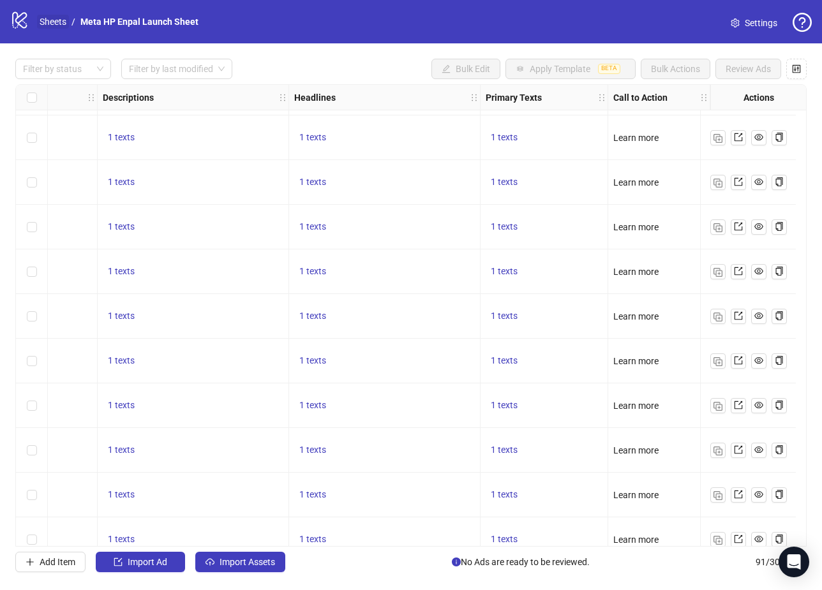
click at [47, 19] on link "Sheets" at bounding box center [53, 22] width 32 height 14
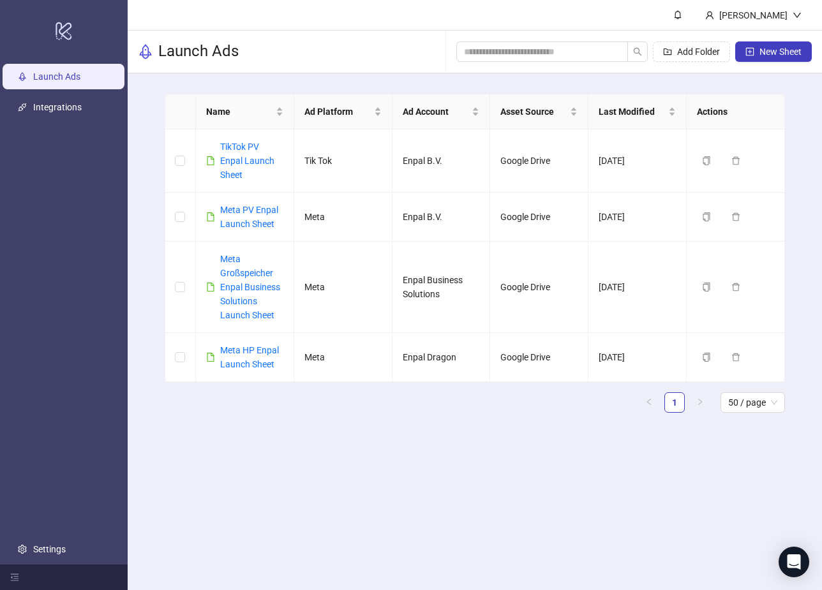
click at [152, 145] on div "Name Ad Platform Ad Account Asset Source Last Modified Actions TikTok PV Enpal …" at bounding box center [475, 258] width 694 height 370
click at [210, 506] on main "[PERSON_NAME] Launch Ads Add Folder New Sheet Name Ad Platform Ad Account Asset…" at bounding box center [475, 295] width 694 height 590
click at [149, 222] on div "Name Ad Platform Ad Account Asset Source Last Modified Actions TikTok PV Enpal …" at bounding box center [475, 258] width 694 height 370
click at [266, 209] on link "Meta PV Enpal Launch Sheet" at bounding box center [249, 217] width 58 height 24
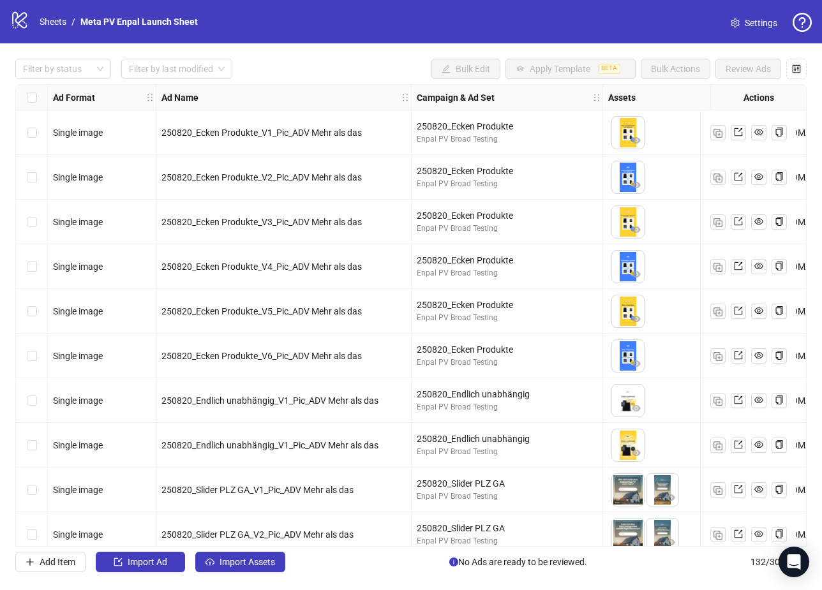
click at [393, 579] on div "Filter by status Filter by last modified Bulk Edit Apply Template BETA Bulk Act…" at bounding box center [411, 315] width 822 height 544
click at [166, 566] on span "Import Ad" at bounding box center [148, 562] width 40 height 10
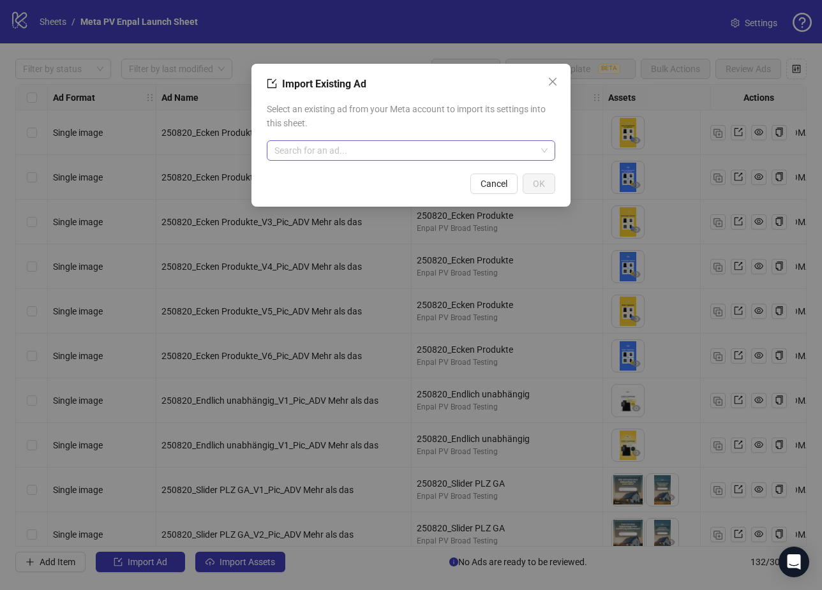
click at [373, 142] on input "search" at bounding box center [405, 150] width 262 height 19
click at [549, 78] on icon "close" at bounding box center [553, 82] width 8 height 8
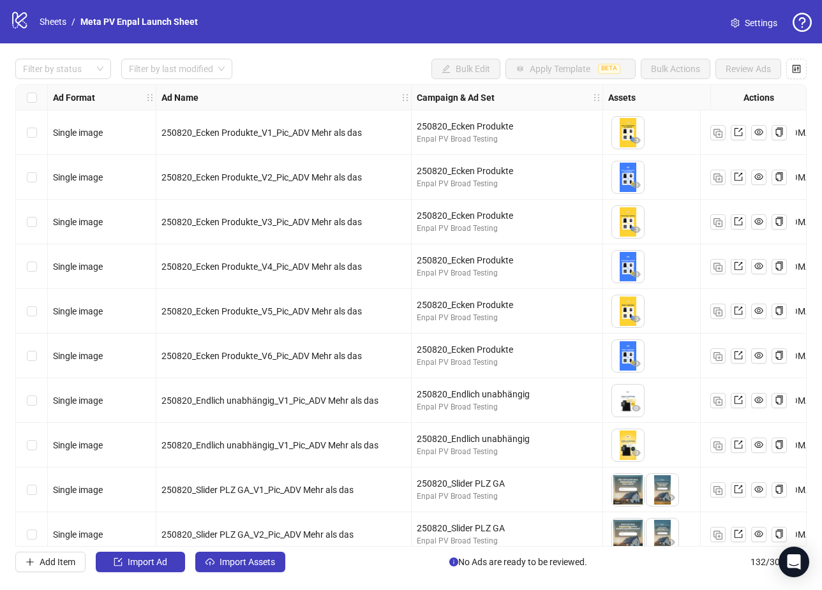
drag, startPoint x: 419, startPoint y: 94, endPoint x: 501, endPoint y: 92, distance: 81.7
click at [501, 92] on div "Campaign & Ad Set" at bounding box center [506, 98] width 191 height 26
click at [155, 564] on span "Import Ad" at bounding box center [148, 562] width 40 height 10
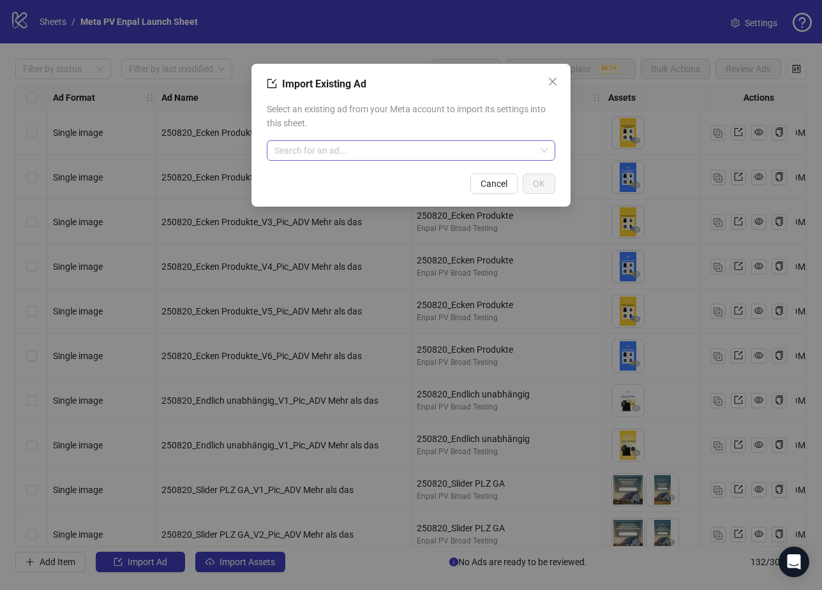
click at [518, 153] on input "search" at bounding box center [405, 150] width 262 height 19
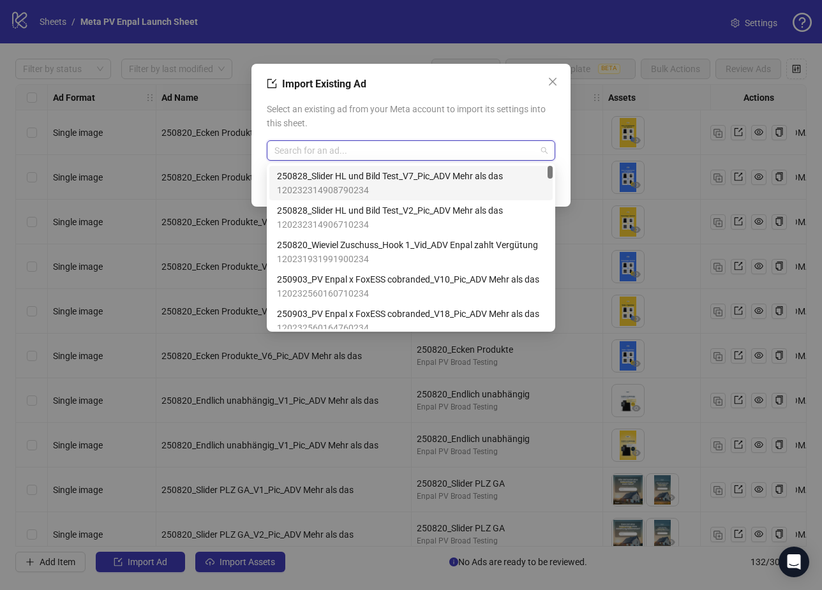
click at [440, 184] on span "120232314908790234" at bounding box center [390, 190] width 226 height 14
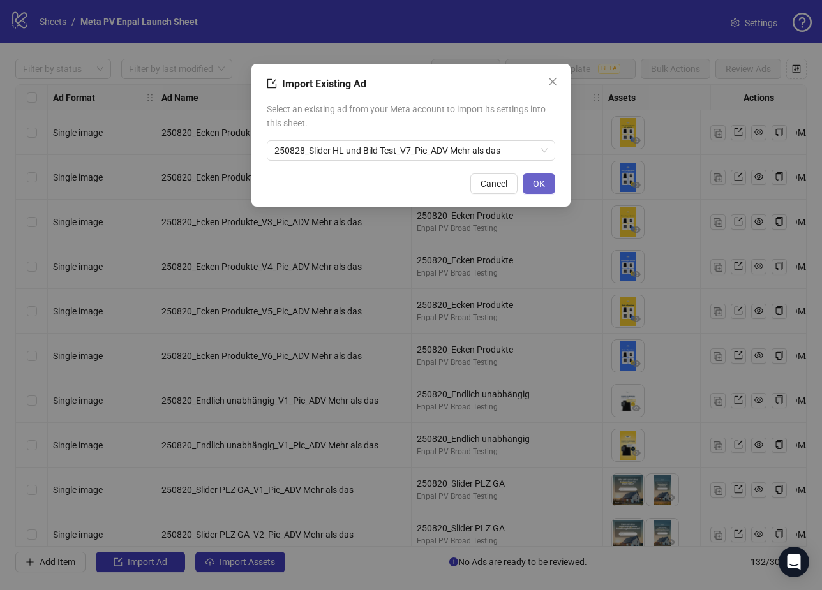
click at [535, 181] on span "OK" at bounding box center [539, 184] width 12 height 10
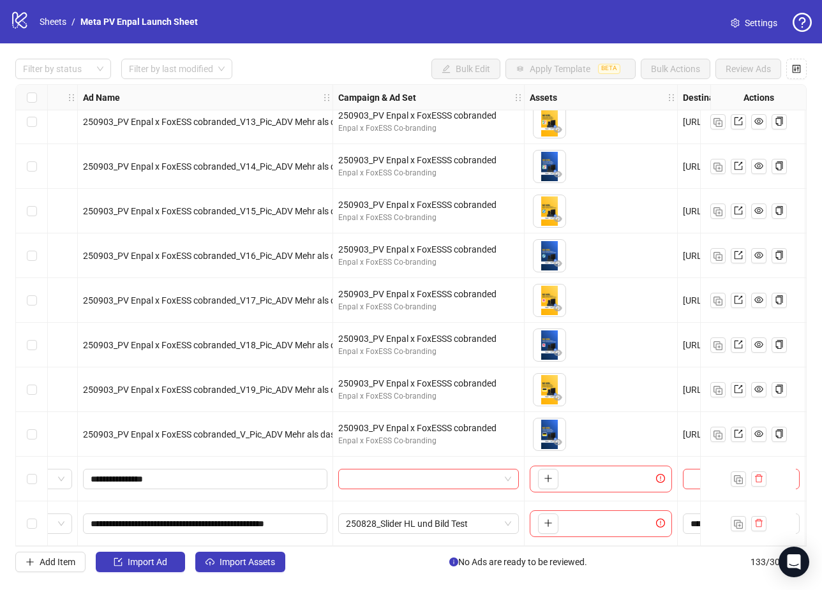
scroll to position [5508, 90]
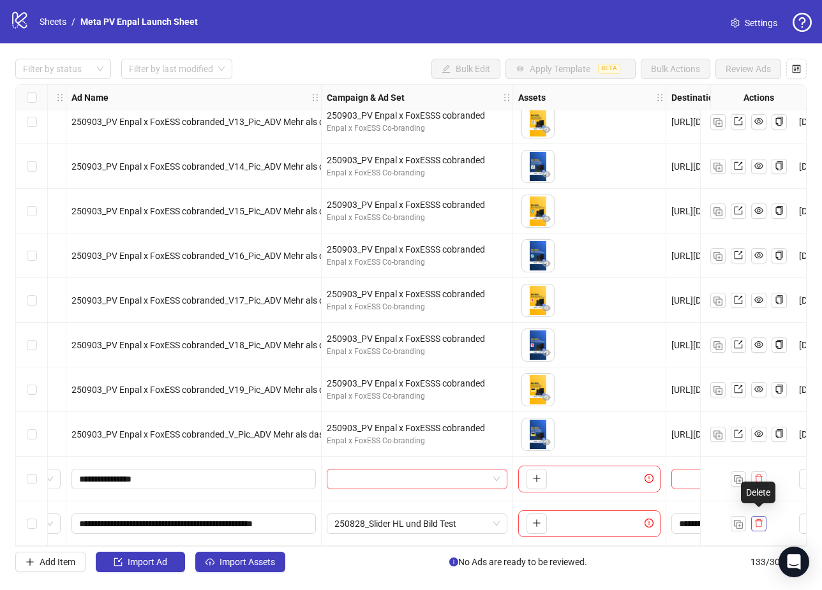
click at [755, 521] on icon "delete" at bounding box center [759, 523] width 8 height 8
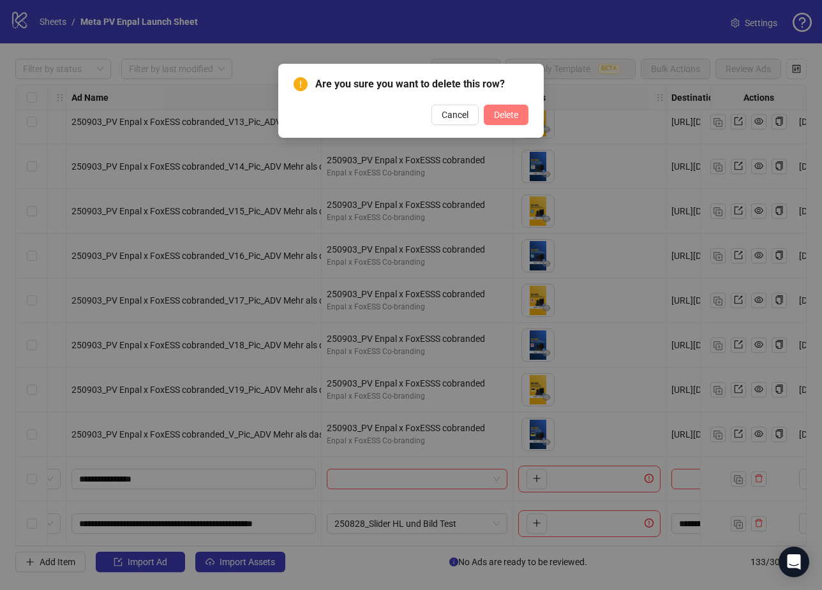
click at [506, 114] on span "Delete" at bounding box center [506, 115] width 24 height 10
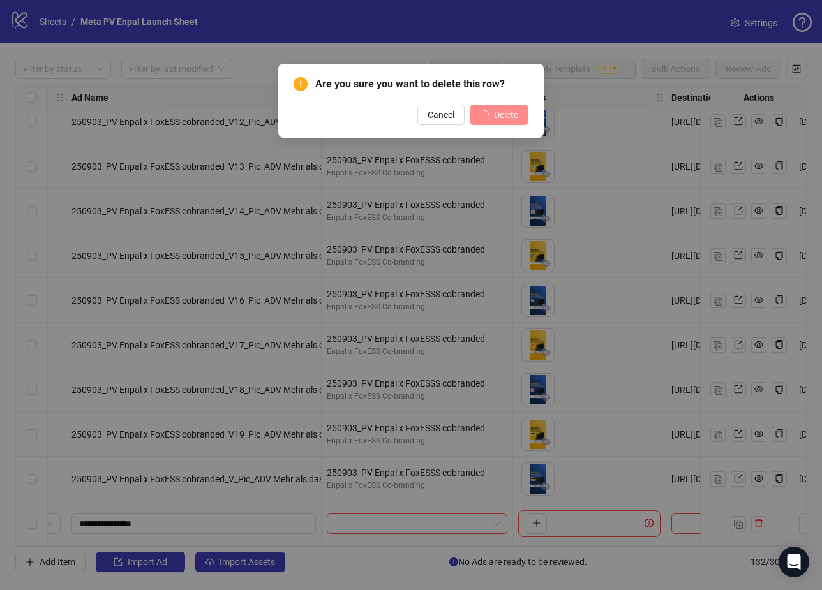
scroll to position [5464, 90]
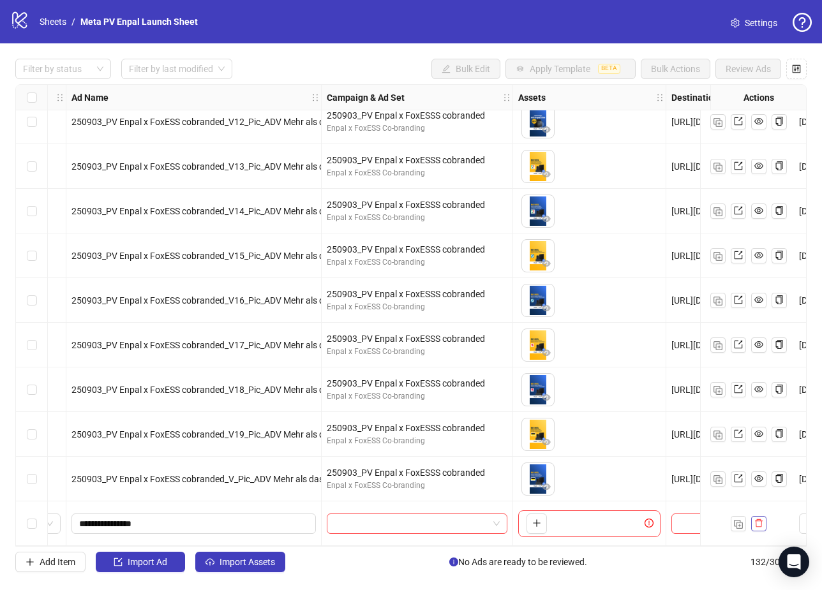
click at [758, 519] on icon "delete" at bounding box center [759, 523] width 8 height 8
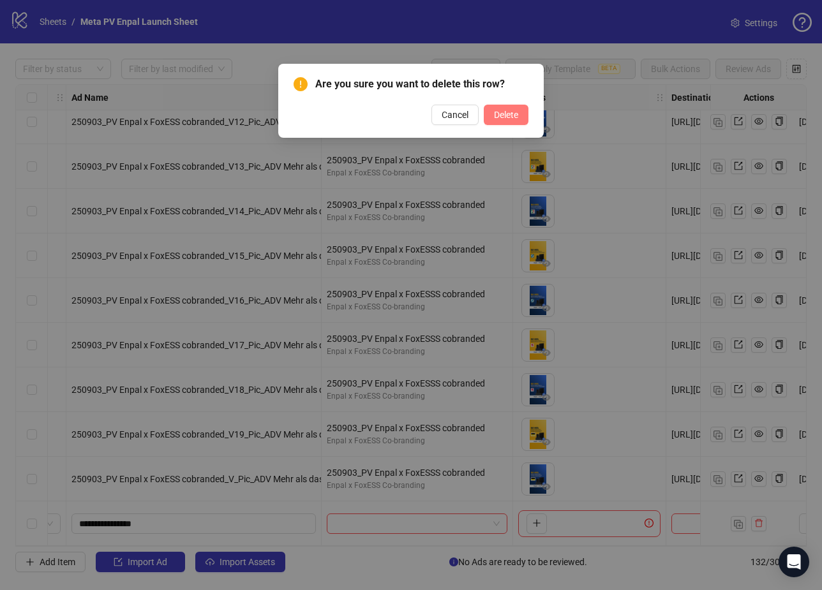
click at [498, 110] on span "Delete" at bounding box center [506, 115] width 24 height 10
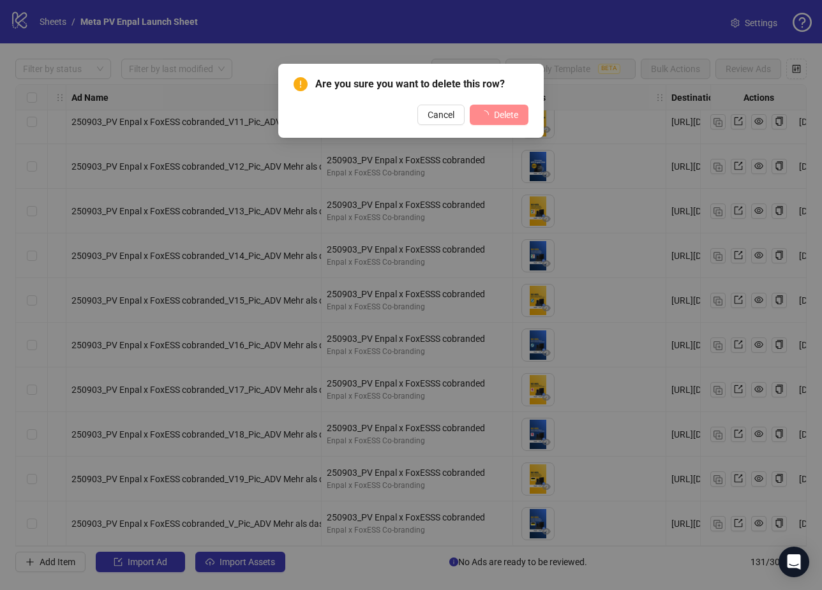
scroll to position [5419, 90]
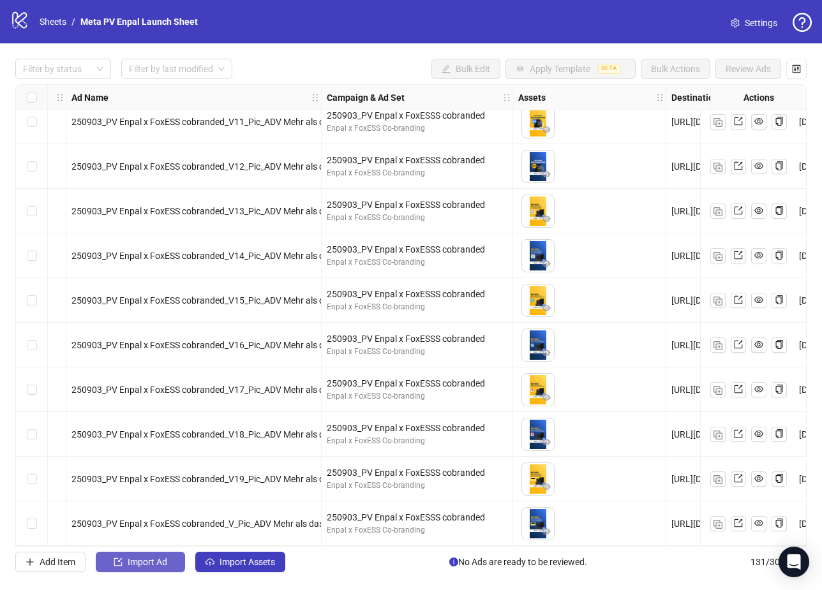
click at [157, 568] on button "Import Ad" at bounding box center [140, 562] width 89 height 20
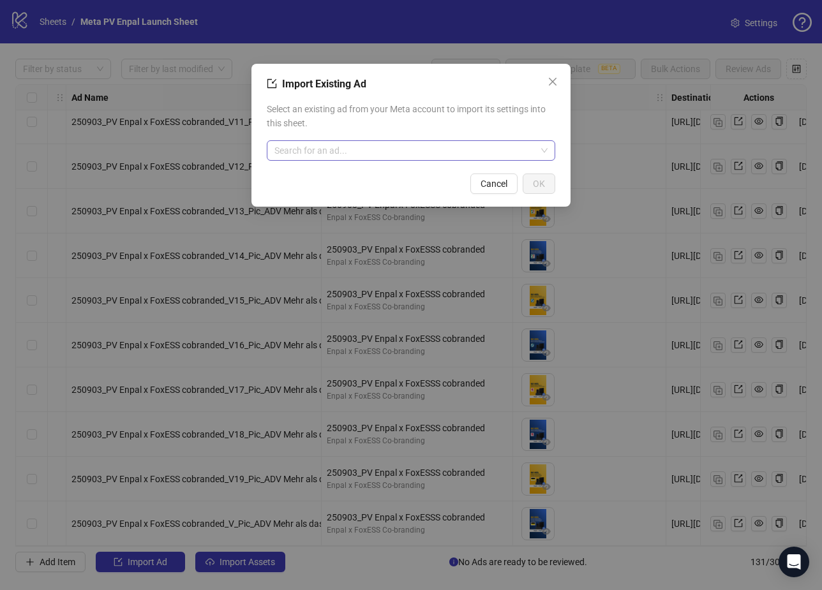
click at [392, 154] on input "search" at bounding box center [405, 150] width 262 height 19
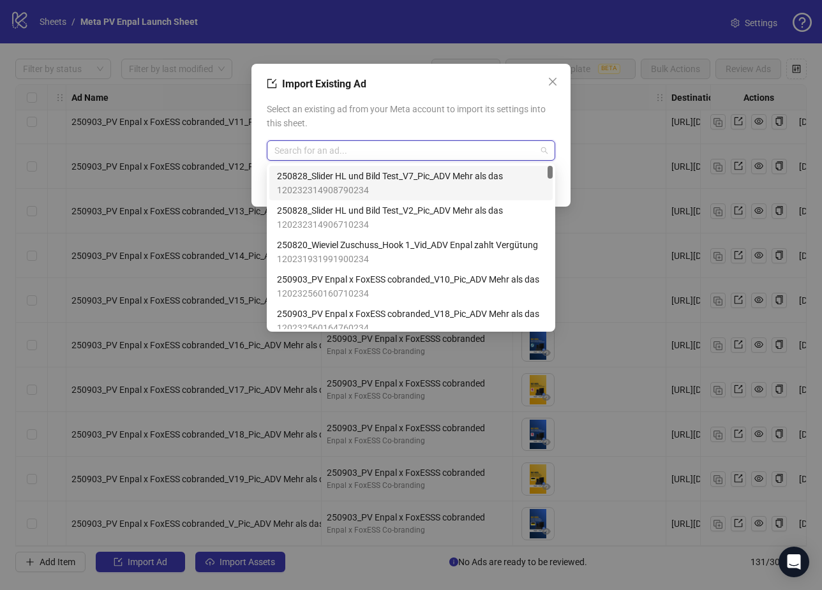
click at [374, 187] on span "120232314908790234" at bounding box center [390, 190] width 226 height 14
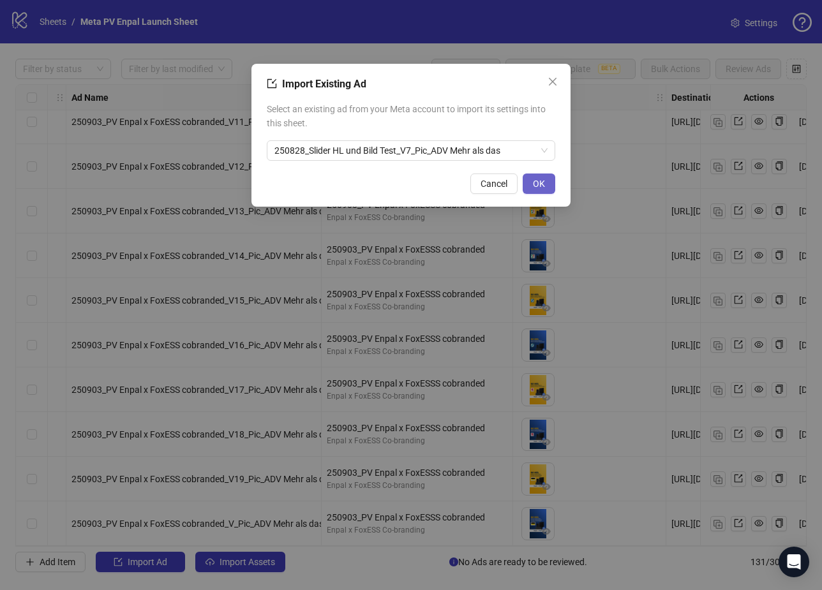
click at [540, 182] on span "OK" at bounding box center [539, 184] width 12 height 10
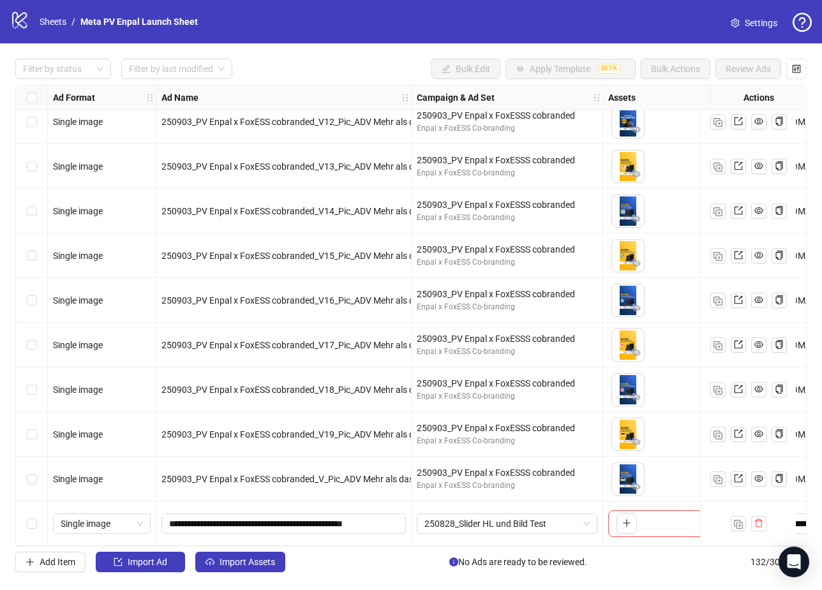
scroll to position [5464, 135]
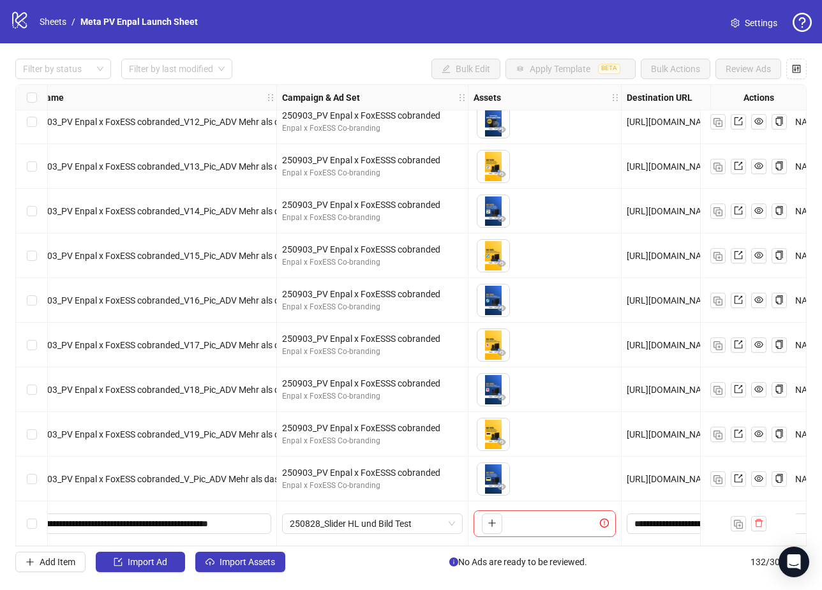
click at [522, 524] on div "To pick up a draggable item, press the space bar. While dragging, use the arrow…" at bounding box center [544, 523] width 142 height 27
click at [586, 521] on div "To pick up a draggable item, press the space bar. While dragging, use the arrow…" at bounding box center [544, 523] width 142 height 27
click at [761, 520] on icon "delete" at bounding box center [758, 523] width 9 height 9
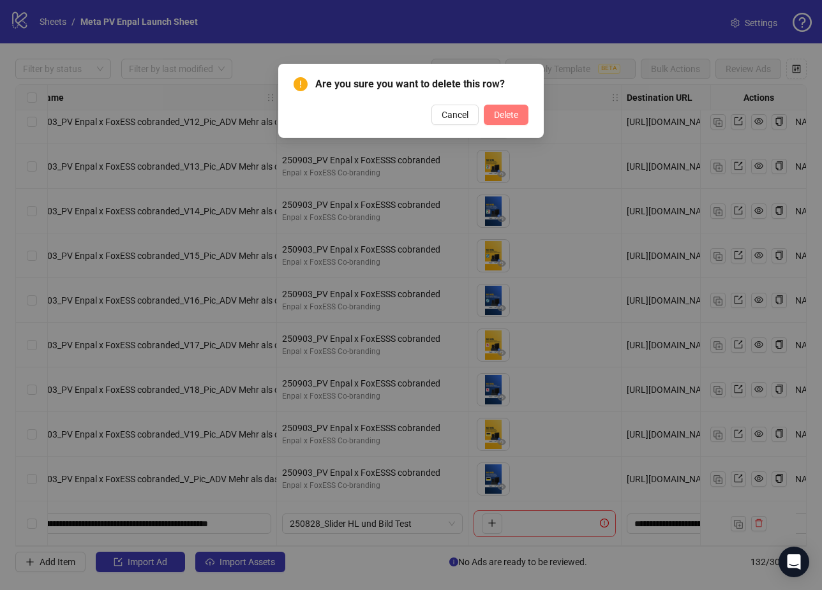
click at [513, 111] on span "Delete" at bounding box center [506, 115] width 24 height 10
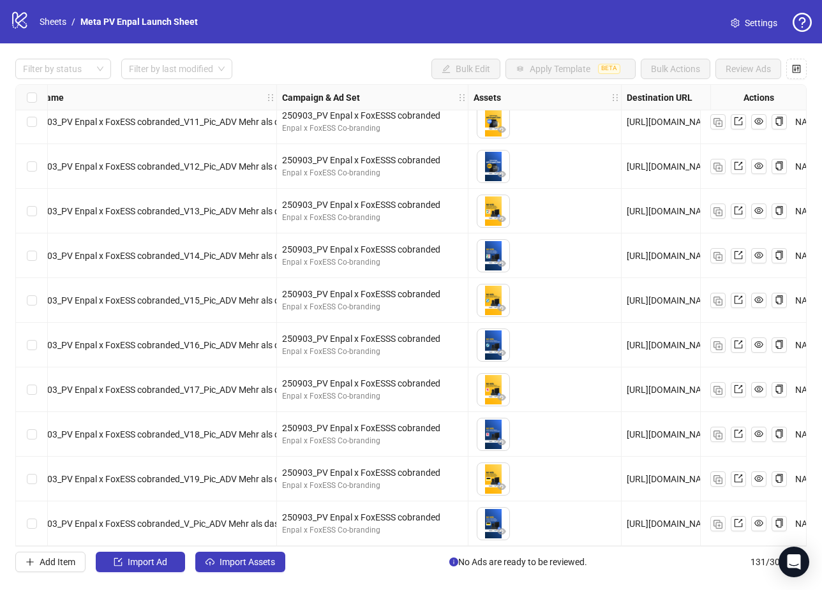
click at [418, 51] on div "Filter by status Filter by last modified Bulk Edit Apply Template BETA Bulk Act…" at bounding box center [411, 315] width 822 height 544
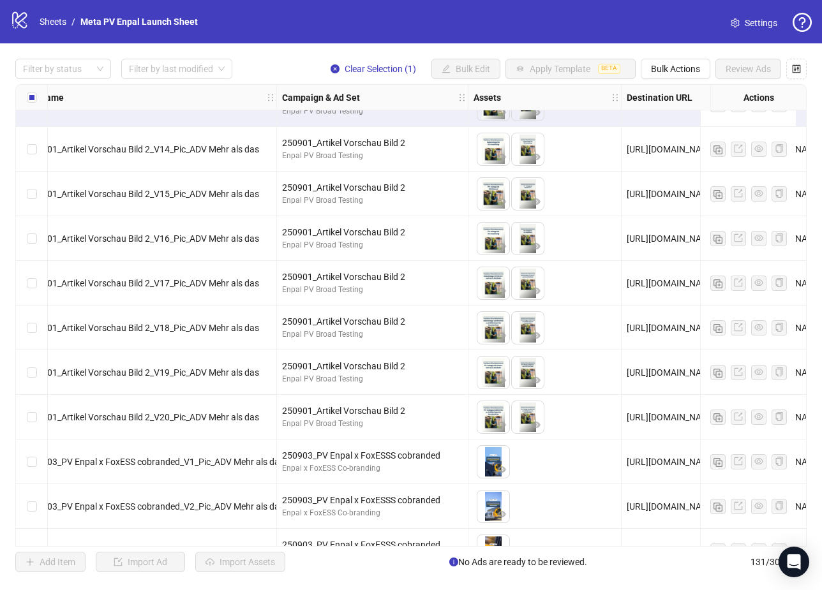
scroll to position [4373, 135]
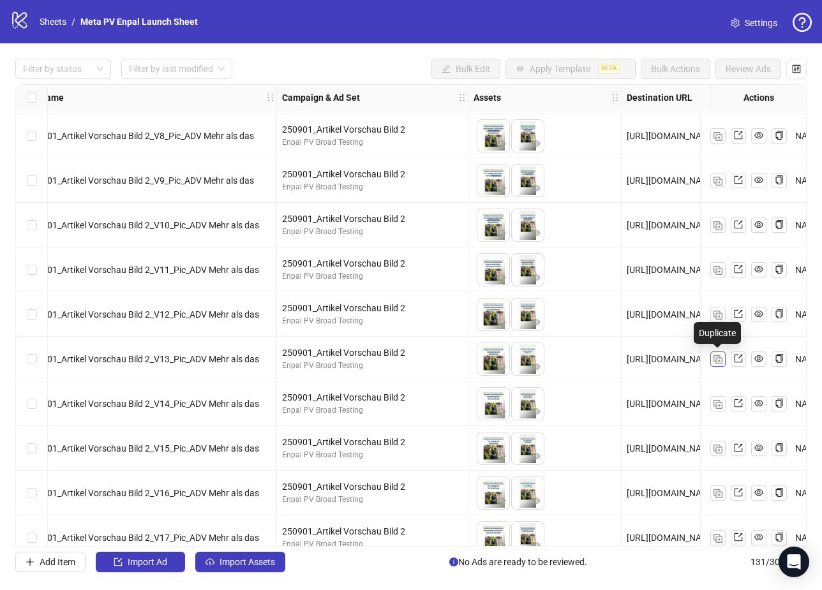
click at [714, 361] on img "button" at bounding box center [717, 359] width 9 height 9
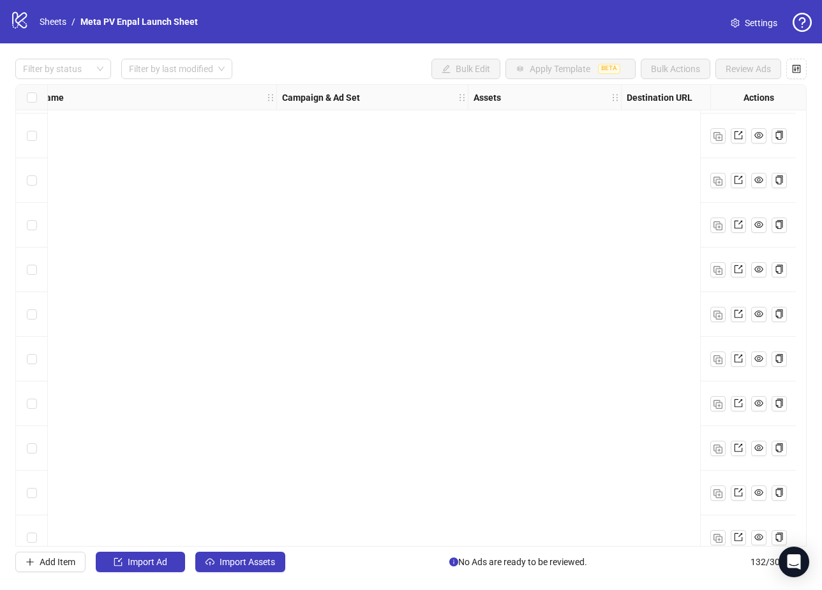
scroll to position [5464, 135]
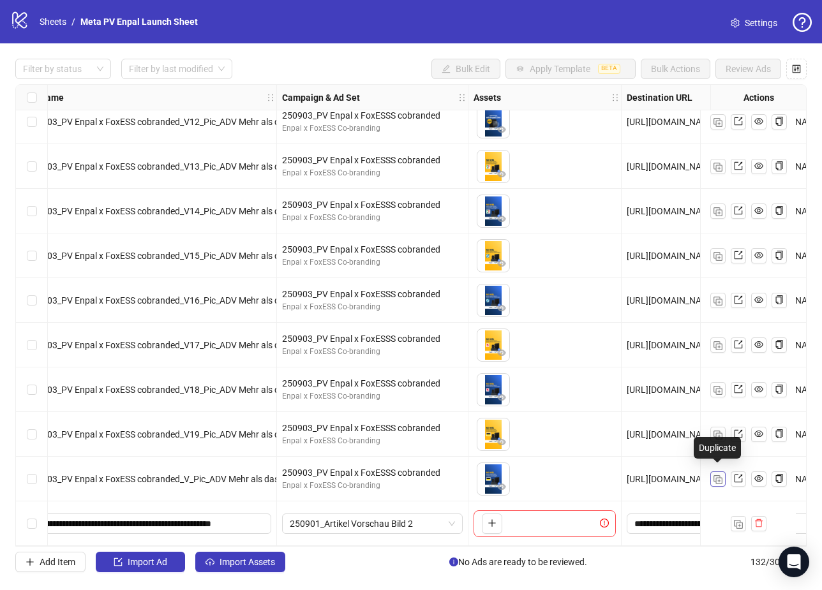
click at [718, 477] on img "button" at bounding box center [717, 479] width 9 height 9
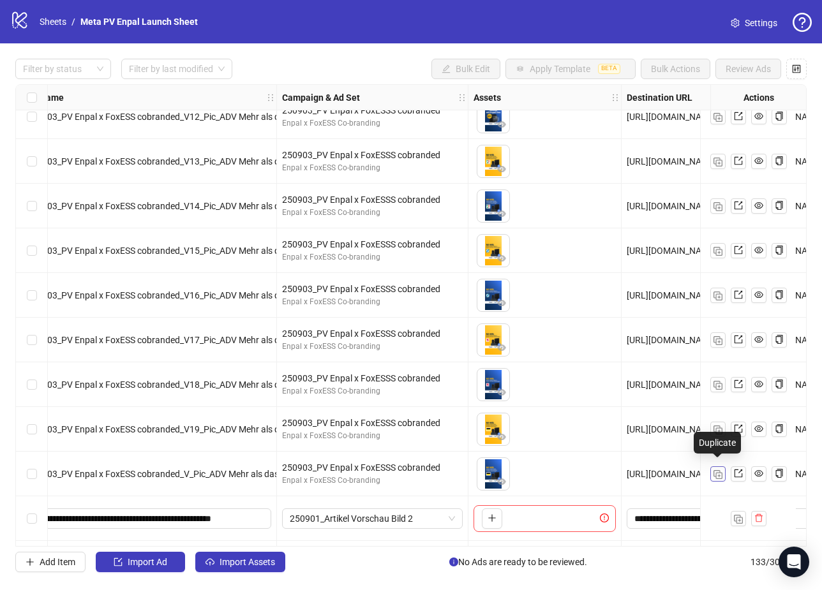
scroll to position [5508, 135]
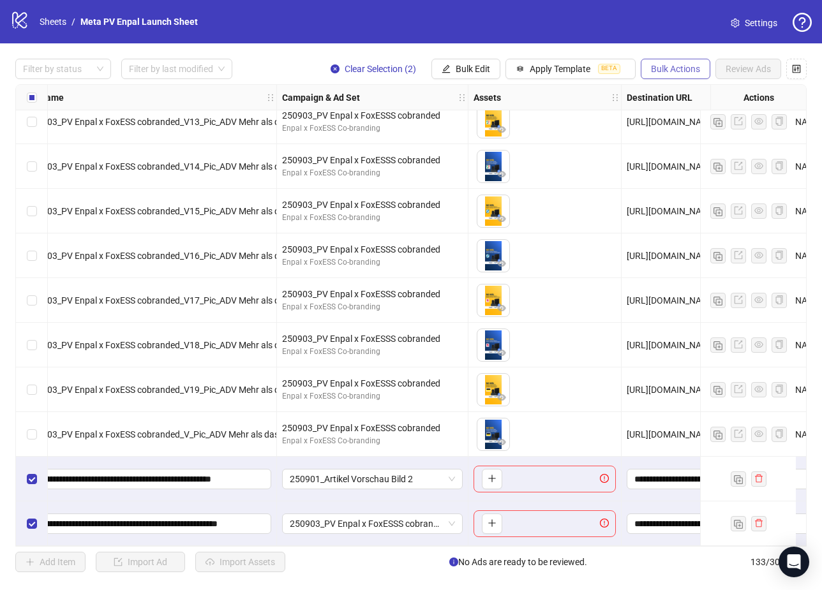
click at [668, 70] on span "Bulk Actions" at bounding box center [675, 69] width 49 height 10
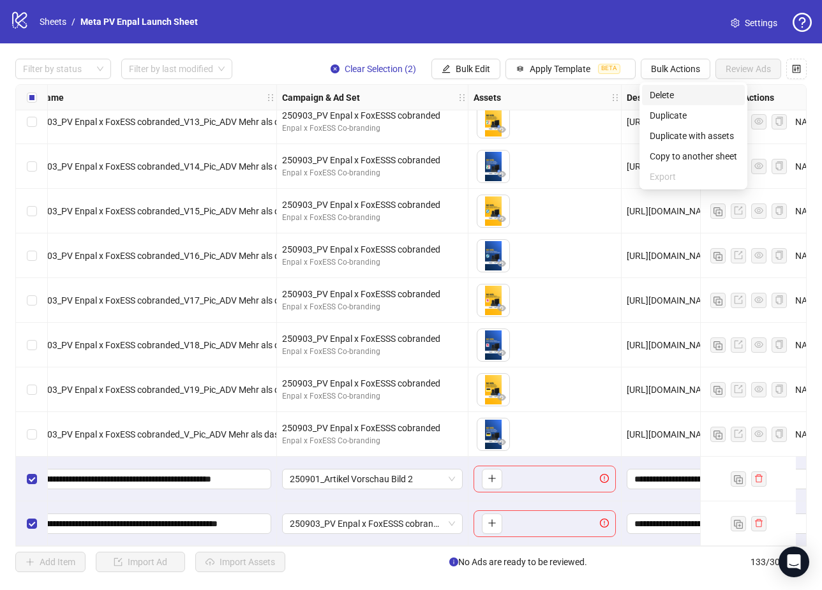
click at [704, 95] on span "Delete" at bounding box center [692, 95] width 87 height 14
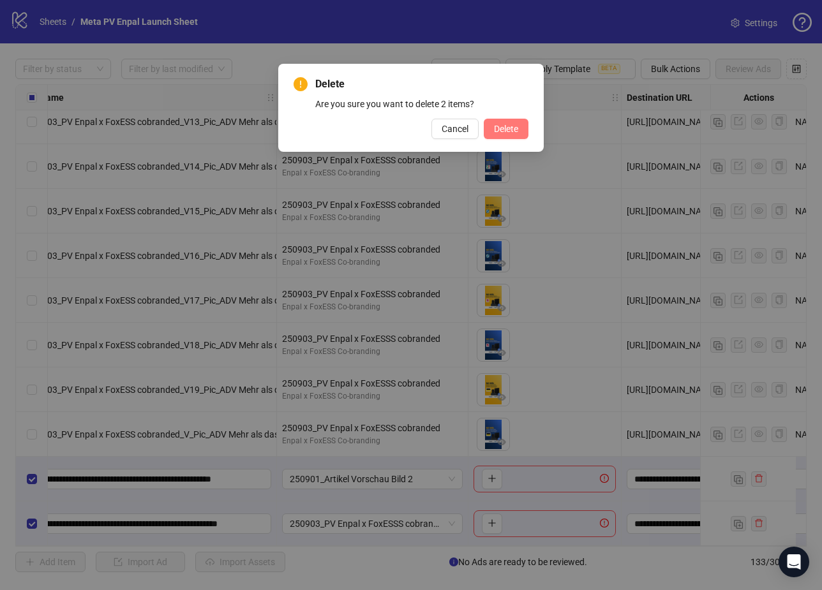
click at [499, 135] on button "Delete" at bounding box center [506, 129] width 45 height 20
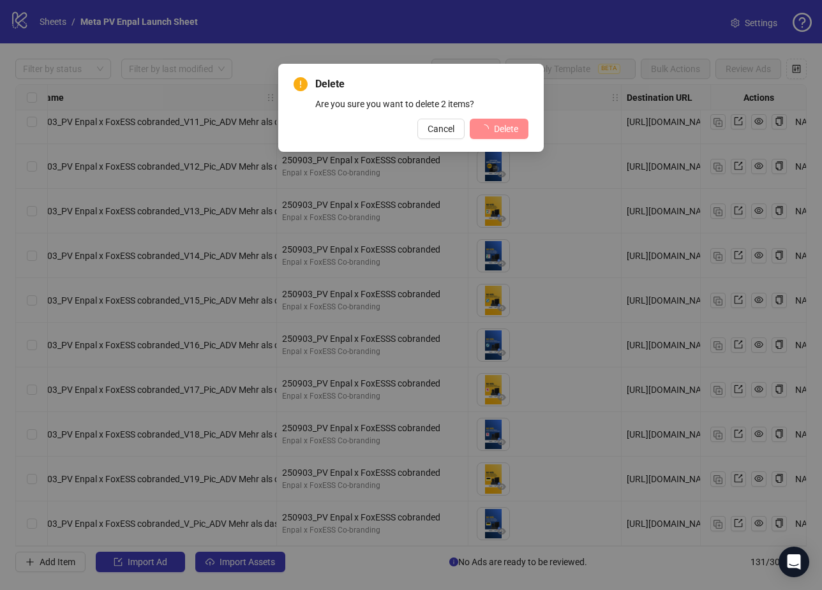
scroll to position [5419, 135]
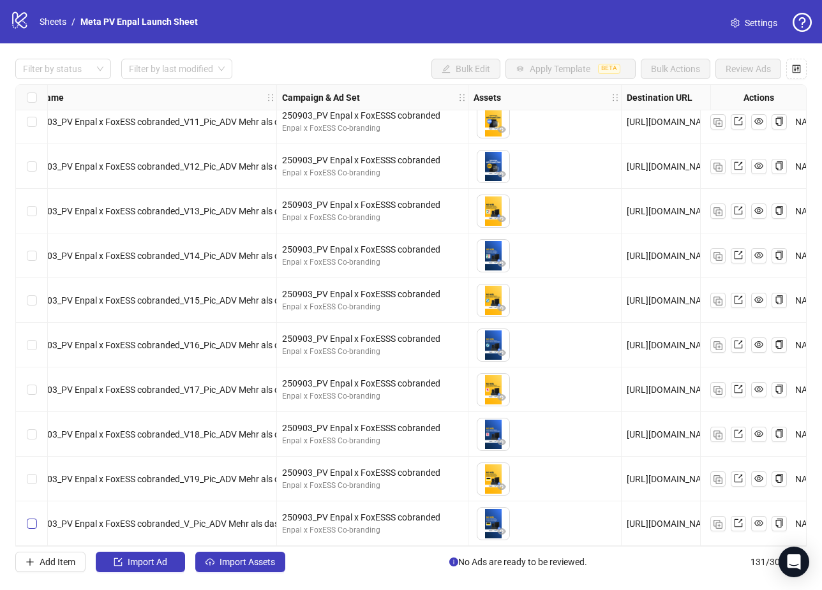
click at [31, 524] on label "Select row 131" at bounding box center [32, 524] width 10 height 14
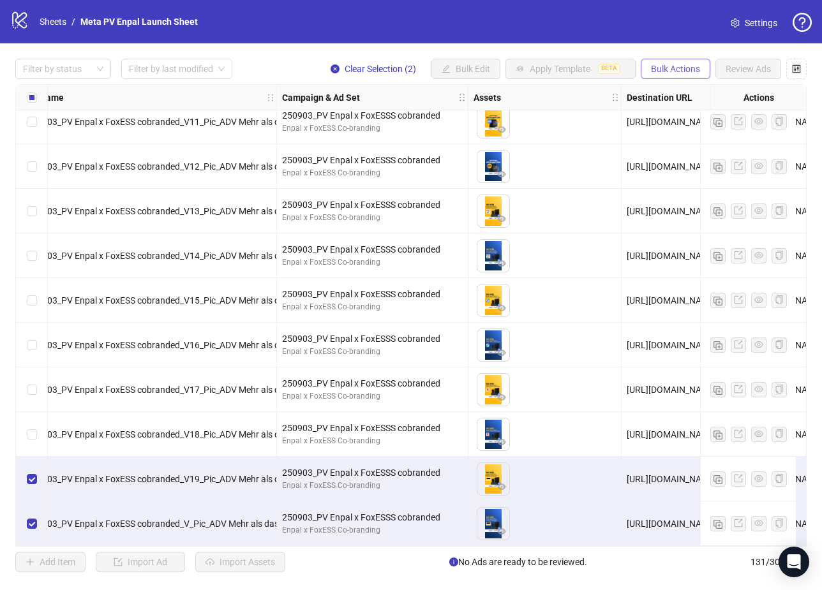
click at [669, 72] on span "Bulk Actions" at bounding box center [675, 69] width 49 height 10
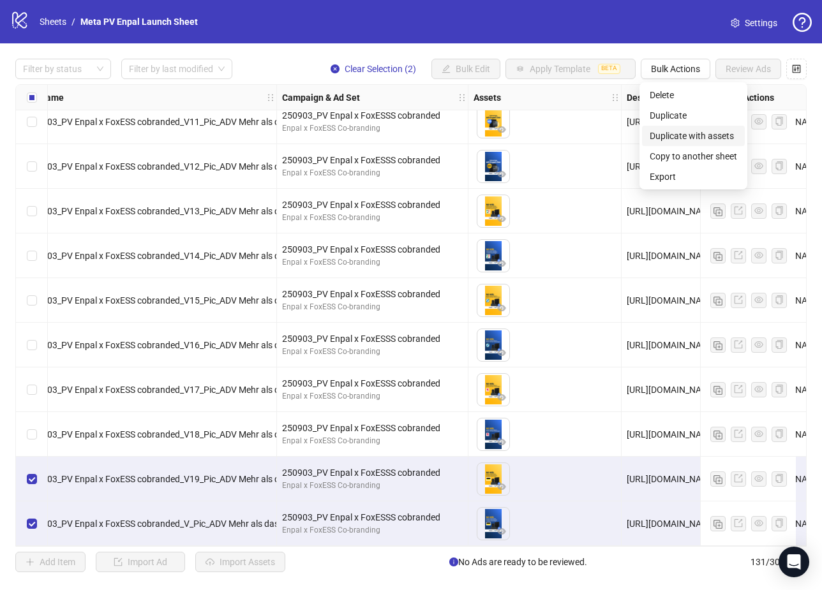
click at [705, 137] on span "Duplicate with assets" at bounding box center [692, 136] width 87 height 14
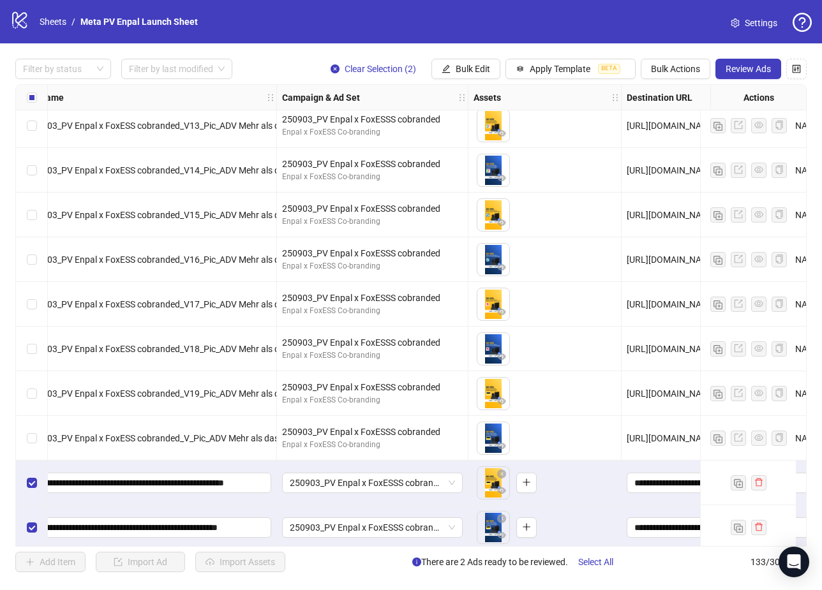
scroll to position [5508, 135]
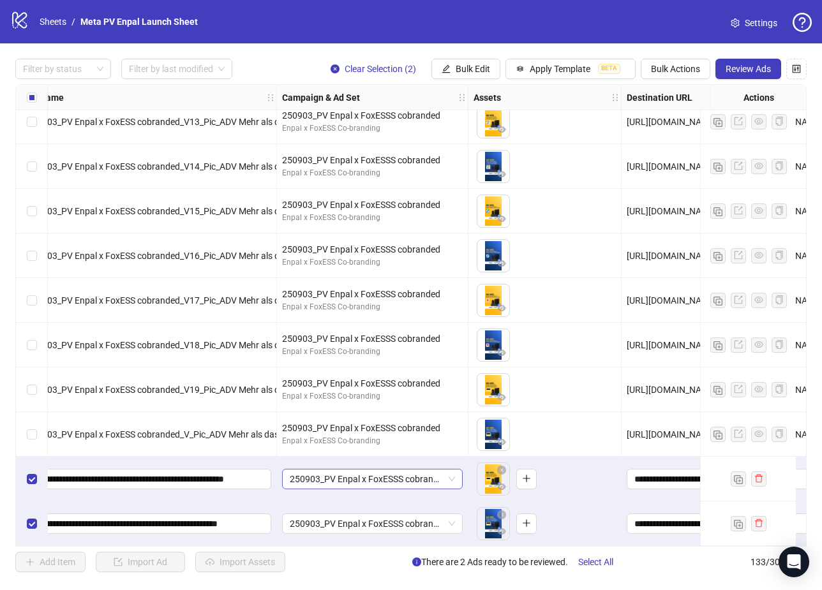
click at [454, 475] on span "250903_PV Enpal x FoxESSS cobranded" at bounding box center [372, 478] width 165 height 19
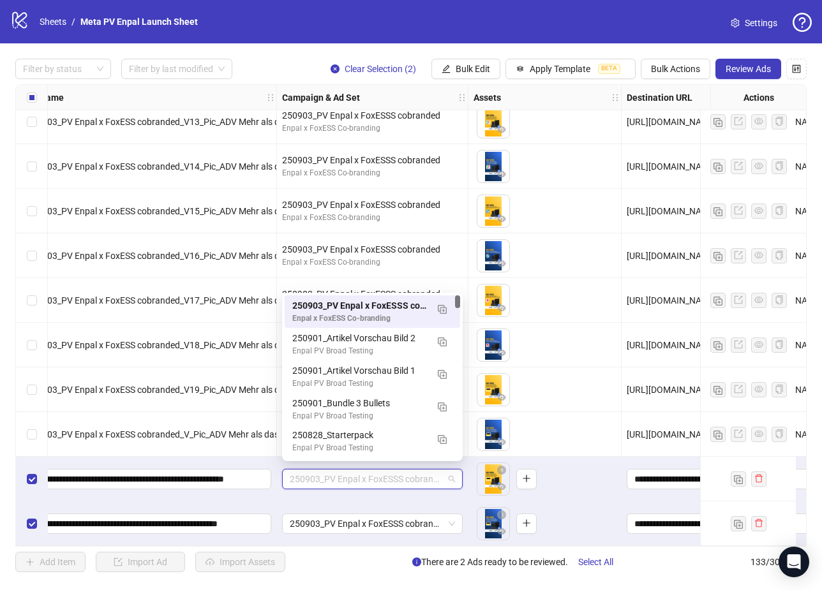
click at [580, 482] on div "To pick up a draggable item, press the space bar. While dragging, use the arrow…" at bounding box center [544, 479] width 142 height 40
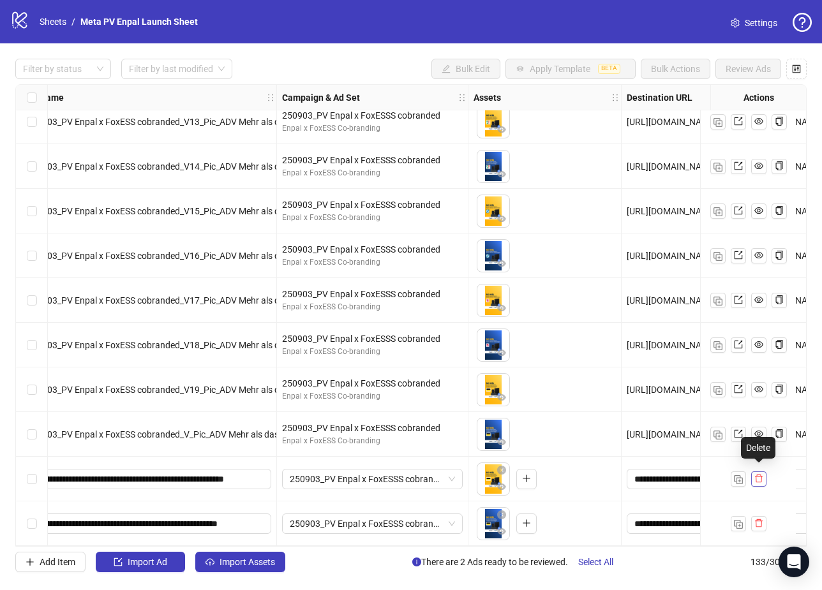
click at [757, 475] on icon "delete" at bounding box center [759, 479] width 8 height 8
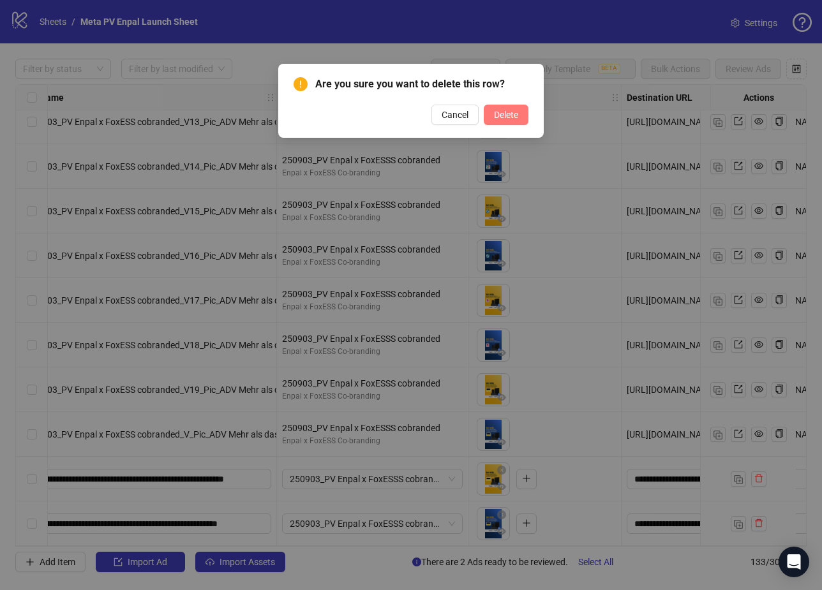
click at [499, 110] on span "Delete" at bounding box center [506, 115] width 24 height 10
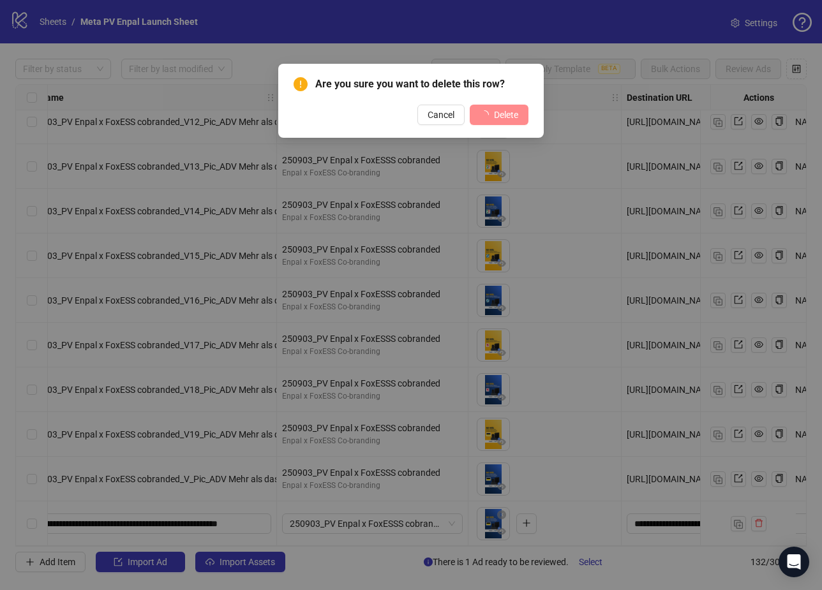
scroll to position [5464, 135]
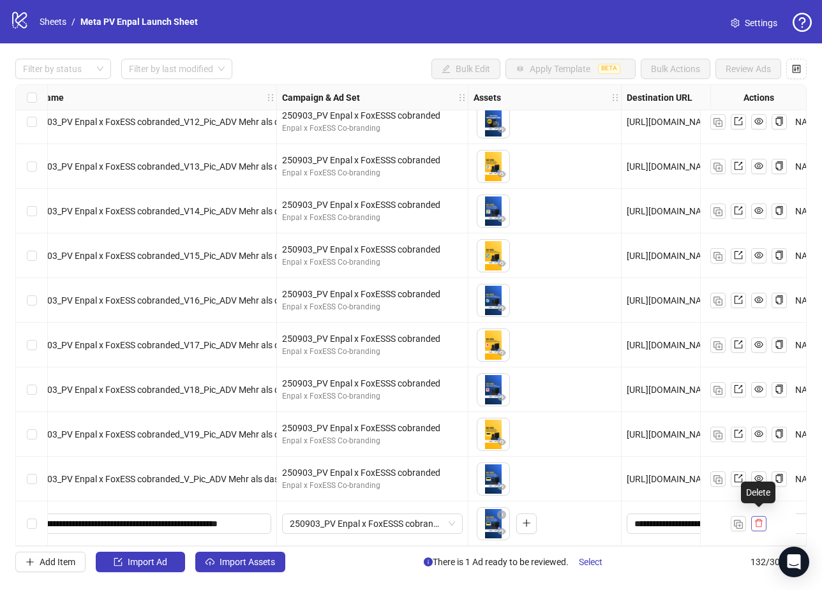
click at [756, 522] on icon "delete" at bounding box center [758, 523] width 9 height 9
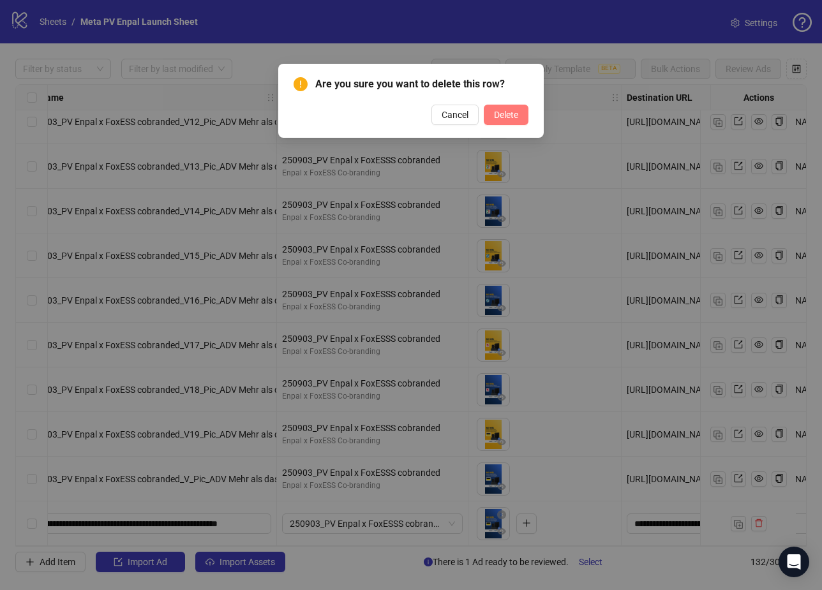
click at [503, 114] on span "Delete" at bounding box center [506, 115] width 24 height 10
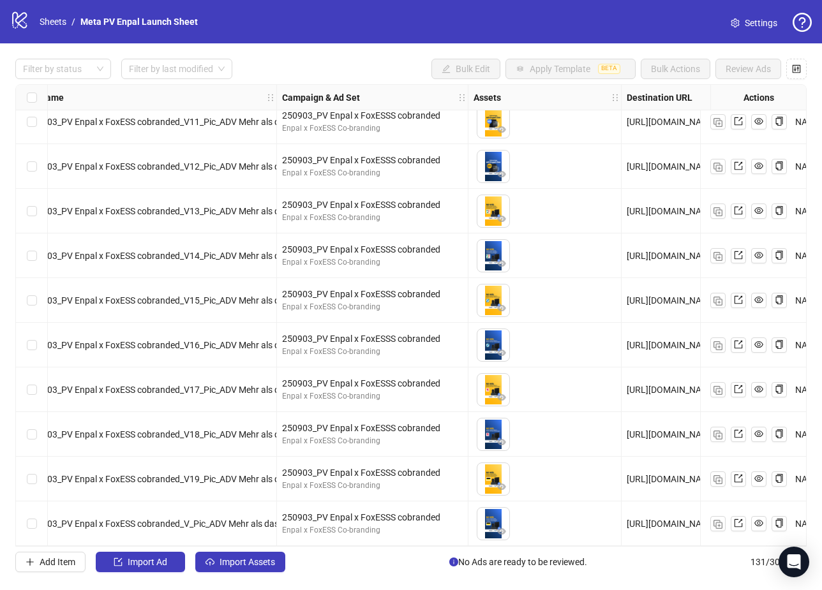
click at [346, 65] on div "Filter by status Filter by last modified Bulk Edit Apply Template BETA Bulk Act…" at bounding box center [410, 69] width 791 height 20
click at [395, 55] on div "Filter by status Filter by last modified Bulk Edit Apply Template BETA Bulk Act…" at bounding box center [411, 315] width 822 height 544
click at [344, 53] on div "Filter by status Filter by last modified Bulk Edit Apply Template BETA Bulk Act…" at bounding box center [411, 315] width 822 height 544
click at [47, 21] on link "Sheets" at bounding box center [53, 22] width 32 height 14
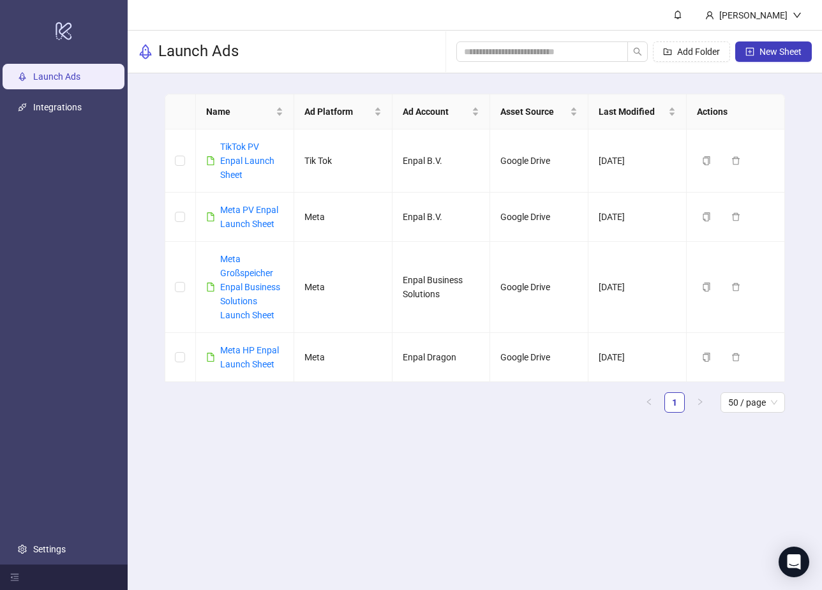
click at [242, 21] on header "[PERSON_NAME]" at bounding box center [475, 15] width 694 height 31
click at [298, 469] on main "[PERSON_NAME] Launch Ads Add Folder New Sheet Name Ad Platform Ad Account Asset…" at bounding box center [475, 295] width 694 height 590
